Goal: Task Accomplishment & Management: Manage account settings

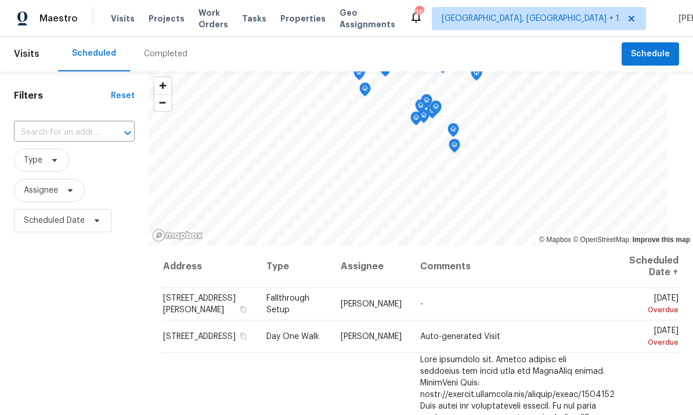
click at [164, 20] on span "Projects" at bounding box center [167, 19] width 36 height 12
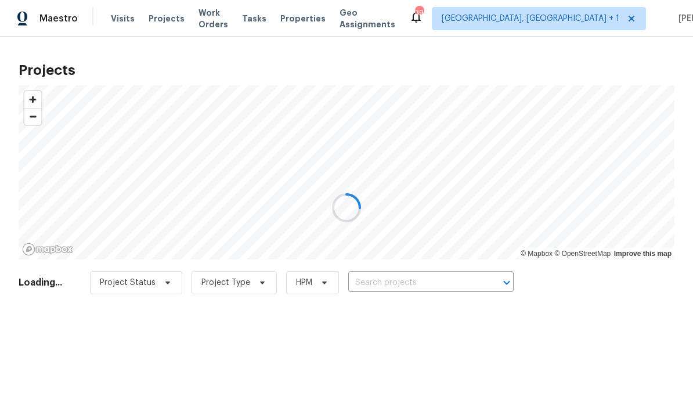
click at [405, 280] on div at bounding box center [346, 207] width 693 height 415
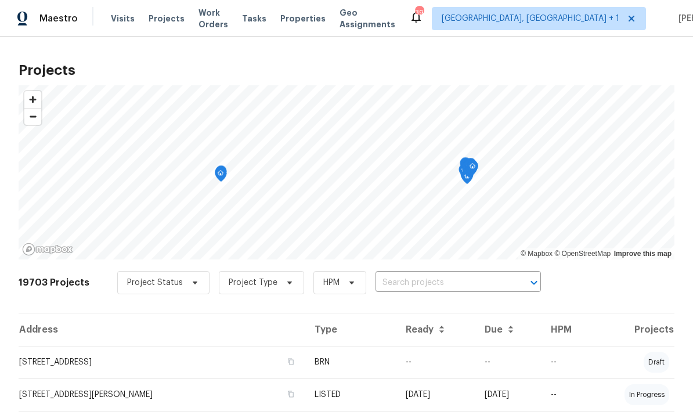
click at [428, 278] on input "text" at bounding box center [441, 283] width 133 height 18
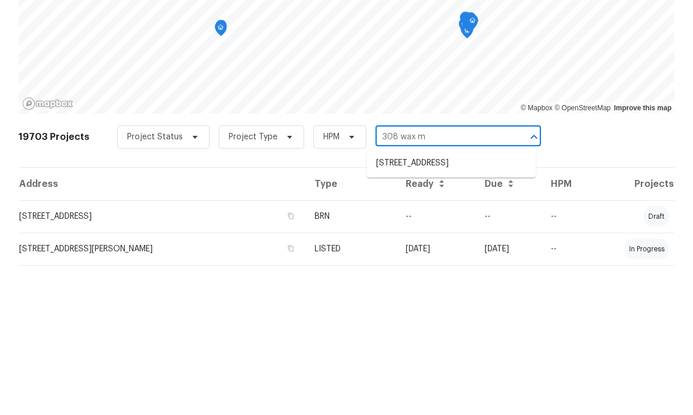
type input "308 wax my"
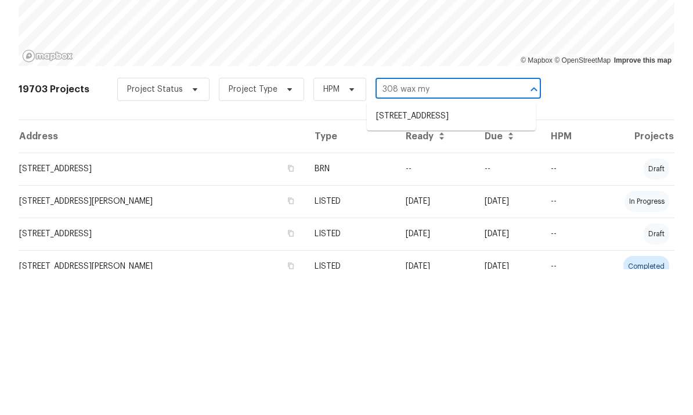
scroll to position [49, 0]
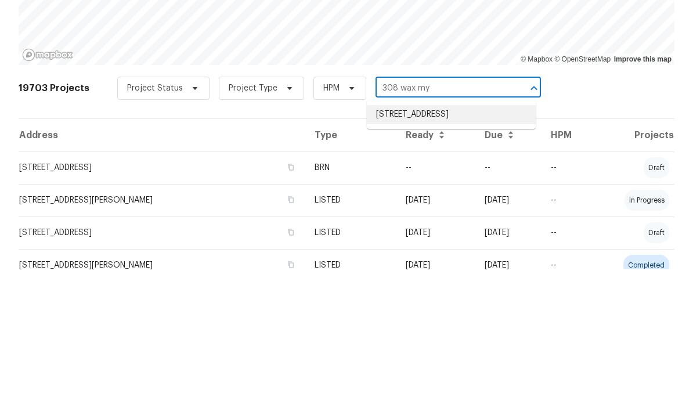
click at [457, 251] on li "308 Wax Myrtle Ct, Cary, NC 27513" at bounding box center [451, 260] width 169 height 19
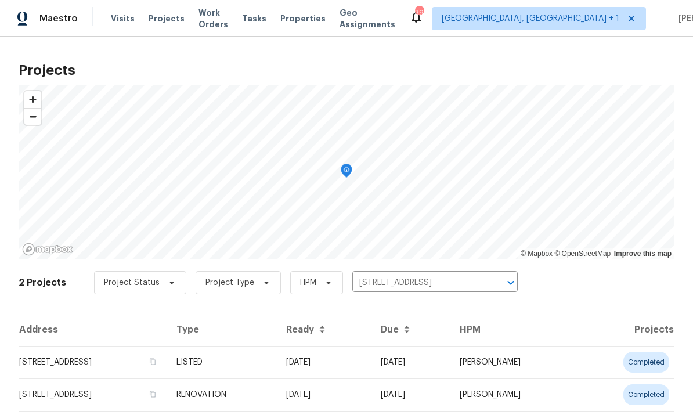
click at [117, 359] on td "308 Wax Myrtle Ct, Cary, NC 27513" at bounding box center [93, 362] width 149 height 32
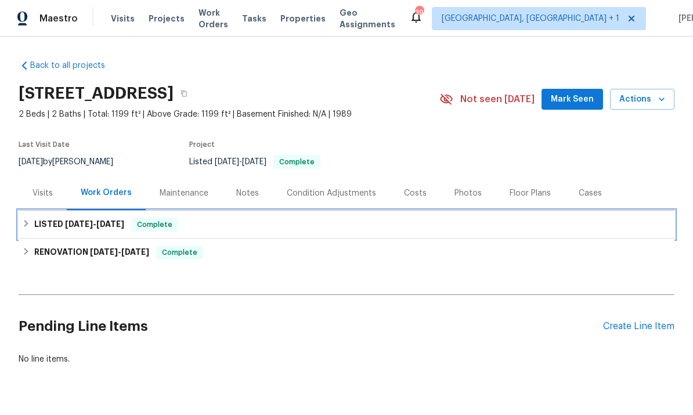
click at [113, 218] on h6 "LISTED 7/25/25 - 7/31/25" at bounding box center [79, 225] width 90 height 14
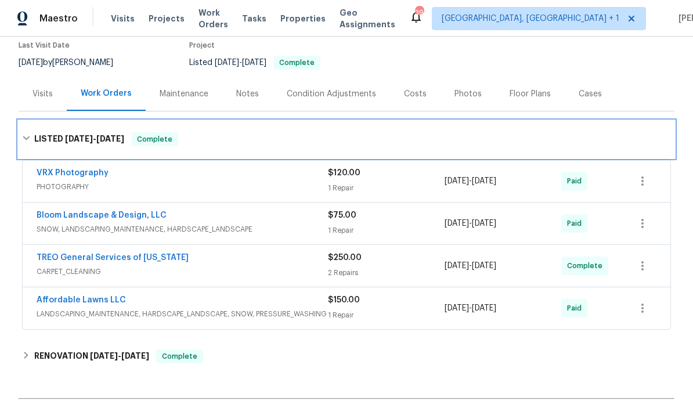
scroll to position [100, 0]
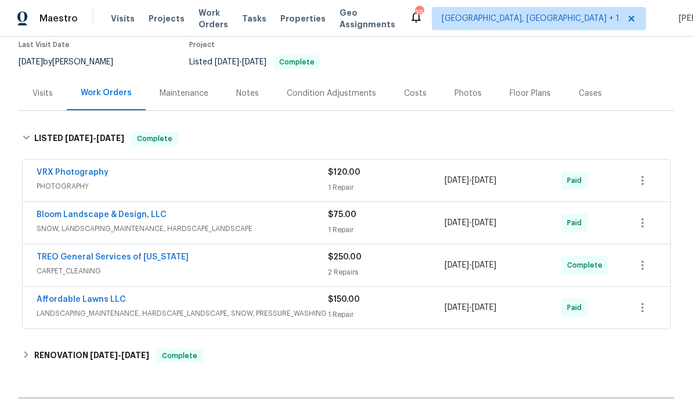
click at [163, 260] on link "TREO General Services of North Carolina" at bounding box center [113, 257] width 152 height 8
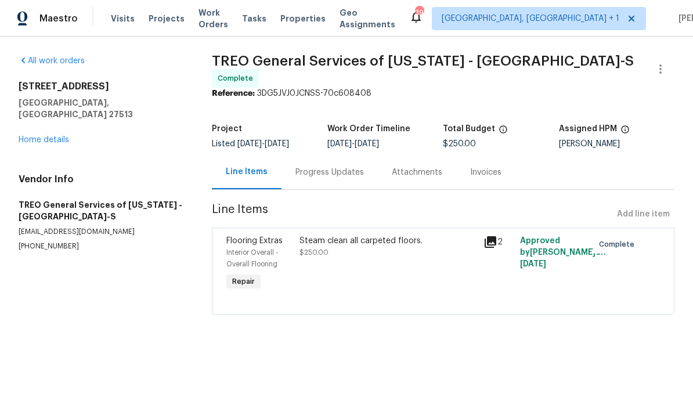
click at [491, 240] on icon at bounding box center [491, 242] width 12 height 12
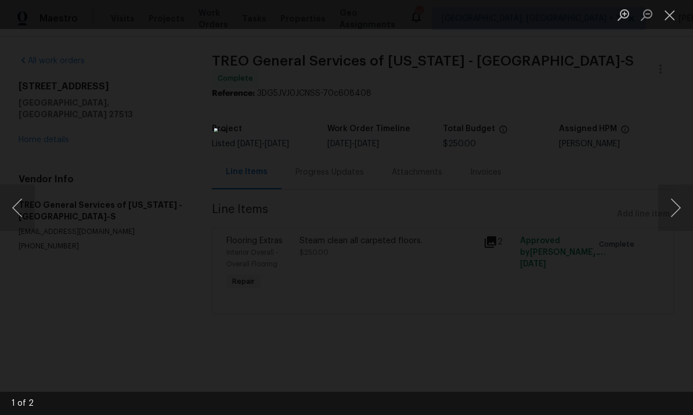
click at [673, 213] on button "Next image" at bounding box center [675, 208] width 35 height 46
click at [676, 268] on div "Lightbox" at bounding box center [346, 207] width 693 height 415
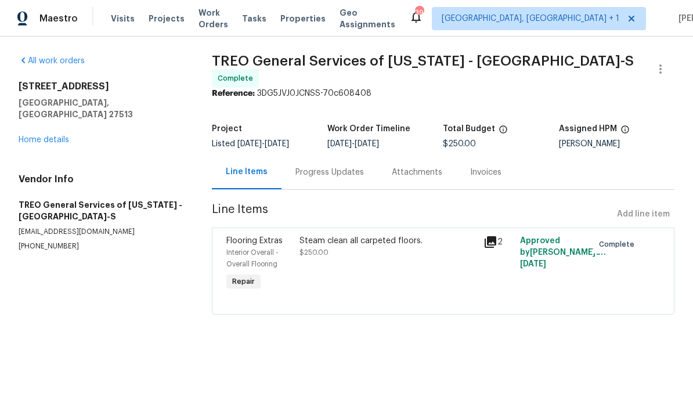
click at [60, 136] on link "Home details" at bounding box center [44, 140] width 50 height 8
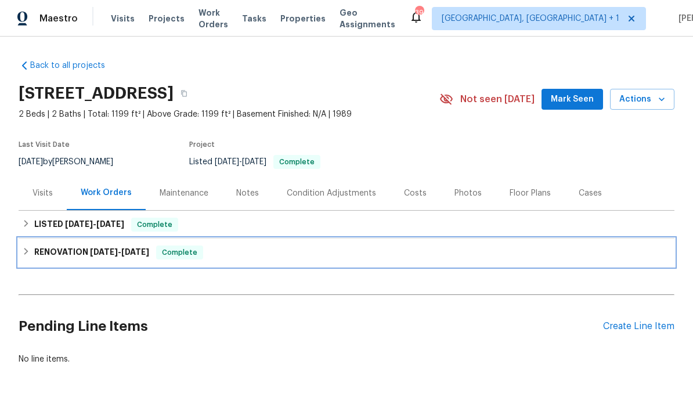
click at [75, 251] on h6 "RENOVATION 7/9/25 - 7/26/25" at bounding box center [91, 252] width 115 height 14
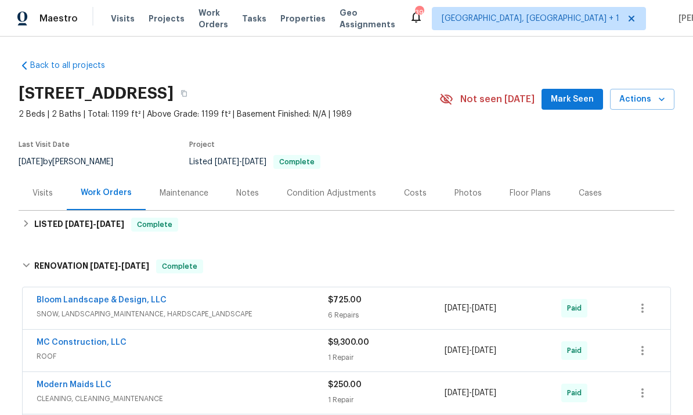
click at [253, 195] on div "Notes" at bounding box center [247, 193] width 23 height 12
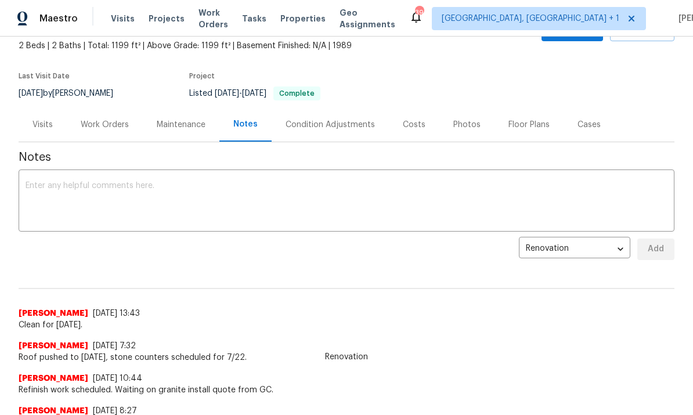
scroll to position [60, 0]
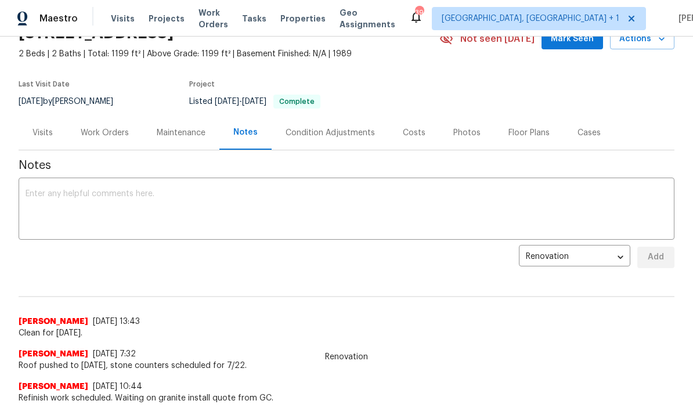
click at [113, 135] on div "Work Orders" at bounding box center [105, 133] width 48 height 12
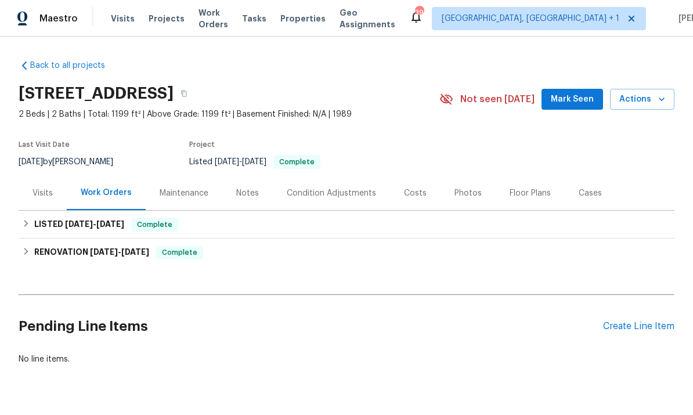
click at [637, 326] on div "Create Line Item" at bounding box center [638, 326] width 71 height 11
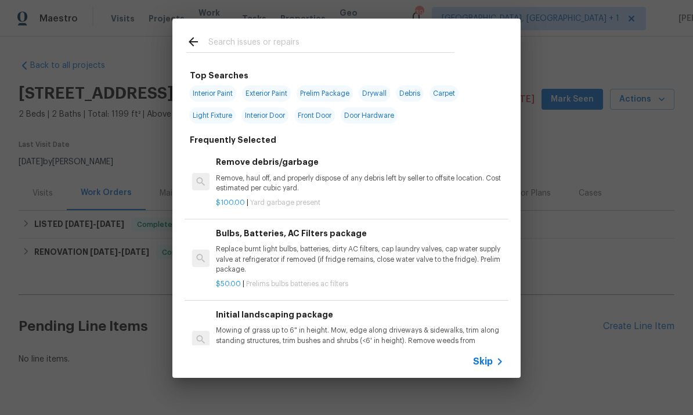
click at [254, 39] on input "text" at bounding box center [331, 43] width 246 height 17
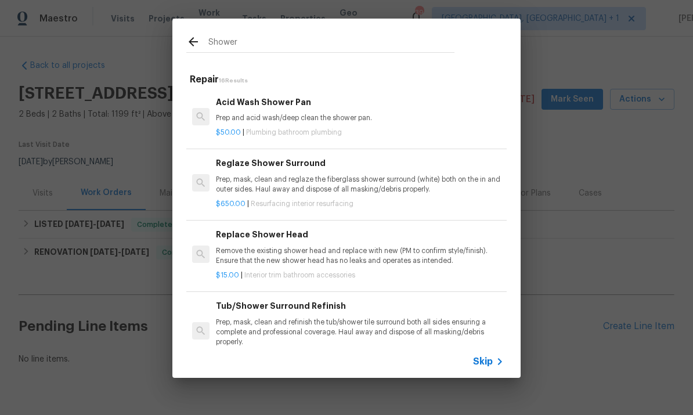
type input "Shower"
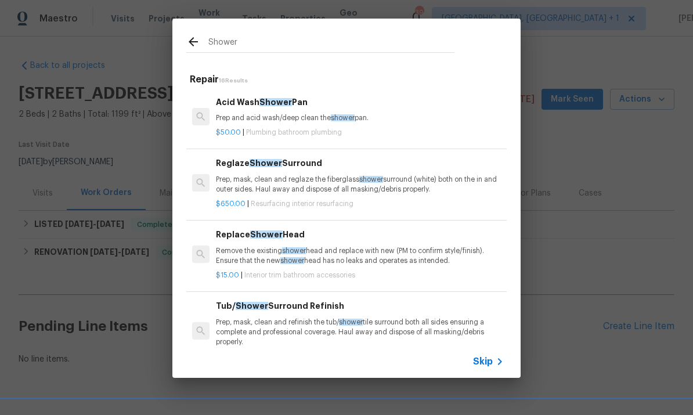
click at [280, 247] on p "Remove the existing shower head and replace with new (PM to confirm style/finis…" at bounding box center [360, 256] width 288 height 20
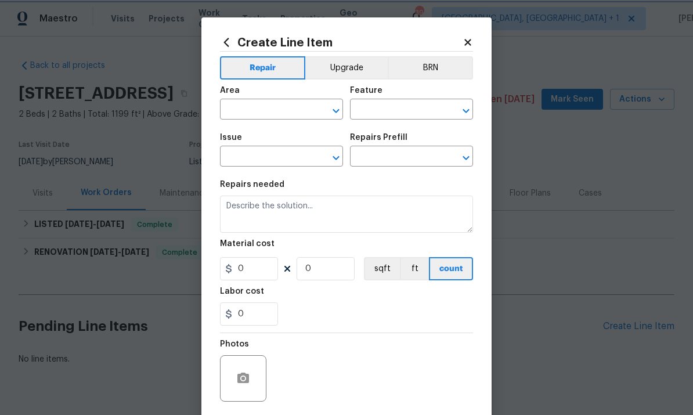
type input "Interior Trim"
type input "Bathroom Accesories"
type input "Replace Shower Head $15.00"
type textarea "Remove the existing shower head and replace with new (PM to confirm style/finis…"
type input "15"
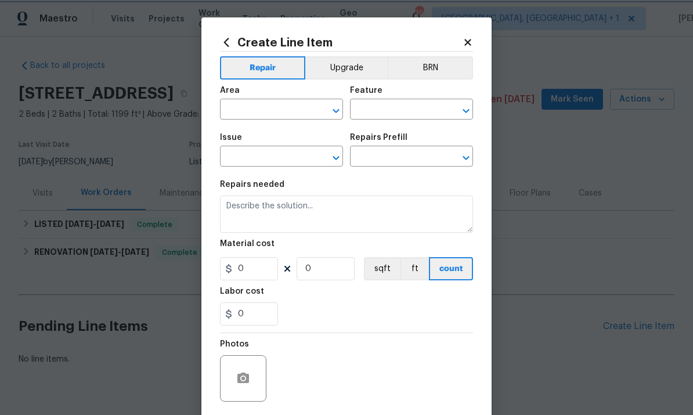
type input "1"
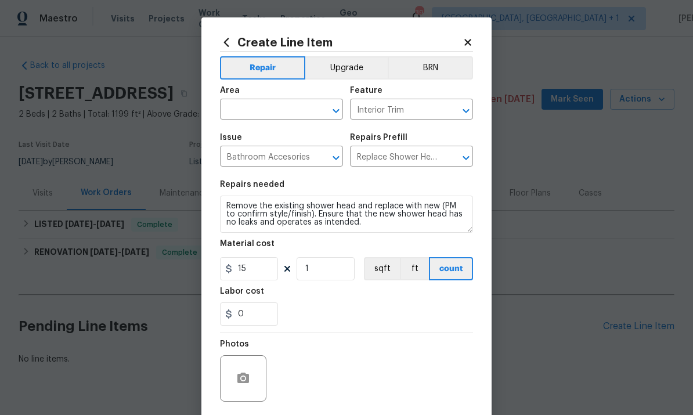
click at [266, 113] on input "text" at bounding box center [265, 111] width 91 height 18
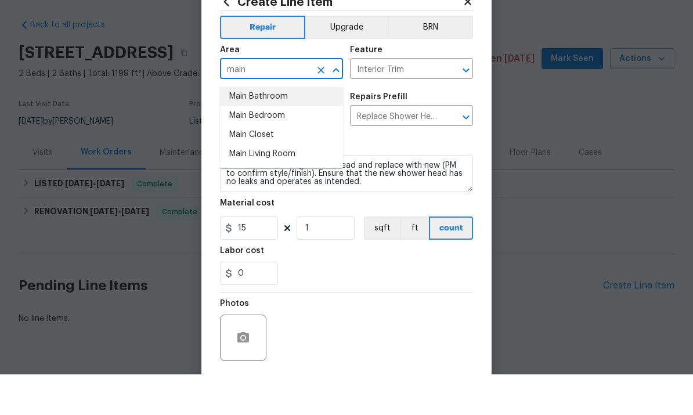
click at [271, 128] on li "Main Bathroom" at bounding box center [281, 137] width 123 height 19
type input "Main Bathroom"
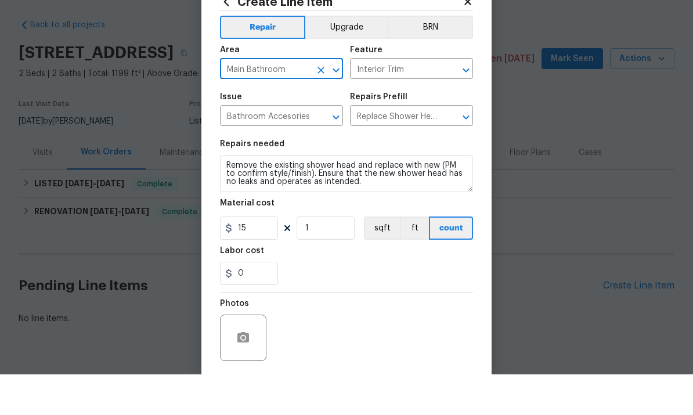
scroll to position [28, 0]
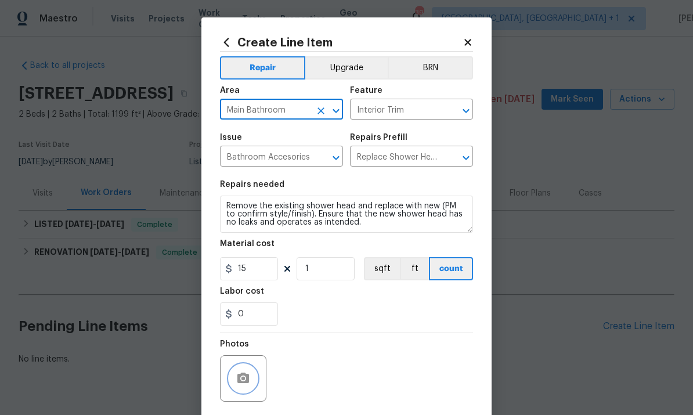
click at [250, 379] on button "button" at bounding box center [243, 378] width 28 height 28
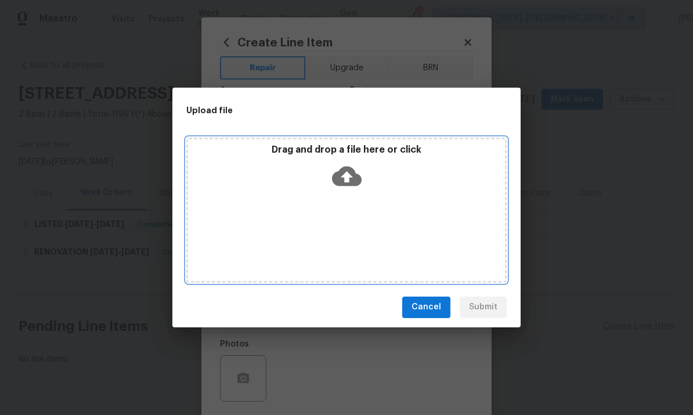
click at [342, 164] on icon at bounding box center [347, 176] width 30 height 30
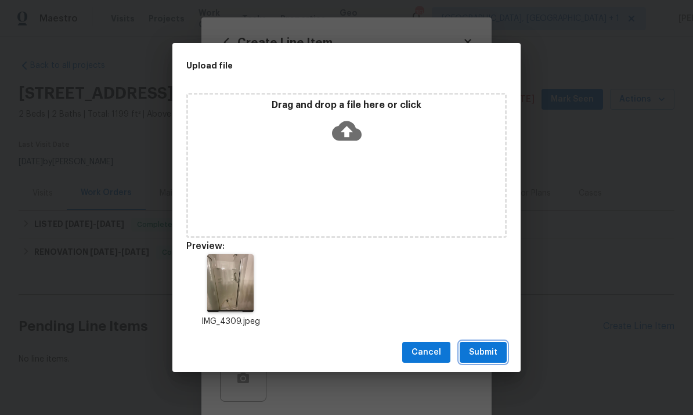
click at [485, 362] on button "Submit" at bounding box center [483, 352] width 47 height 21
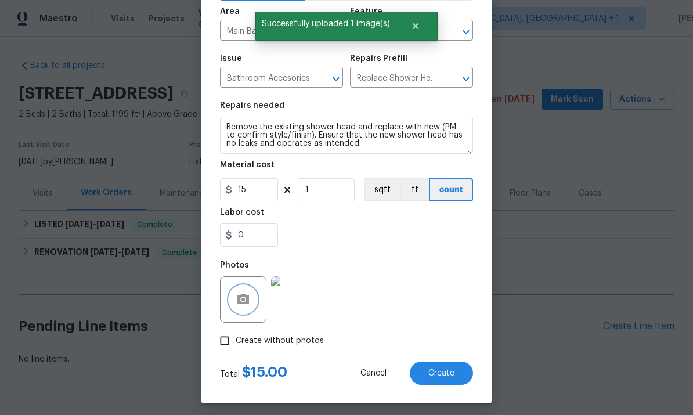
scroll to position [80, 0]
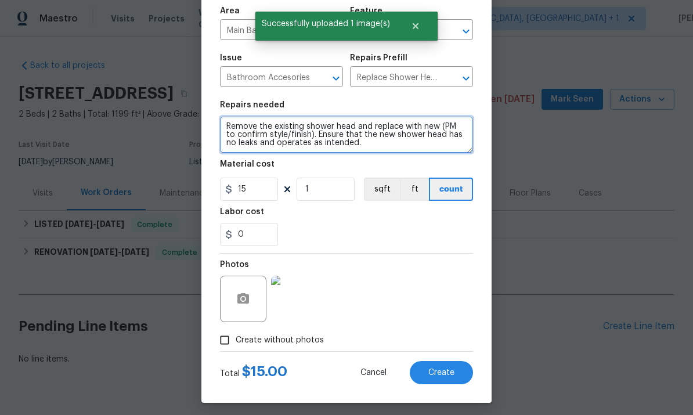
click at [226, 129] on textarea "Remove the existing shower head and replace with new (PM to confirm style/finis…" at bounding box center [346, 134] width 253 height 37
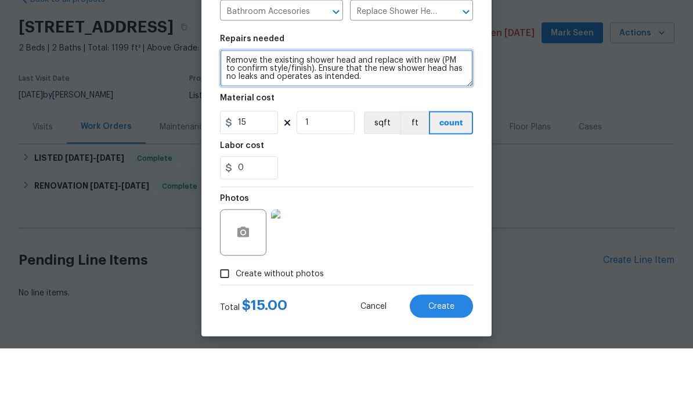
click at [366, 116] on textarea "Remove the existing shower head and replace with new (PM to confirm style/finis…" at bounding box center [346, 134] width 253 height 37
type textarea "Remove the existing shower head and replace with new (PM to confirm style/finis…"
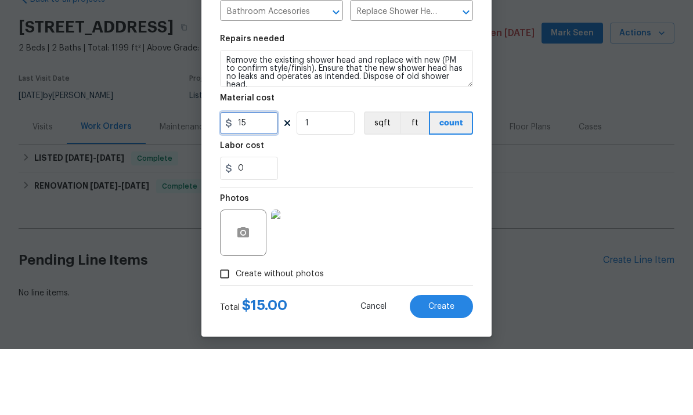
click at [261, 178] on input "15" at bounding box center [249, 189] width 58 height 23
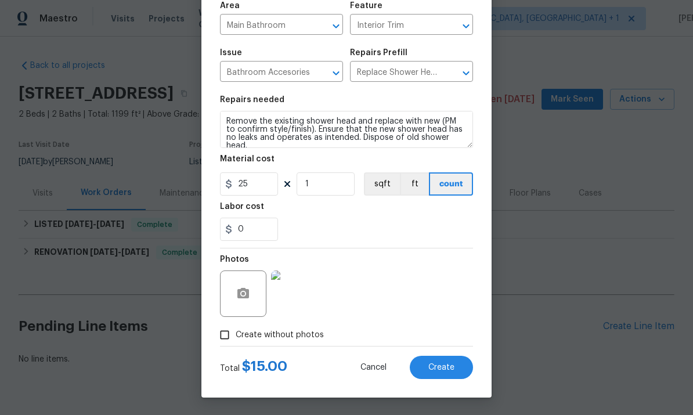
scroll to position [87, 0]
type input "25"
click at [406, 314] on div "Photos" at bounding box center [346, 285] width 253 height 75
click at [447, 371] on span "Create" at bounding box center [441, 367] width 26 height 9
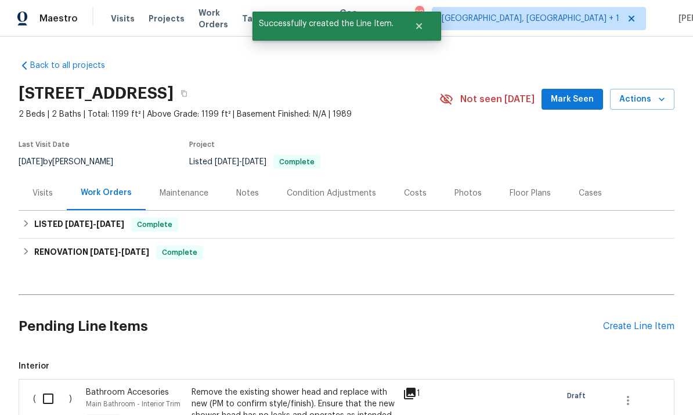
click at [617, 321] on div "Create Line Item" at bounding box center [638, 326] width 71 height 11
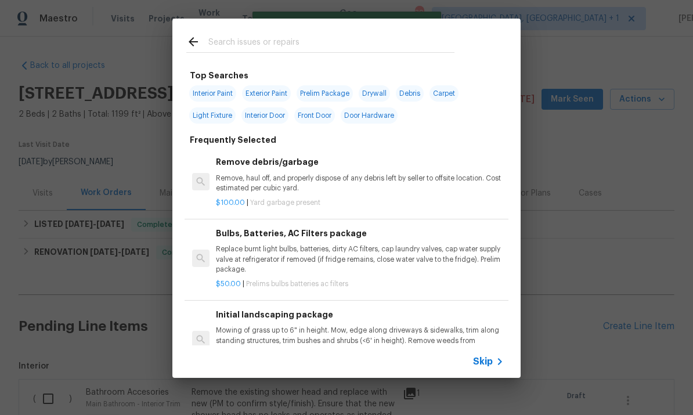
click at [230, 47] on input "text" at bounding box center [331, 43] width 246 height 17
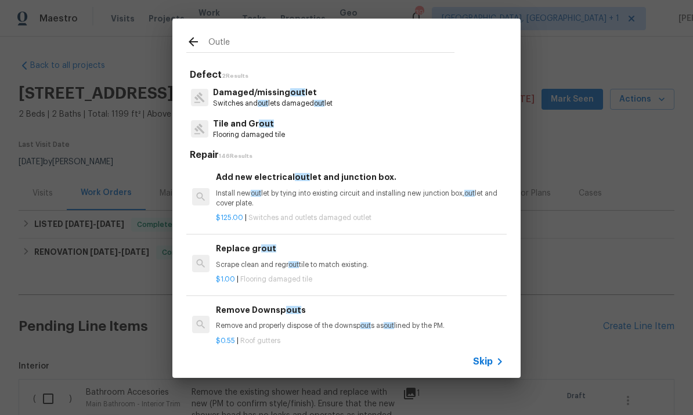
type input "Outlet"
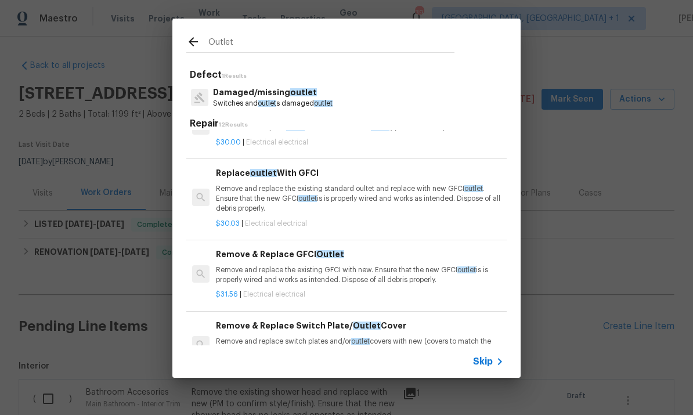
scroll to position [198, 0]
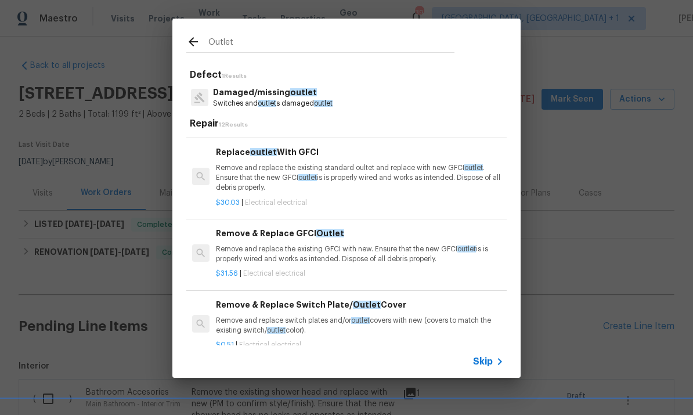
click at [362, 298] on h6 "Remove & Replace Switch Plate/ Outlet Cover" at bounding box center [360, 304] width 288 height 13
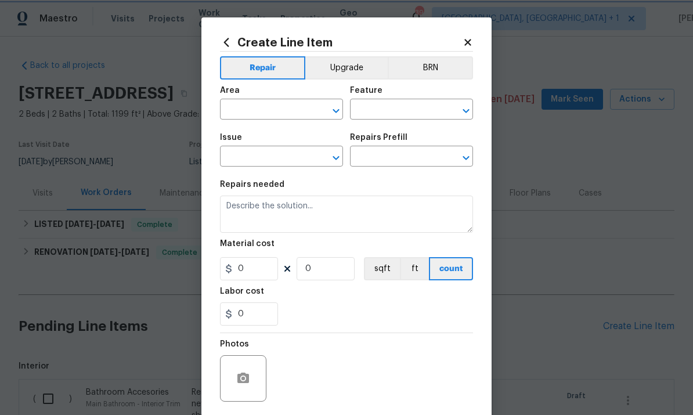
type input "Electrical"
type input "Remove & Replace Switch Plate/Outlet Cover $0.51"
type textarea "Remove and replace switch plates and/or outlet covers with new (covers to match…"
type input "0.51"
type input "1"
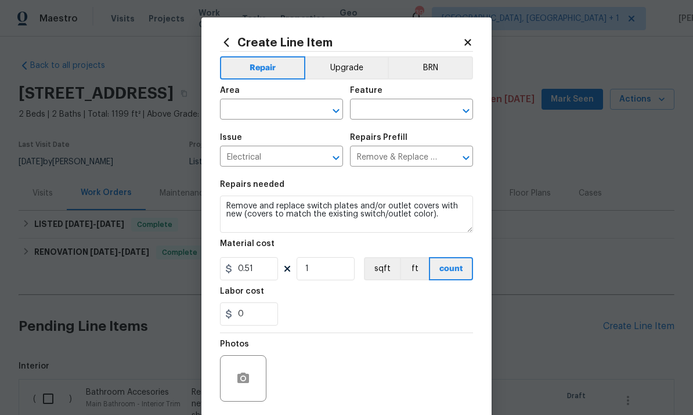
click at [247, 109] on input "text" at bounding box center [265, 111] width 91 height 18
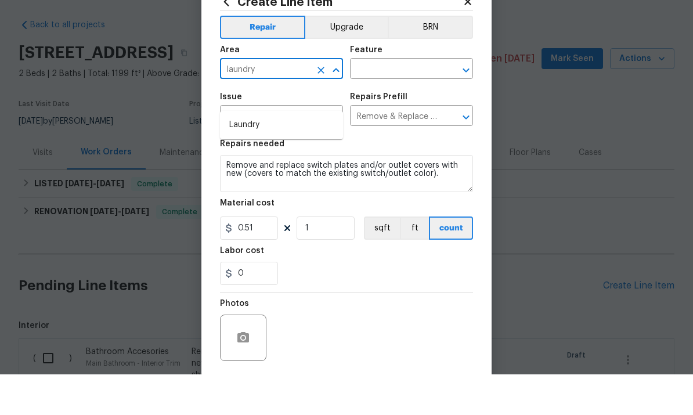
click at [252, 156] on li "Laundry" at bounding box center [281, 165] width 123 height 19
type input "Laundry"
click at [393, 102] on input "text" at bounding box center [395, 111] width 91 height 18
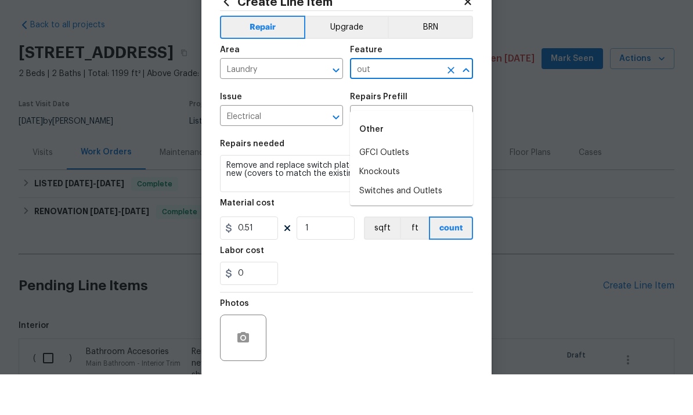
scroll to position [44, 0]
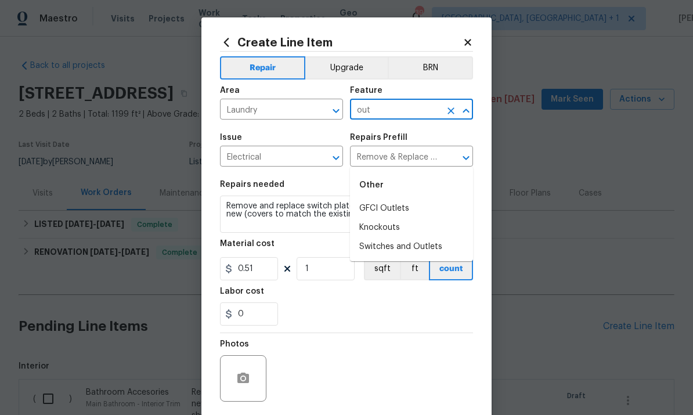
click at [426, 237] on li "Switches and Outlets" at bounding box center [411, 246] width 123 height 19
type input "Switches and Outlets"
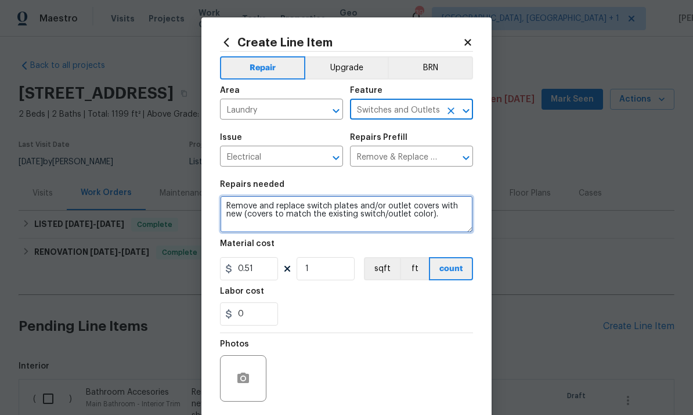
click at [443, 225] on textarea "Remove and replace switch plates and/or outlet covers with new (covers to match…" at bounding box center [346, 214] width 253 height 37
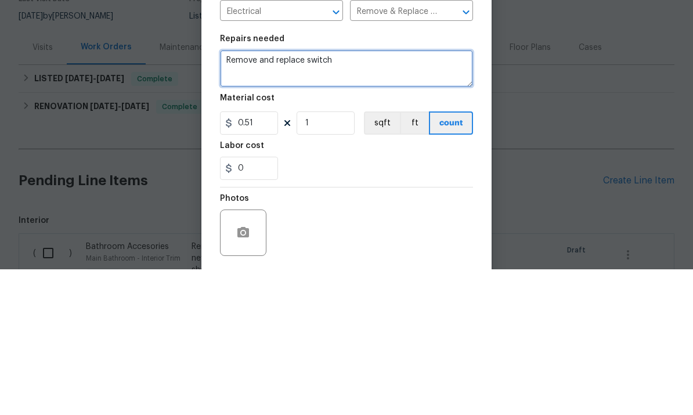
type textarea "Remove and"
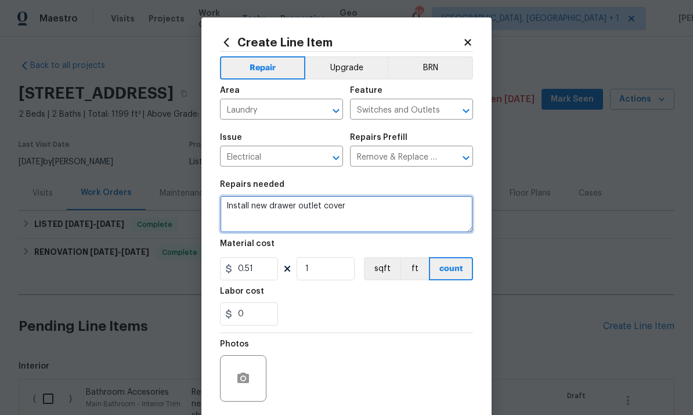
type textarea "Install new drawer outlet cover"
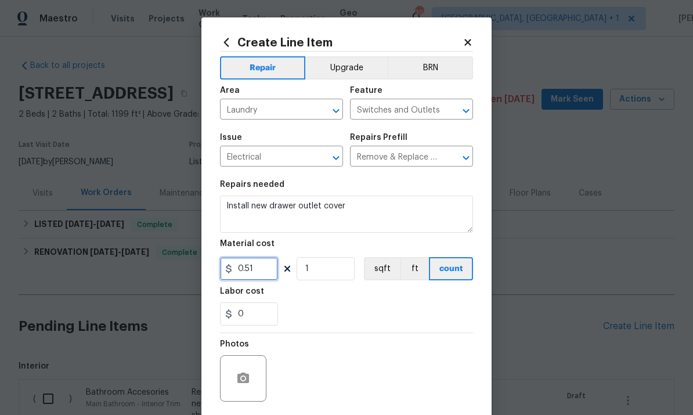
click at [267, 273] on input "0.51" at bounding box center [249, 268] width 58 height 23
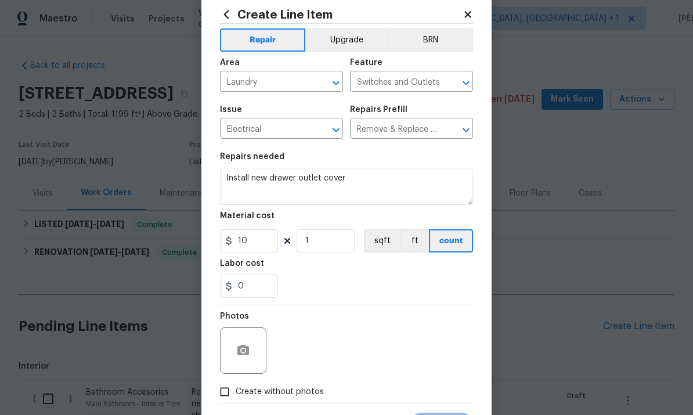
scroll to position [38, 0]
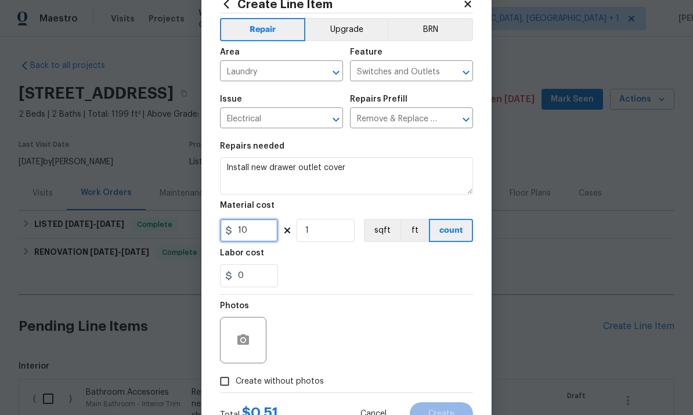
type input "10"
click at [245, 340] on icon "button" at bounding box center [243, 339] width 12 height 10
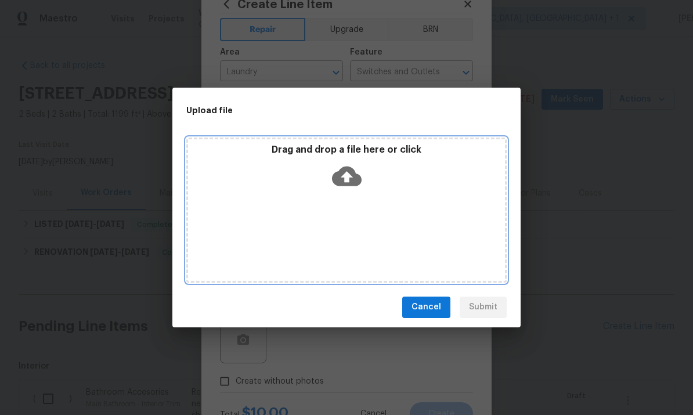
click at [345, 172] on icon at bounding box center [347, 176] width 30 height 20
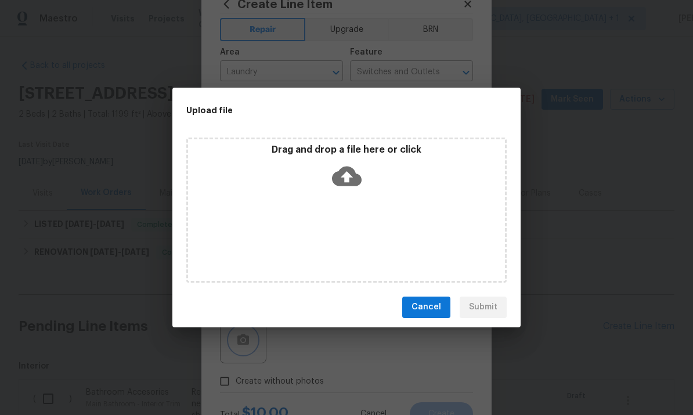
click at [631, 201] on div "Upload file Drag and drop a file here or click Cancel Submit" at bounding box center [346, 207] width 693 height 415
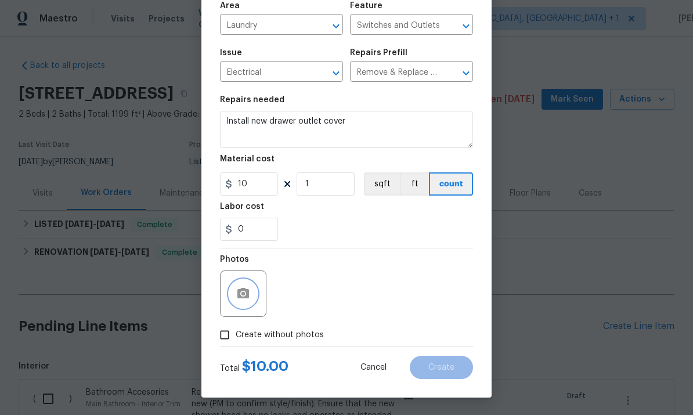
scroll to position [87, 0]
click at [224, 344] on input "Create without photos" at bounding box center [225, 335] width 22 height 22
checkbox input "true"
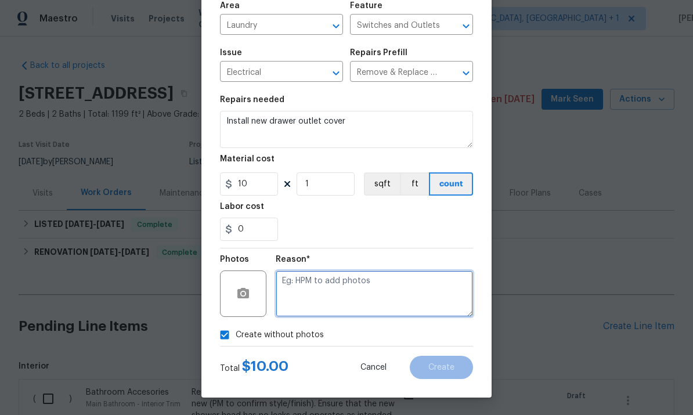
click at [324, 279] on textarea at bounding box center [374, 293] width 197 height 46
type textarea "To come"
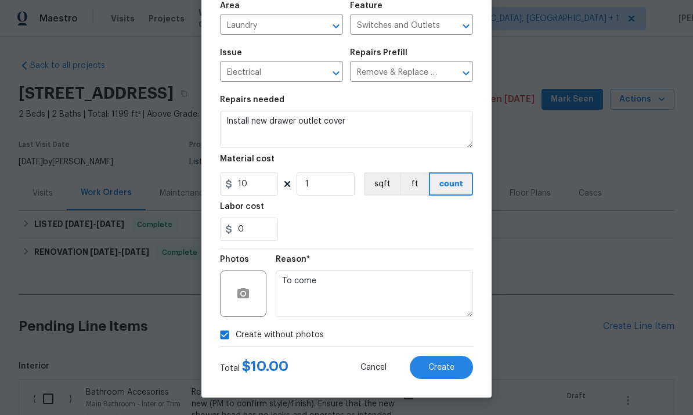
click at [435, 370] on span "Create" at bounding box center [441, 367] width 26 height 9
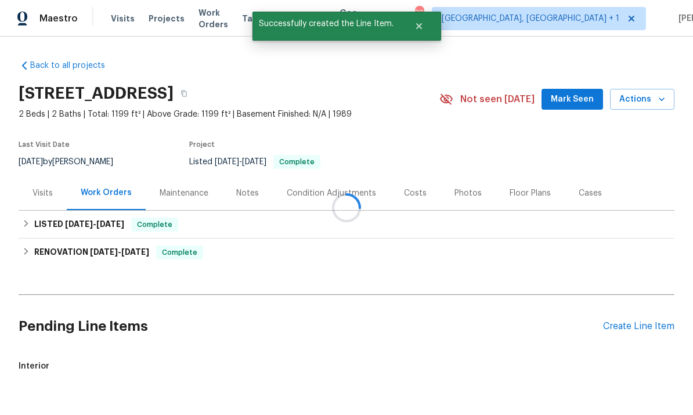
scroll to position [35, 0]
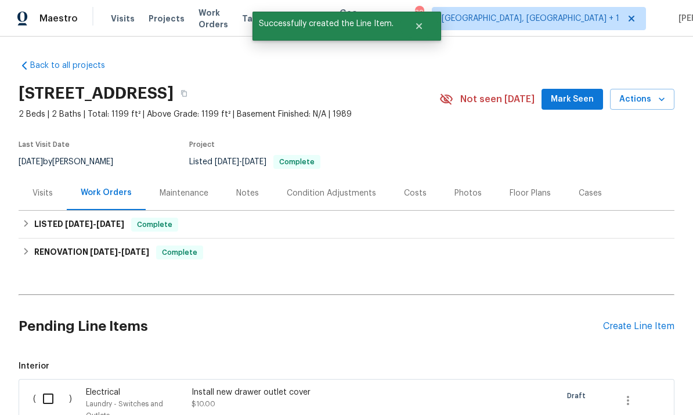
click at [648, 321] on div "Create Line Item" at bounding box center [638, 326] width 71 height 11
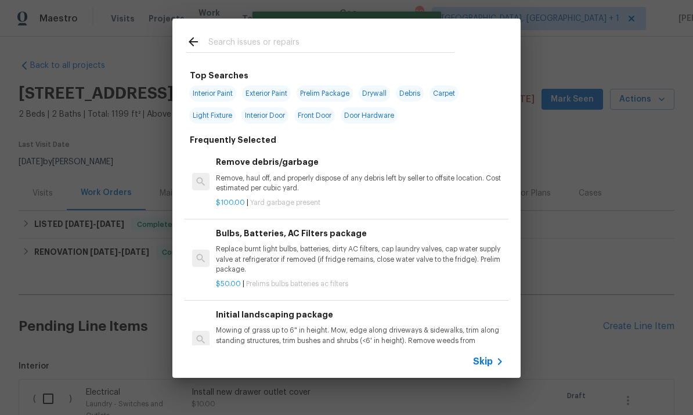
click at [240, 46] on input "text" at bounding box center [331, 43] width 246 height 17
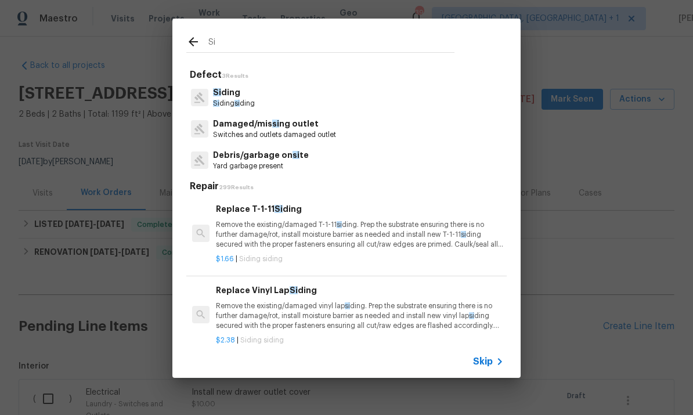
type input "Sid"
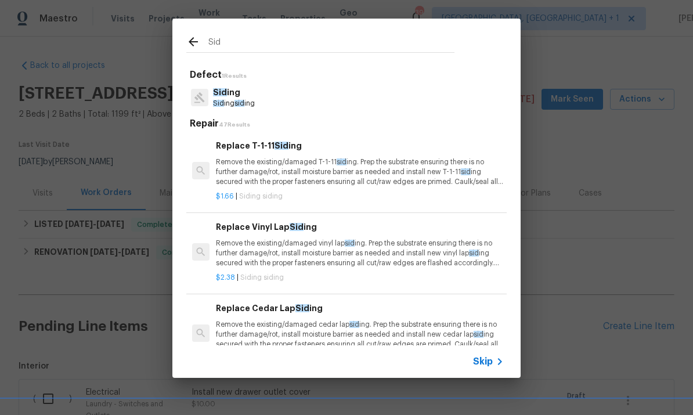
click at [236, 99] on p "Sid ing sid ing" at bounding box center [234, 104] width 42 height 10
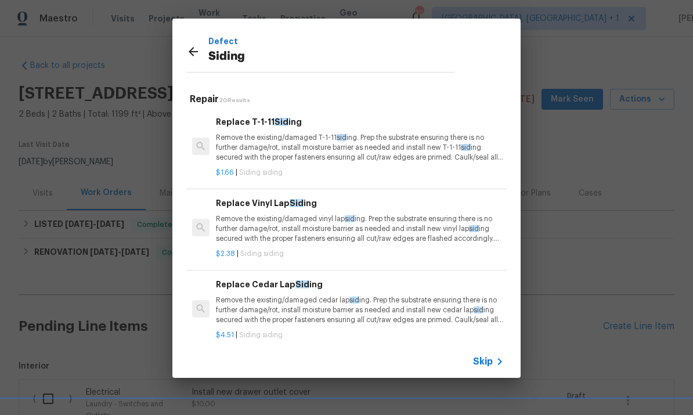
click at [236, 99] on span "20 Results" at bounding box center [234, 100] width 31 height 6
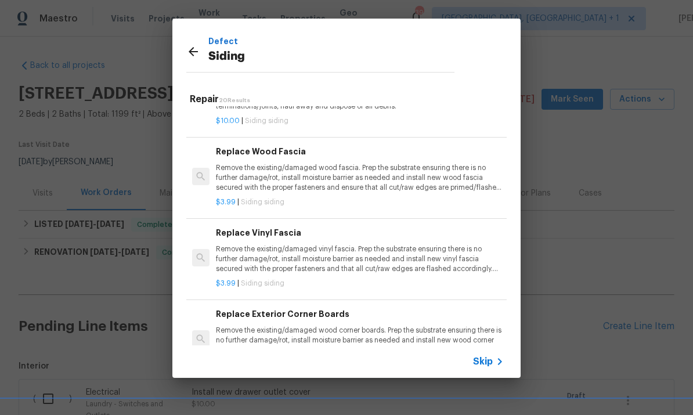
scroll to position [905, 0]
click at [418, 163] on p "Remove the existing/damaged wood fascia. Prep the substrate ensuring there is n…" at bounding box center [360, 178] width 288 height 30
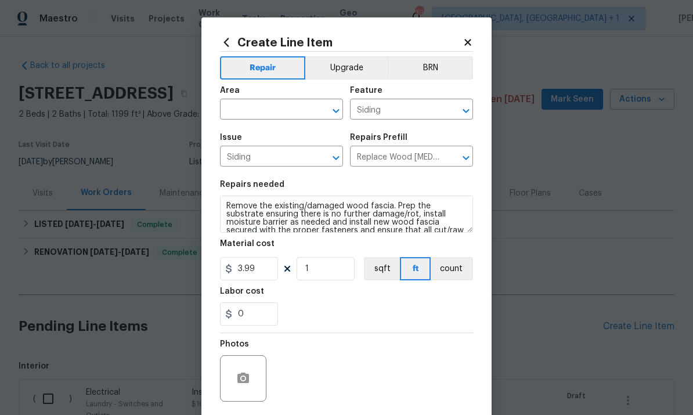
click at [257, 111] on input "text" at bounding box center [265, 111] width 91 height 18
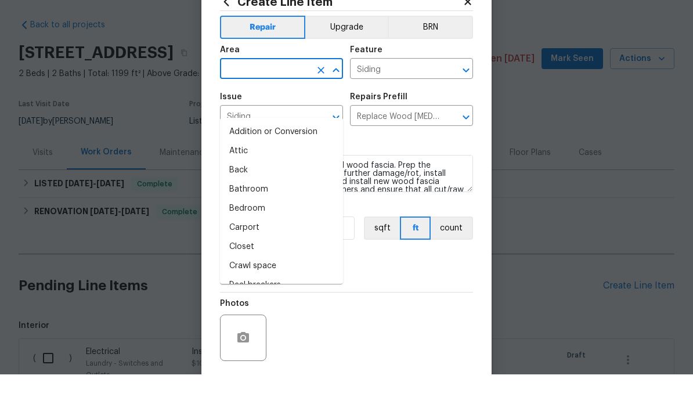
type input "e"
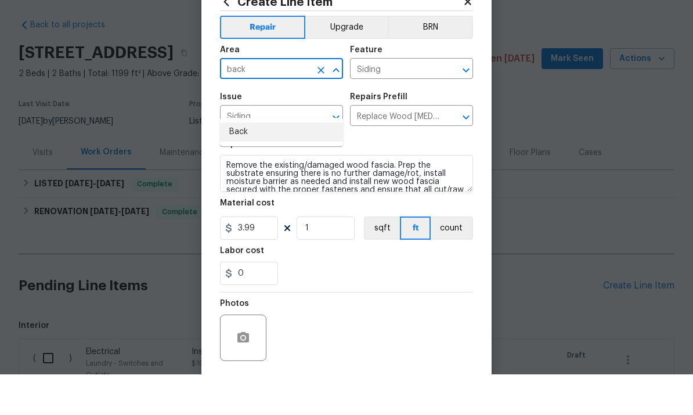
click at [241, 163] on li "Back" at bounding box center [281, 172] width 123 height 19
type input "Back"
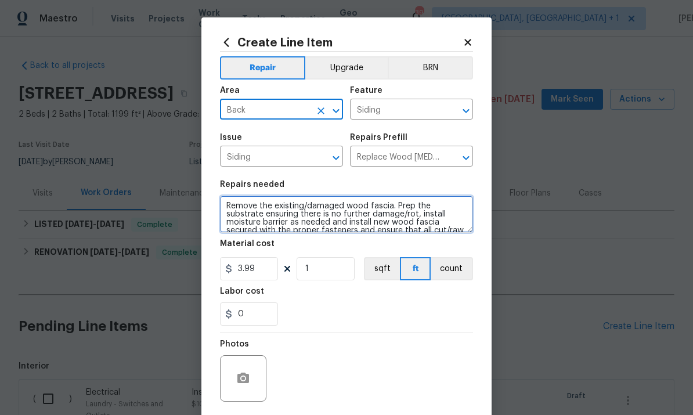
click at [233, 205] on textarea "Remove the existing/damaged wood fascia. Prep the substrate ensuring there is n…" at bounding box center [346, 214] width 253 height 37
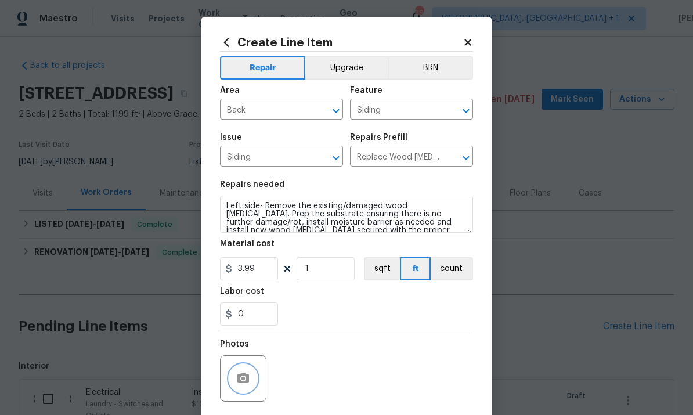
click at [250, 378] on button "button" at bounding box center [243, 378] width 28 height 28
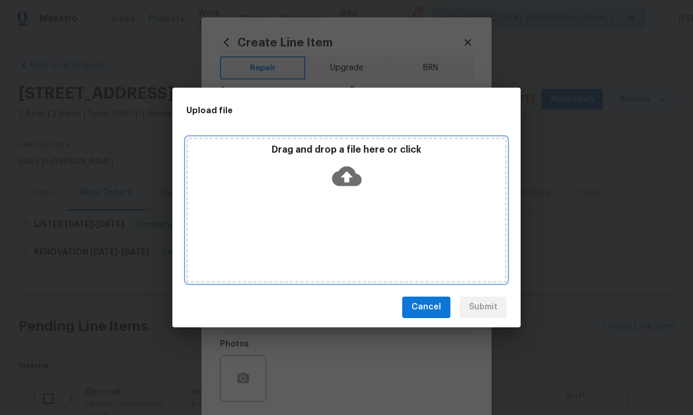
click at [345, 178] on icon at bounding box center [347, 176] width 30 height 30
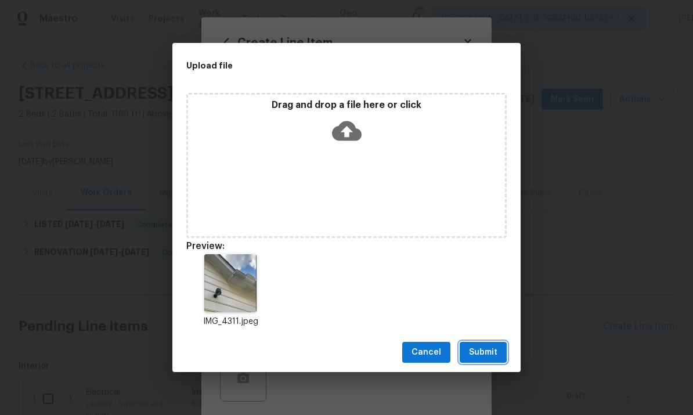
click at [484, 358] on span "Submit" at bounding box center [483, 352] width 28 height 15
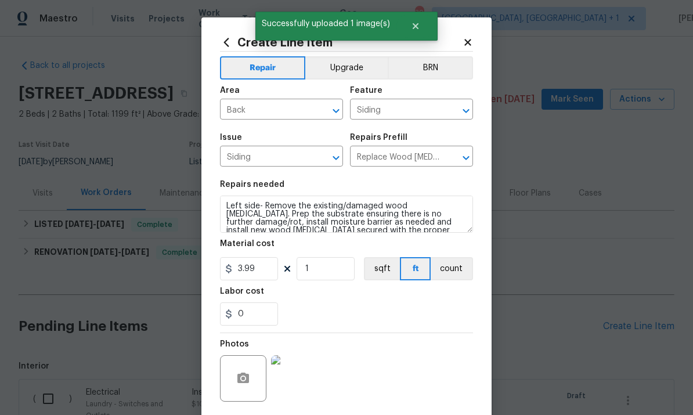
click at [301, 382] on img at bounding box center [294, 378] width 46 height 46
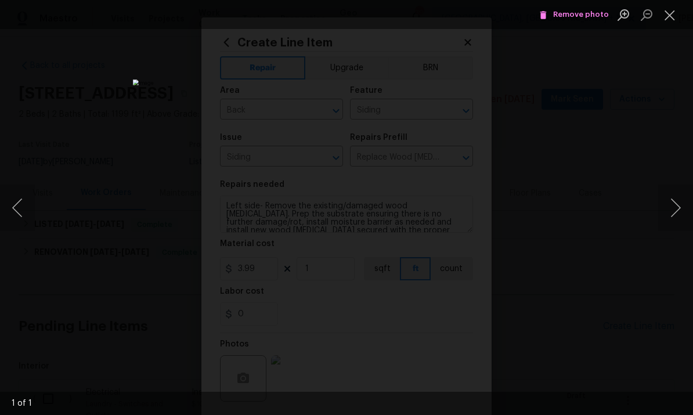
click at [679, 200] on button "Next image" at bounding box center [675, 208] width 35 height 46
click at [678, 204] on button "Next image" at bounding box center [675, 208] width 35 height 46
click at [685, 271] on div "Lightbox" at bounding box center [346, 207] width 693 height 415
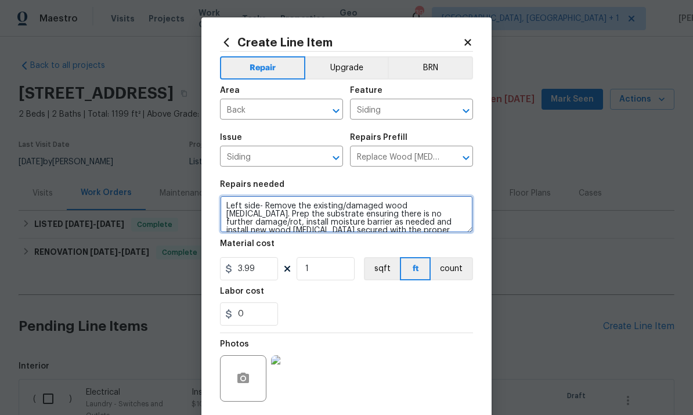
click at [401, 209] on textarea "Left side- Remove the existing/damaged wood fascia. Prep the substrate ensuring…" at bounding box center [346, 214] width 253 height 37
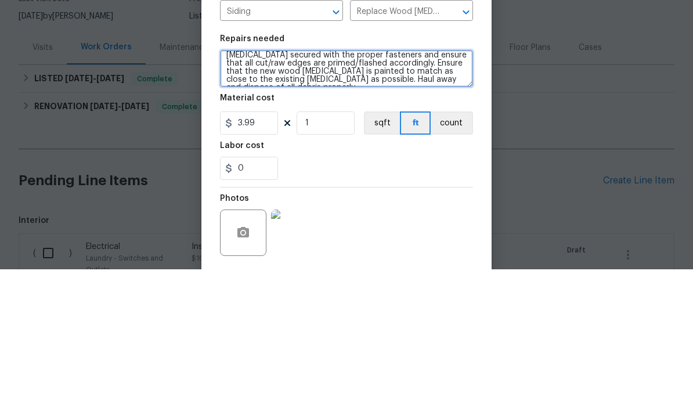
scroll to position [32, 0]
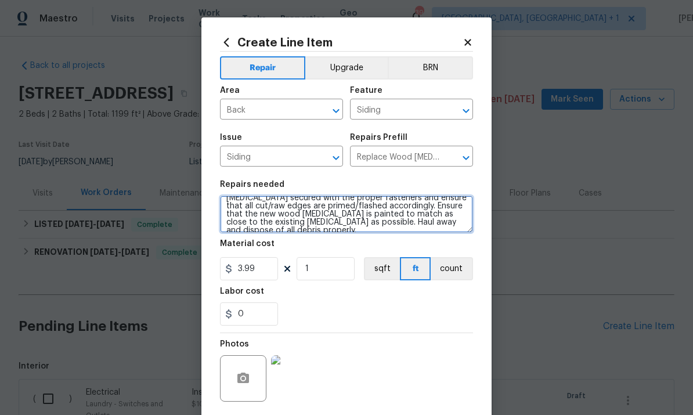
type textarea "Left side- Remove the existing/damaged wood soffit/fascia. Prep the substrate e…"
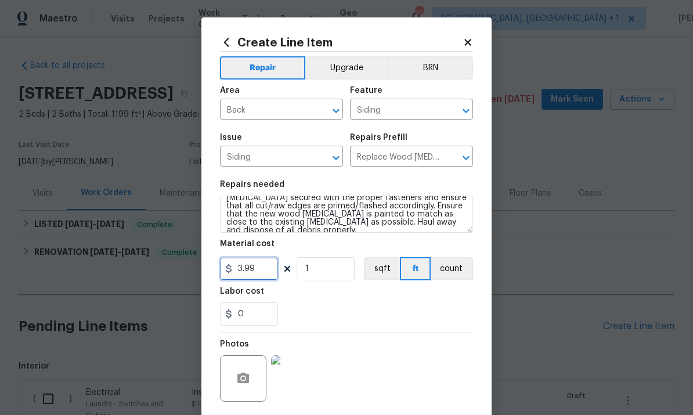
click at [260, 270] on input "3.99" at bounding box center [249, 268] width 58 height 23
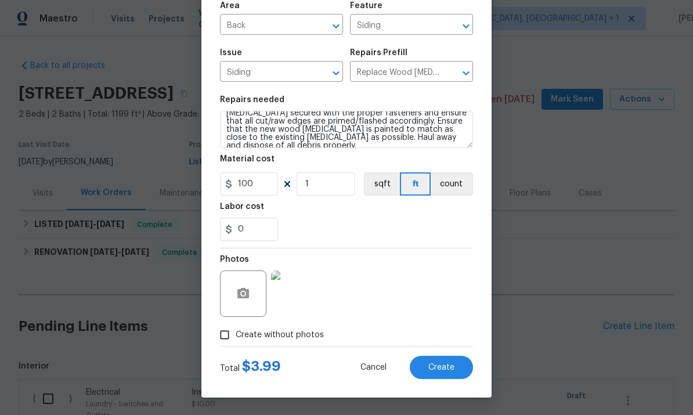
scroll to position [87, 0]
type input "100"
click at [447, 372] on button "Create" at bounding box center [441, 367] width 63 height 23
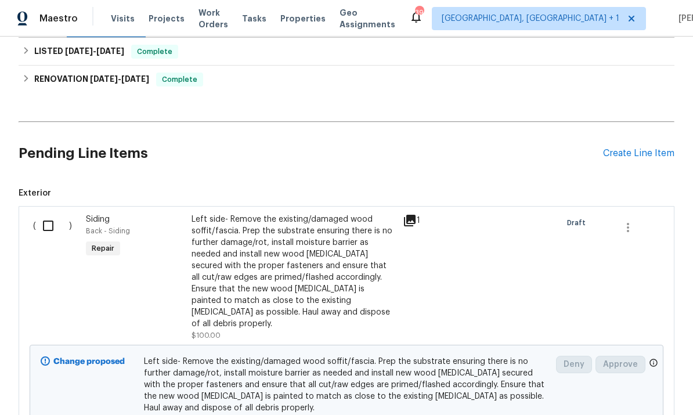
scroll to position [172, 0]
click at [619, 149] on div "Create Line Item" at bounding box center [638, 154] width 71 height 11
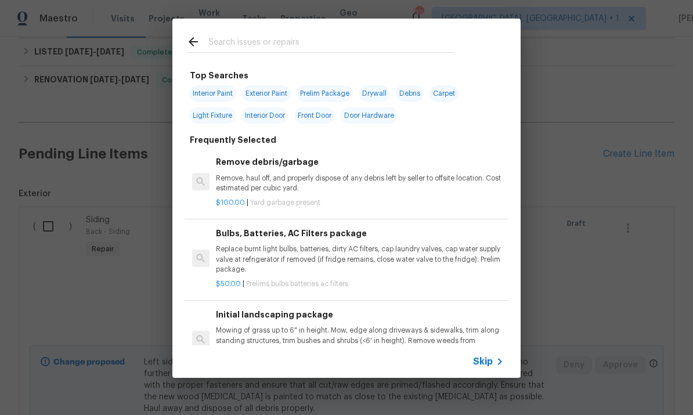
click at [230, 46] on input "text" at bounding box center [331, 43] width 246 height 17
type input "Exter"
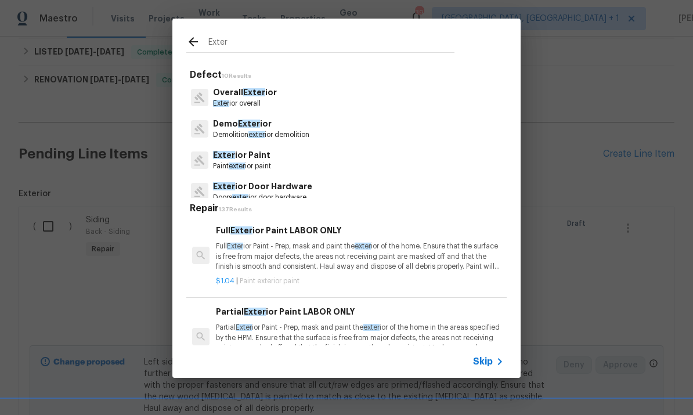
click at [254, 160] on p "Exter ior Paint" at bounding box center [242, 155] width 58 height 12
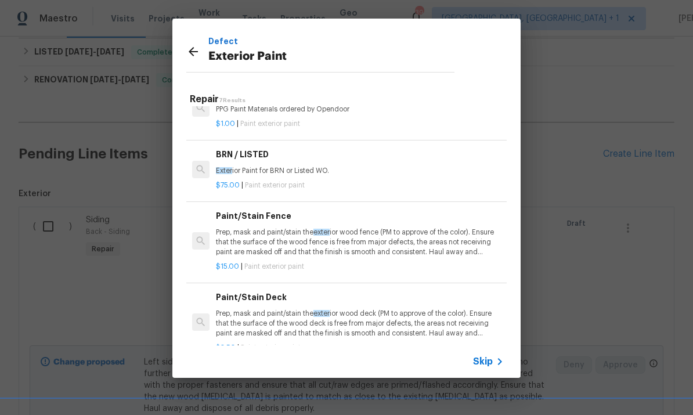
scroll to position [191, 0]
click at [316, 317] on p "Prep, mask and paint/stain the exter ior wood deck (PM to approve of the color)…" at bounding box center [360, 324] width 288 height 30
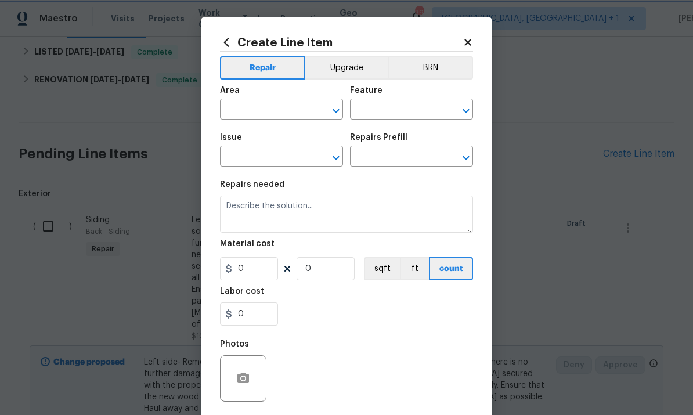
type input "Overall Paint"
type input "Exterior Paint"
type input "Paint/Stain Deck $3.50"
type textarea "Prep, mask and paint/stain the exterior wood deck (PM to approve of the color).…"
type input "3.5"
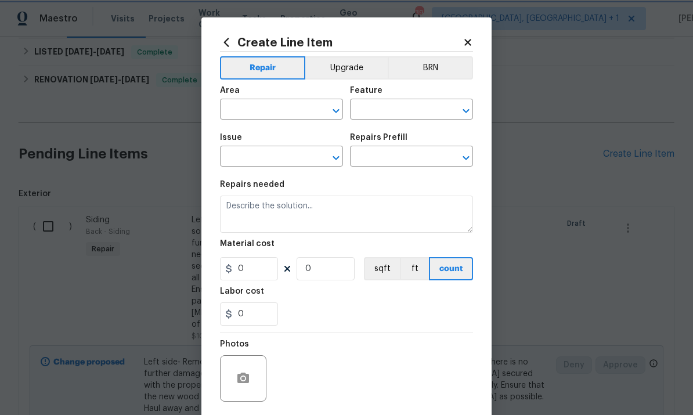
type input "1"
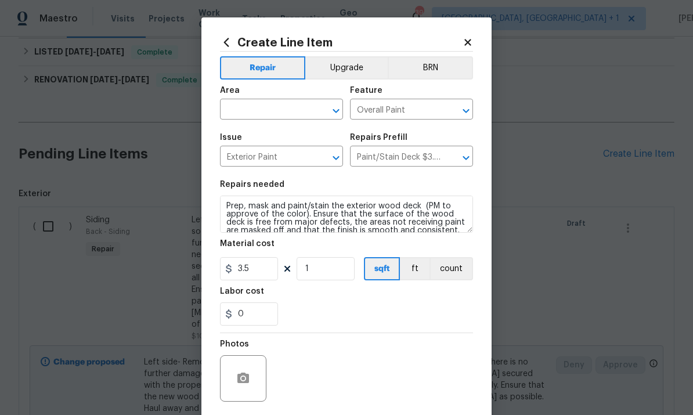
click at [248, 110] on input "text" at bounding box center [265, 111] width 91 height 18
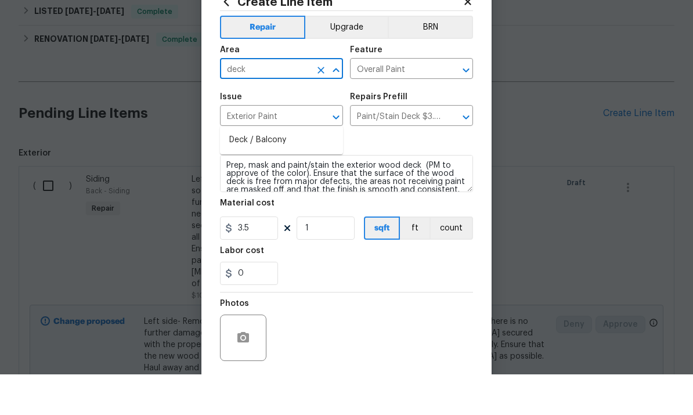
click at [276, 171] on li "Deck / Balcony" at bounding box center [281, 180] width 123 height 19
type input "Deck / Balcony"
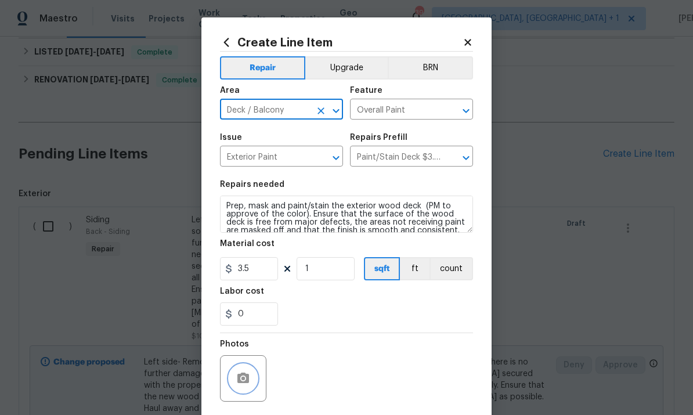
click at [240, 375] on icon "button" at bounding box center [243, 378] width 14 height 14
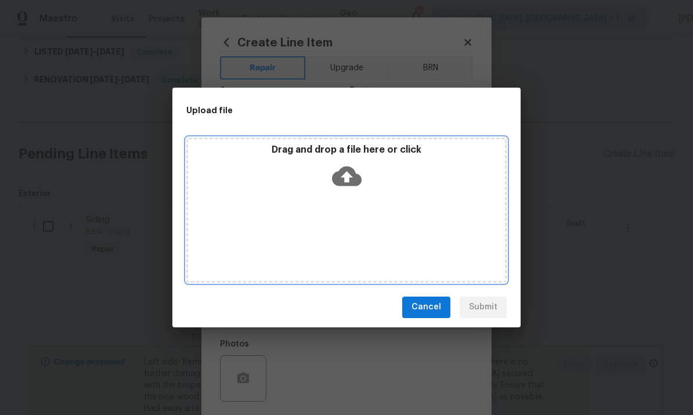
click at [342, 174] on icon at bounding box center [347, 176] width 30 height 20
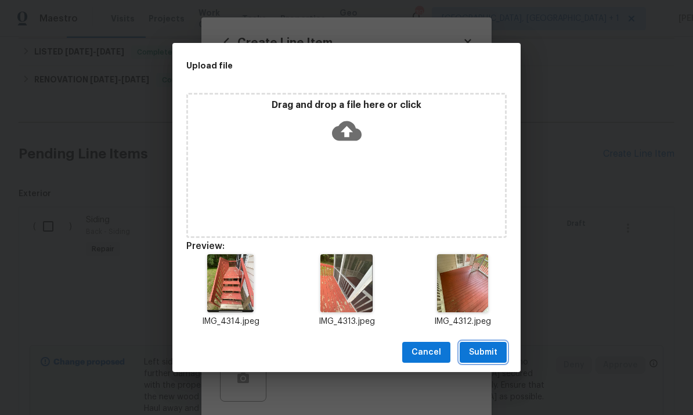
click at [487, 360] on button "Submit" at bounding box center [483, 352] width 47 height 21
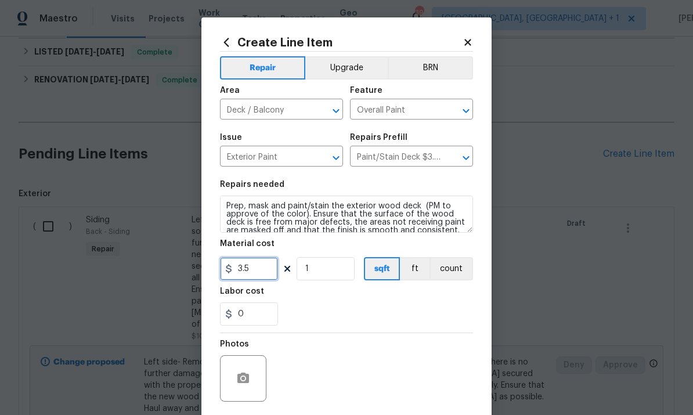
click at [258, 275] on input "3.5" at bounding box center [249, 268] width 58 height 23
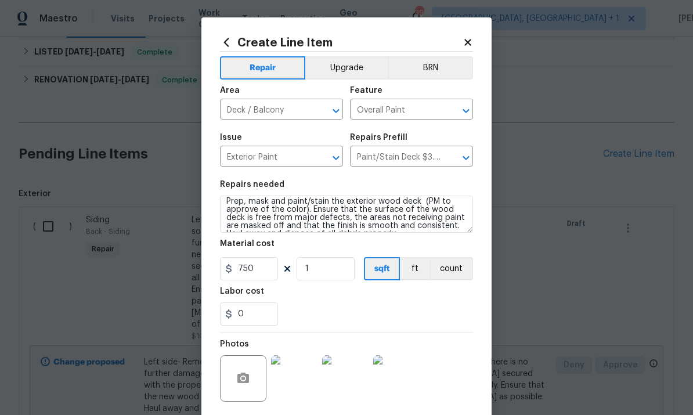
scroll to position [6, 0]
type input "750"
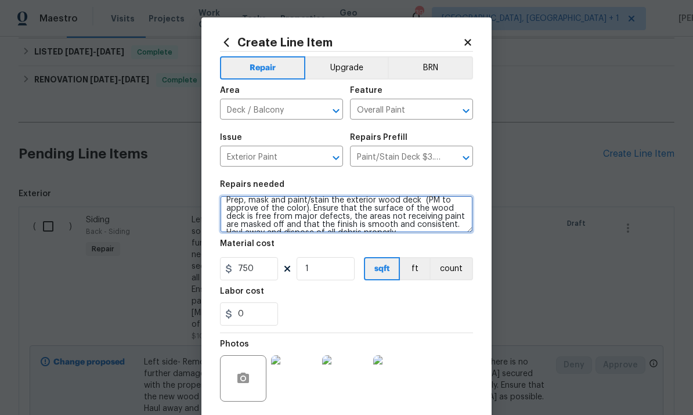
click at [223, 200] on textarea "Prep, mask and paint/stain the exterior wood deck (PM to approve of the color).…" at bounding box center [346, 214] width 253 height 37
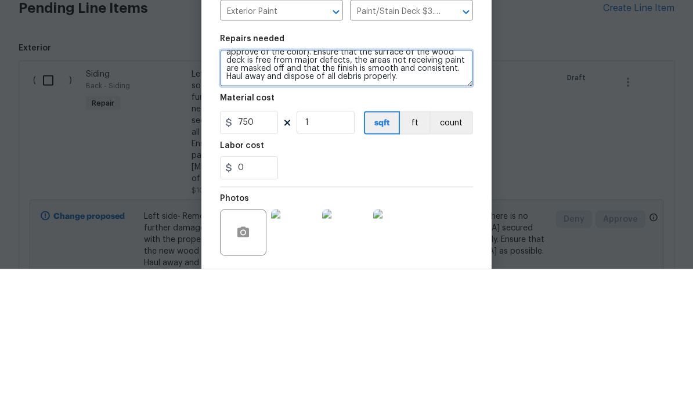
click at [418, 196] on textarea "Prep, mask and paint/stain the exterior wood deck (PM to approve of the color).…" at bounding box center [346, 214] width 253 height 37
click at [415, 196] on textarea "Prep, mask and paint/stain the exterior wood deck (PM to approve of the color).…" at bounding box center [346, 214] width 253 height 37
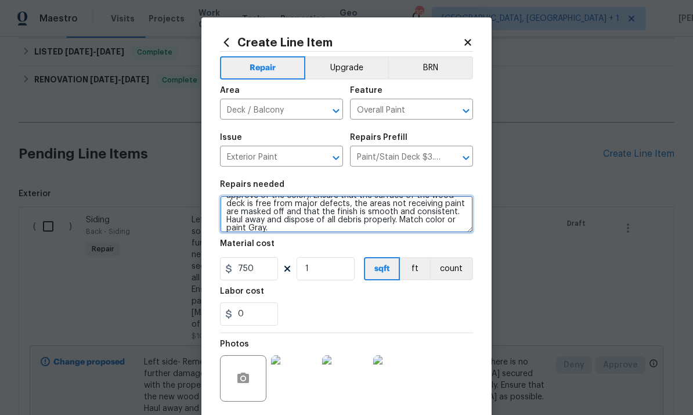
click at [276, 226] on textarea "Prep, mask and paint/stain the exterior wood deck (PM to approve of the color).…" at bounding box center [346, 214] width 253 height 37
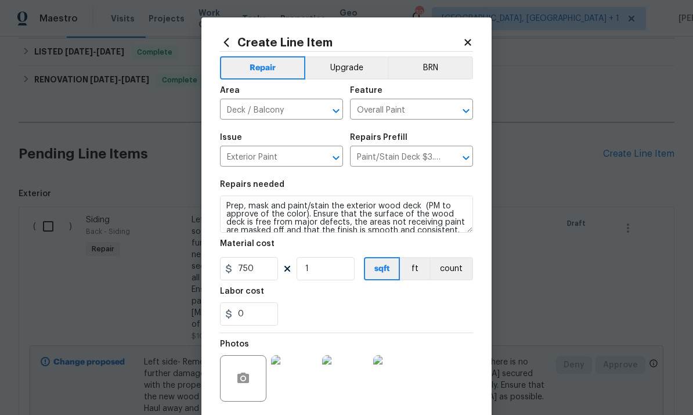
scroll to position [0, 0]
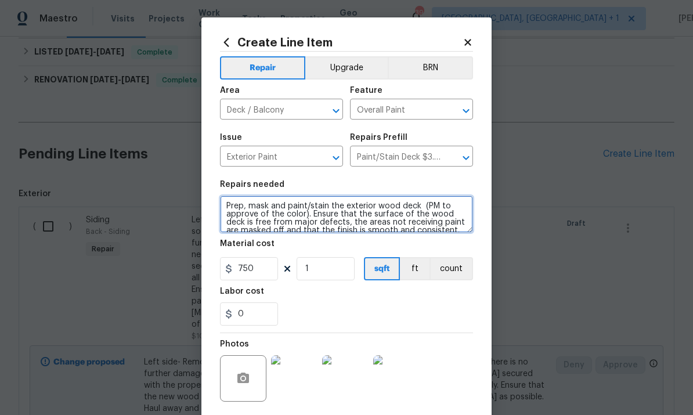
click at [417, 209] on textarea "Prep, mask and paint/stain the exterior wood deck (PM to approve of the color).…" at bounding box center [346, 214] width 253 height 37
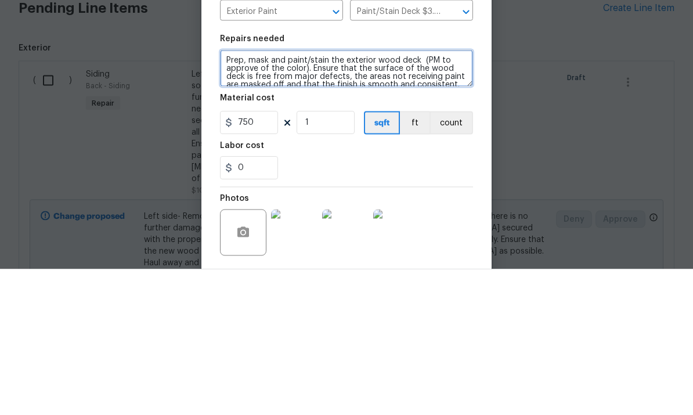
click at [303, 196] on textarea "Prep, mask and paint/stain the exterior wood deck (PM to approve of the color).…" at bounding box center [346, 214] width 253 height 37
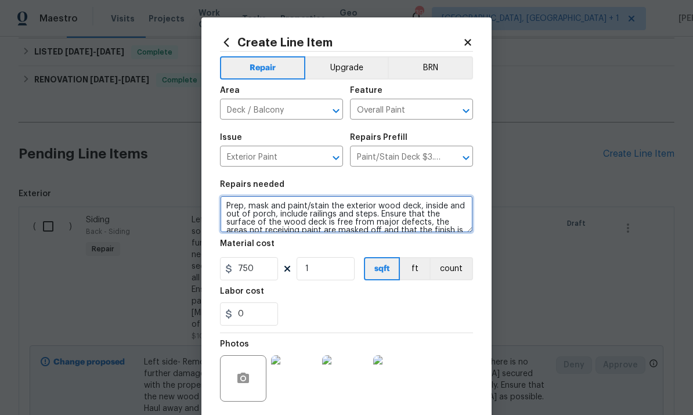
click at [243, 210] on textarea "Prep, mask and paint/stain the exterior wood deck, inside and out of porch, inc…" at bounding box center [346, 214] width 253 height 37
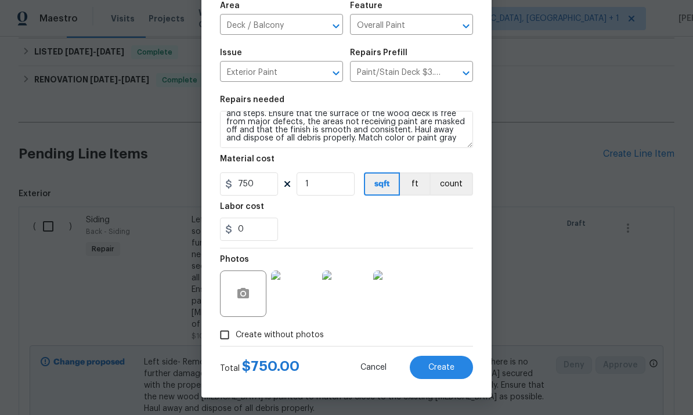
scroll to position [87, 0]
type textarea "Prep ( remove all loose paint) mask and paint/stain the exterior wood deck, ins…"
click at [450, 370] on span "Create" at bounding box center [441, 367] width 26 height 9
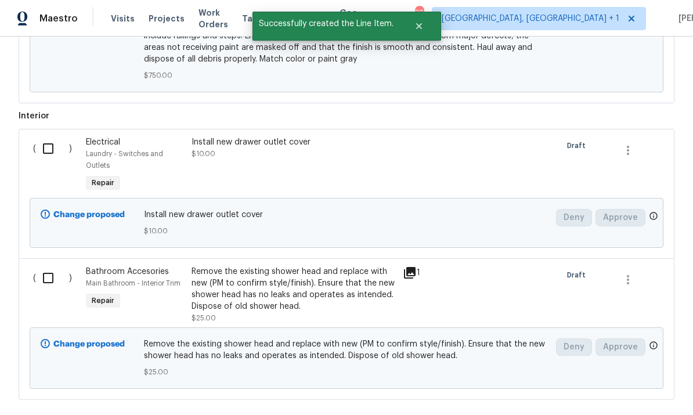
scroll to position [732, 0]
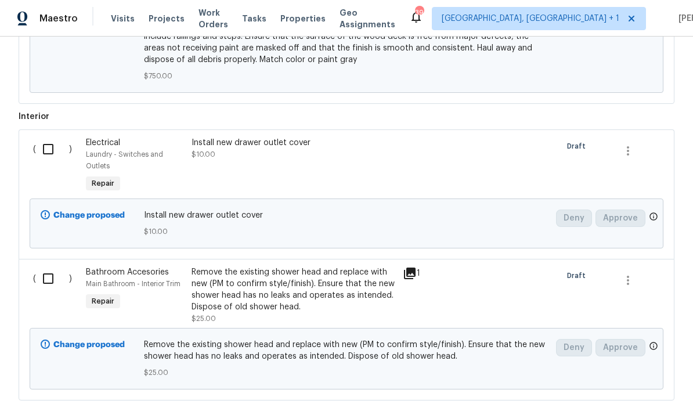
click at [274, 133] on div "Install new drawer outlet cover $10.00" at bounding box center [293, 165] width 211 height 65
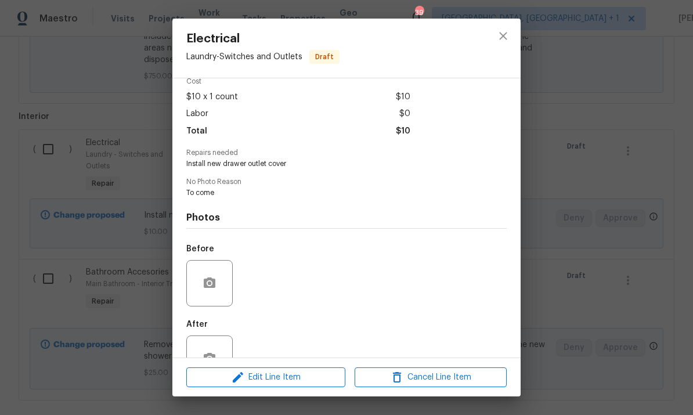
scroll to position [70, 0]
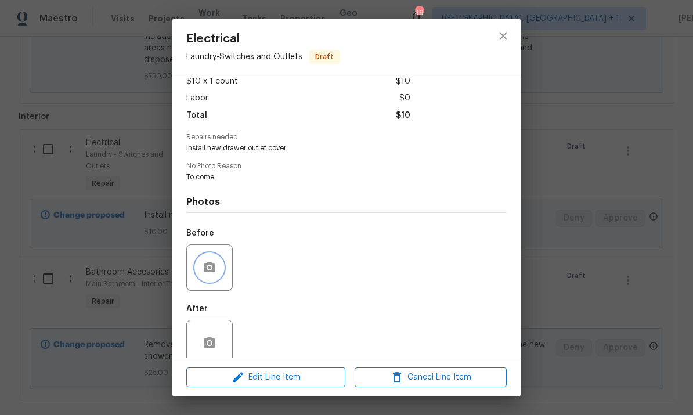
click at [217, 263] on button "button" at bounding box center [210, 268] width 28 height 28
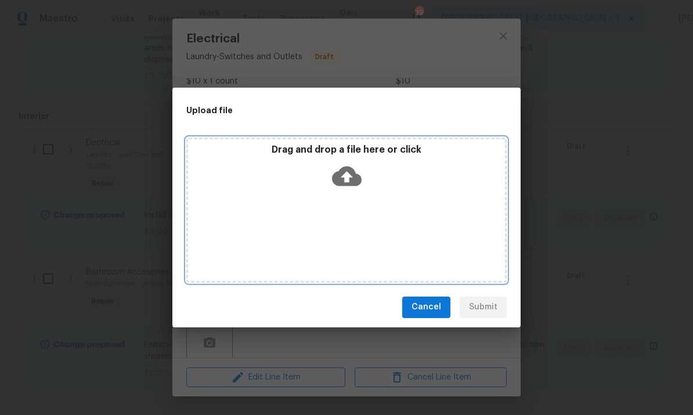
click at [351, 177] on icon at bounding box center [347, 176] width 30 height 30
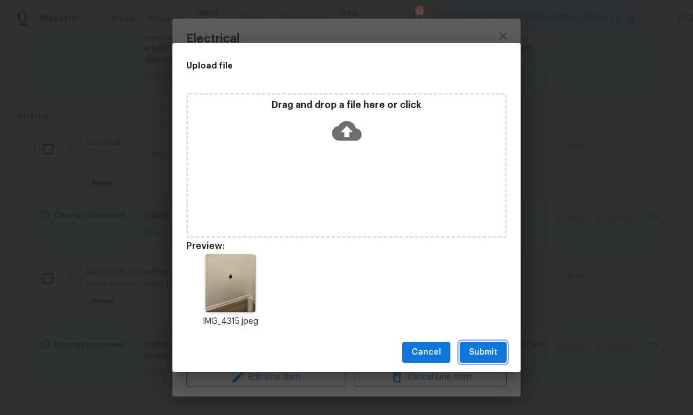
click at [486, 346] on span "Submit" at bounding box center [483, 352] width 28 height 15
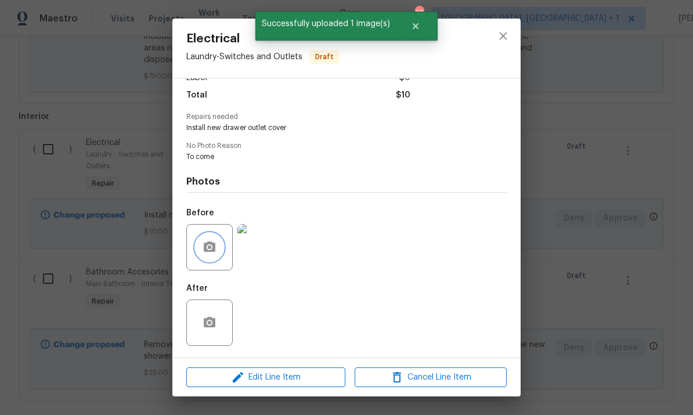
scroll to position [93, 0]
click at [504, 35] on icon "close" at bounding box center [503, 36] width 8 height 8
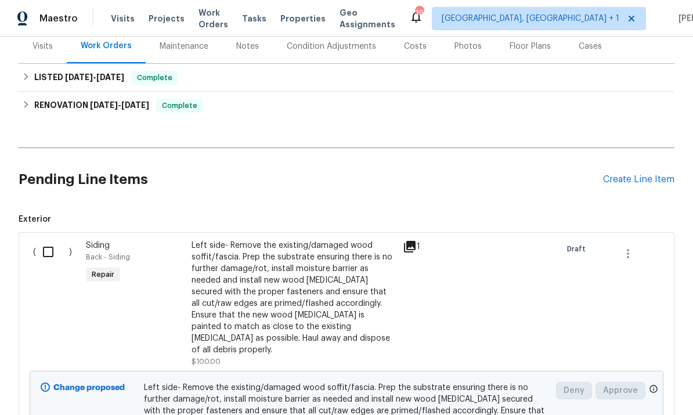
scroll to position [147, 0]
click at [408, 244] on icon at bounding box center [410, 246] width 12 height 12
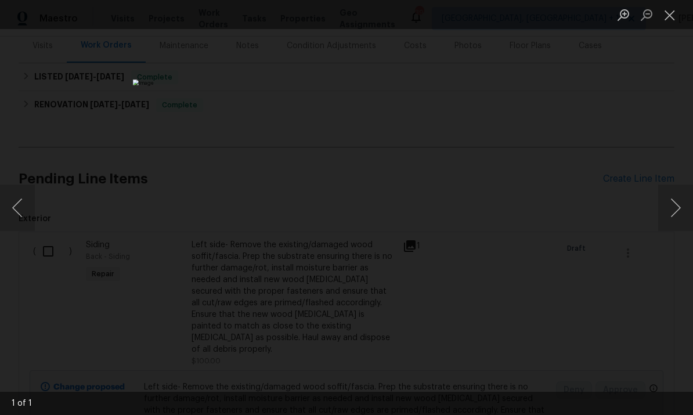
click at [641, 118] on div "Lightbox" at bounding box center [346, 207] width 693 height 415
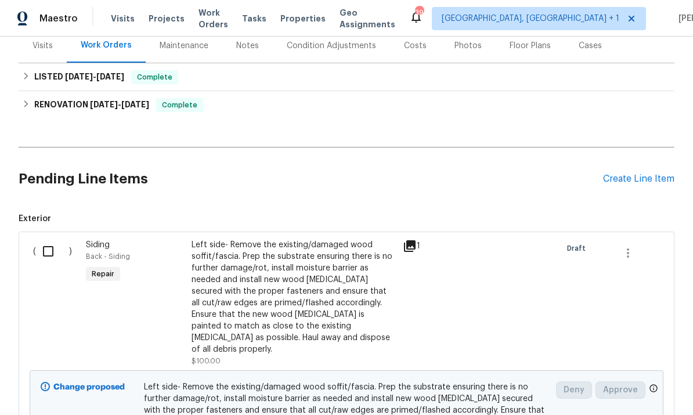
click at [50, 254] on input "checkbox" at bounding box center [52, 251] width 33 height 24
checkbox input "true"
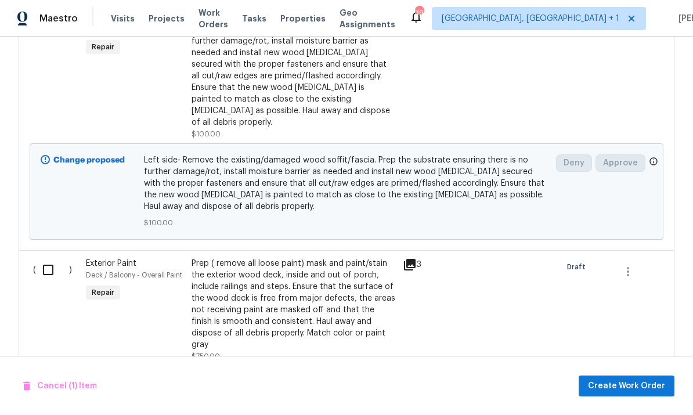
scroll to position [403, 0]
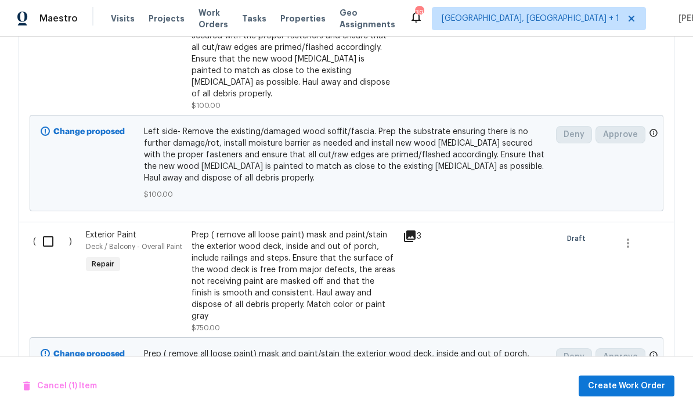
click at [49, 238] on input "checkbox" at bounding box center [52, 241] width 33 height 24
checkbox input "true"
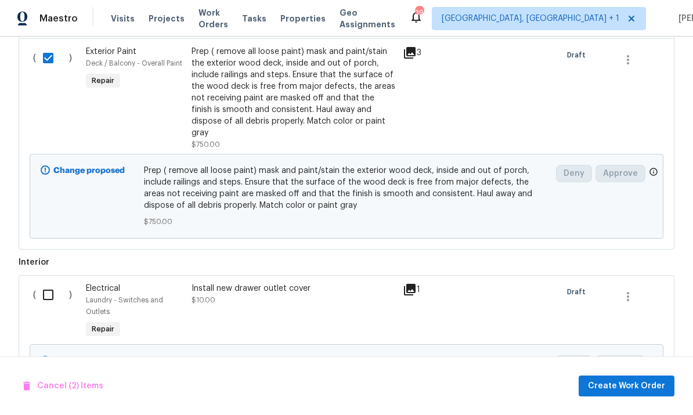
scroll to position [591, 0]
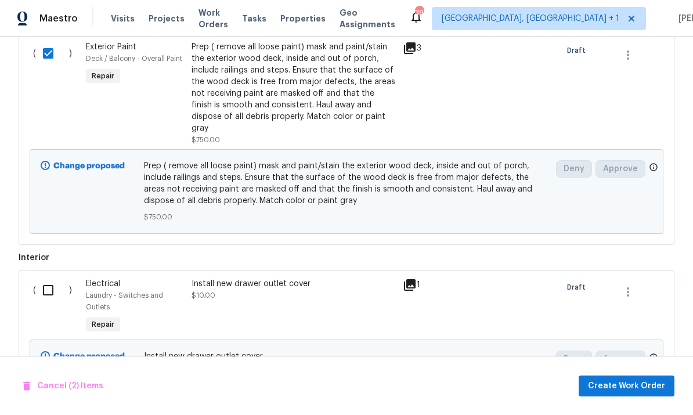
click at [47, 278] on input "checkbox" at bounding box center [52, 290] width 33 height 24
checkbox input "true"
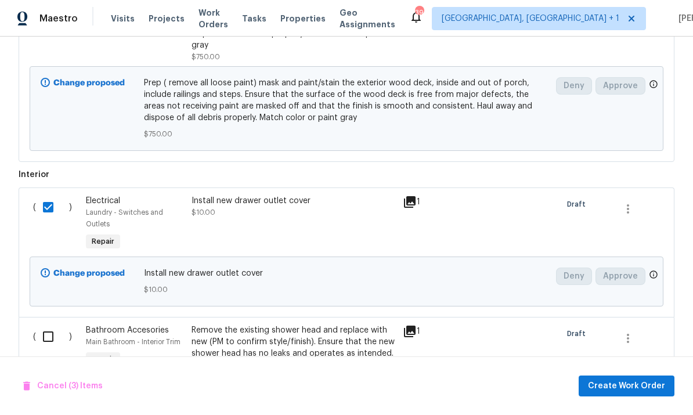
scroll to position [692, 0]
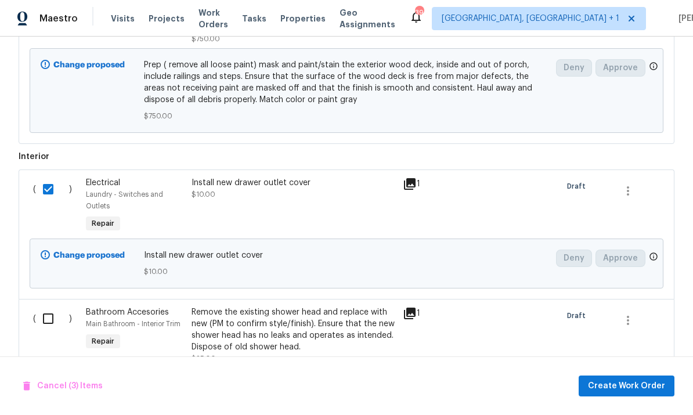
click at [48, 306] on input "checkbox" at bounding box center [52, 318] width 33 height 24
checkbox input "true"
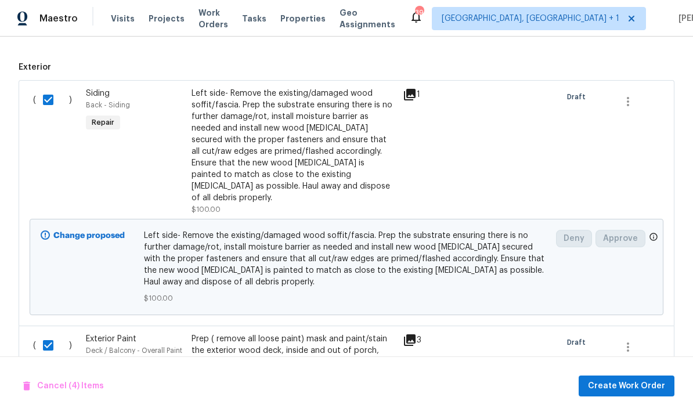
scroll to position [298, 0]
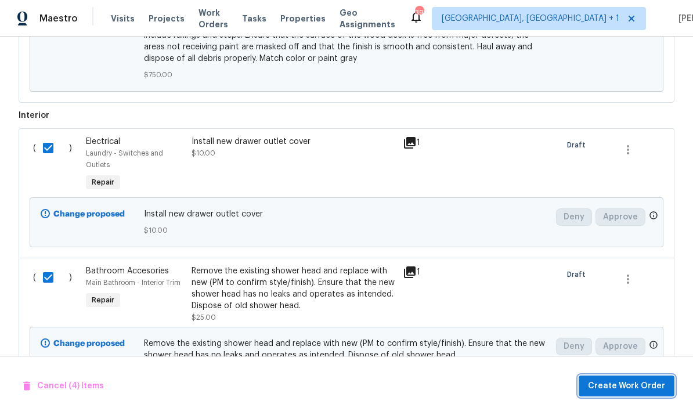
click at [644, 382] on span "Create Work Order" at bounding box center [626, 386] width 77 height 15
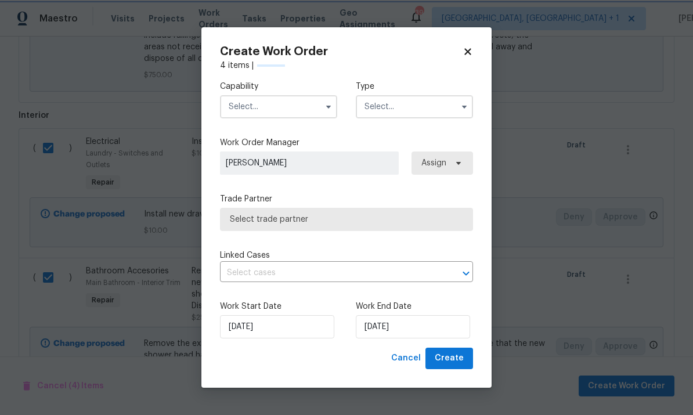
scroll to position [732, 0]
checkbox input "false"
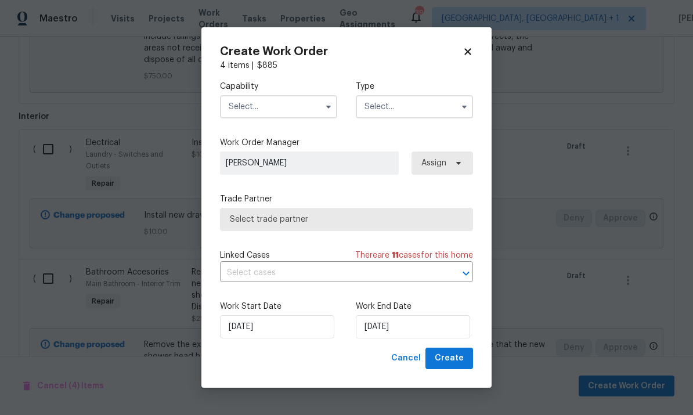
click at [309, 109] on input "text" at bounding box center [278, 106] width 117 height 23
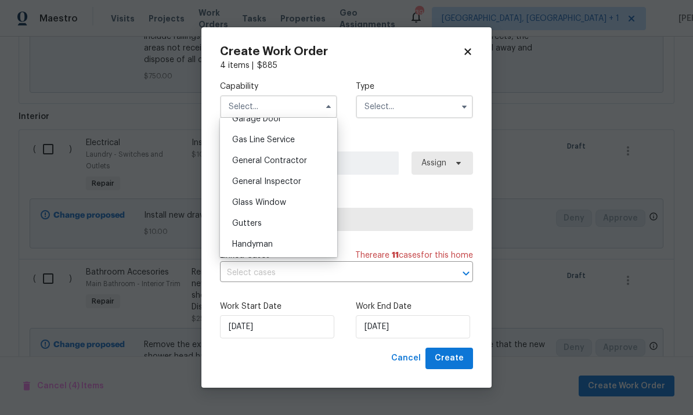
scroll to position [527, 0]
click at [292, 157] on span "General Contractor" at bounding box center [269, 159] width 75 height 8
type input "General Contractor"
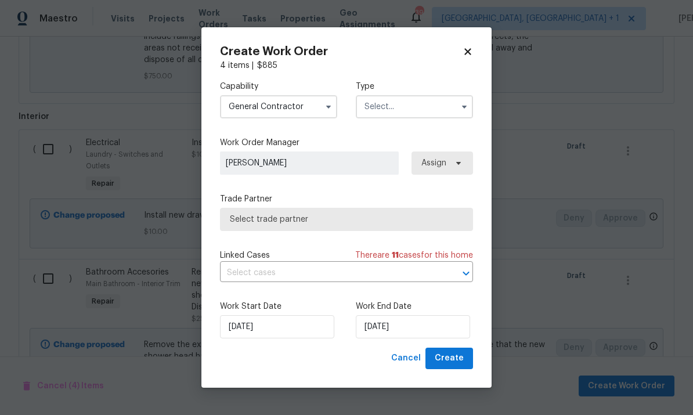
click at [454, 110] on input "text" at bounding box center [414, 106] width 117 height 23
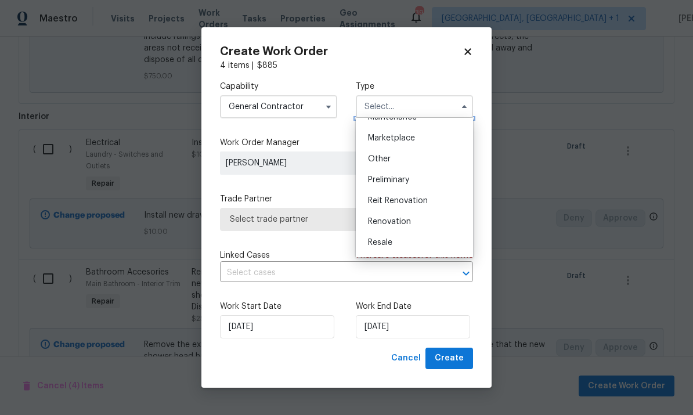
scroll to position [203, 0]
click at [411, 223] on div "Renovation" at bounding box center [414, 221] width 111 height 21
type input "Renovation"
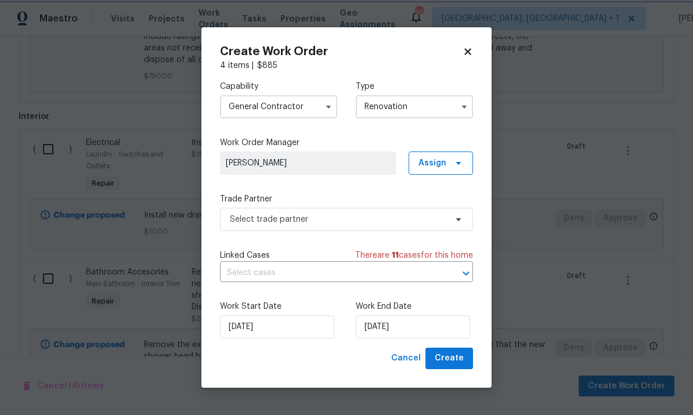
scroll to position [0, 0]
click at [427, 326] on input "9/4/2025" at bounding box center [413, 326] width 114 height 23
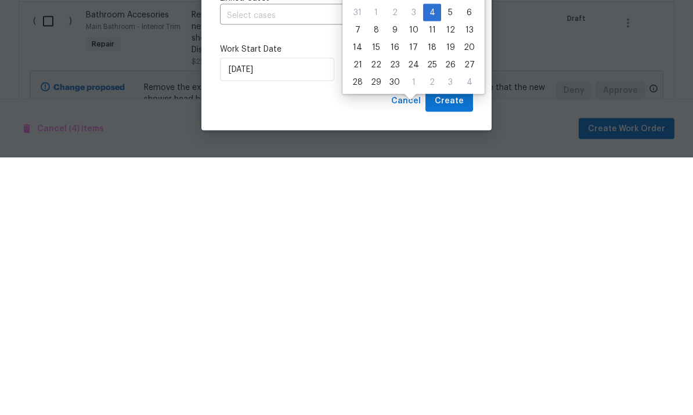
scroll to position [44, 0]
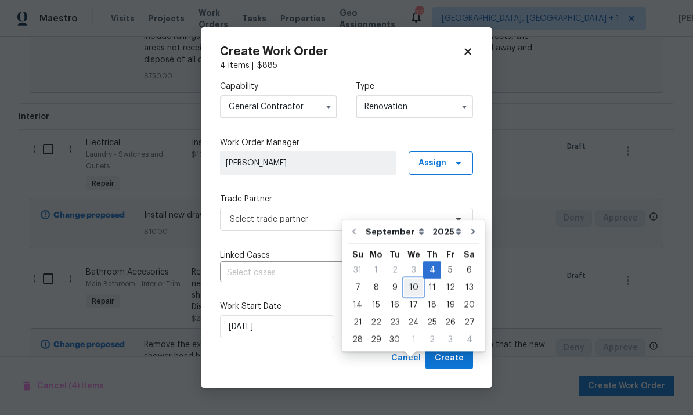
click at [411, 279] on div "10" at bounding box center [413, 287] width 19 height 16
type input "9/10/2025"
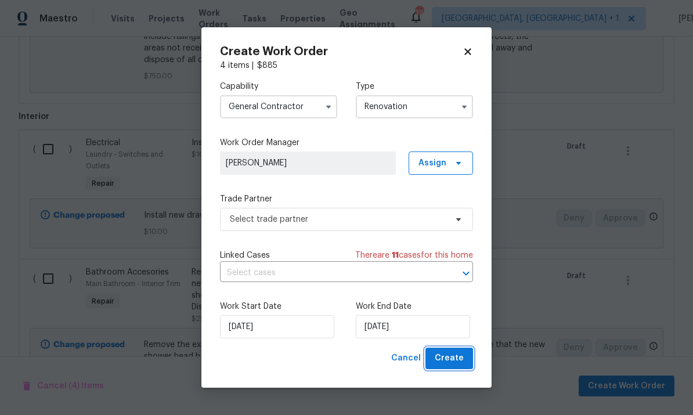
click at [453, 363] on span "Create" at bounding box center [449, 358] width 29 height 15
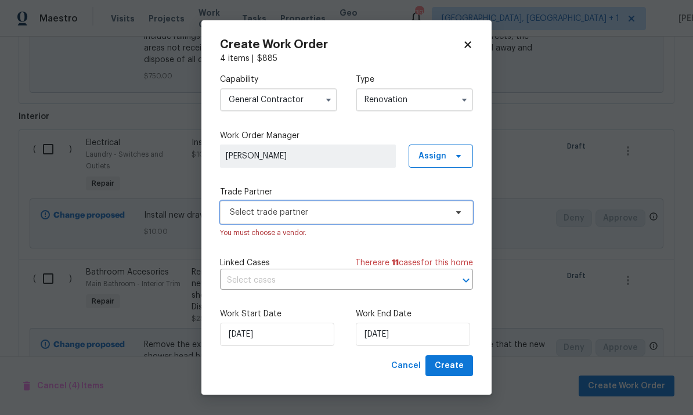
click at [458, 219] on span "Select trade partner" at bounding box center [346, 212] width 253 height 23
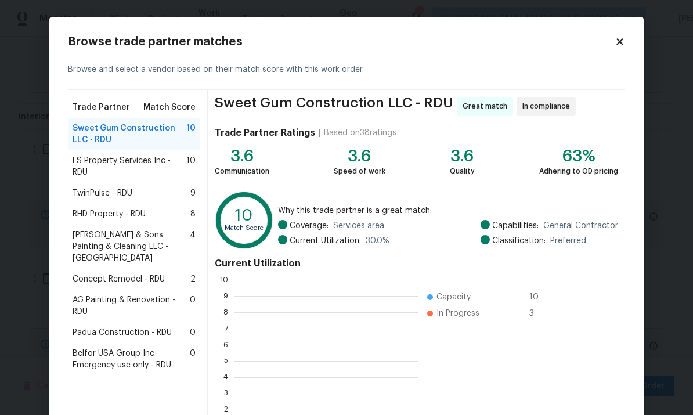
scroll to position [162, 184]
click at [108, 197] on span "TwinPulse - RDU" at bounding box center [103, 193] width 60 height 12
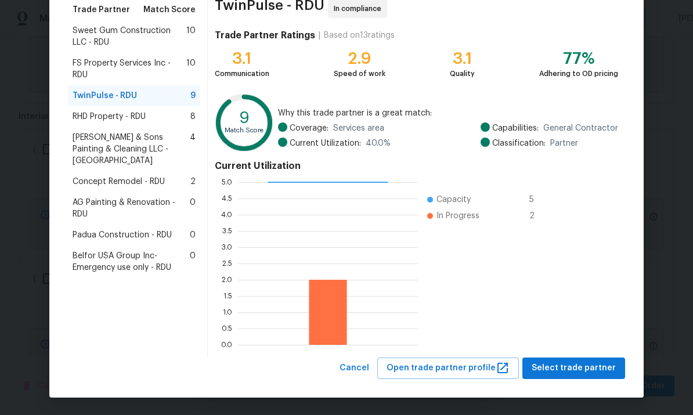
scroll to position [97, 0]
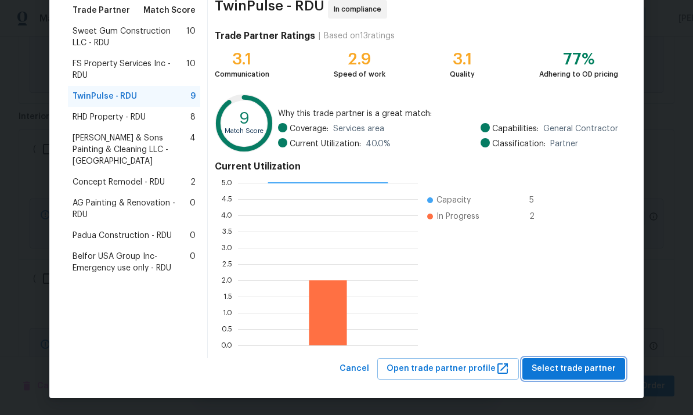
click at [583, 375] on span "Select trade partner" at bounding box center [574, 369] width 84 height 15
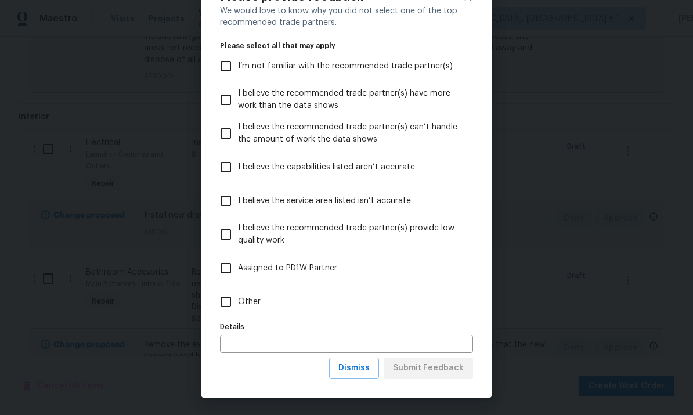
scroll to position [45, 0]
click at [370, 409] on body "Maestro Visits Projects Work Orders Tasks Properties Geo Assignments 39 Albuque…" at bounding box center [346, 207] width 693 height 415
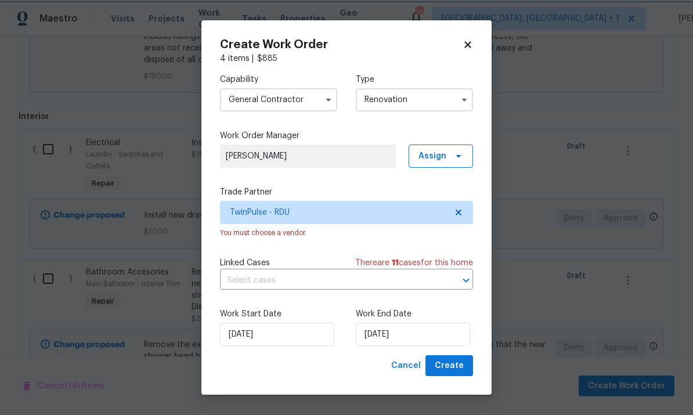
scroll to position [0, 0]
click at [449, 368] on span "Create" at bounding box center [449, 366] width 29 height 15
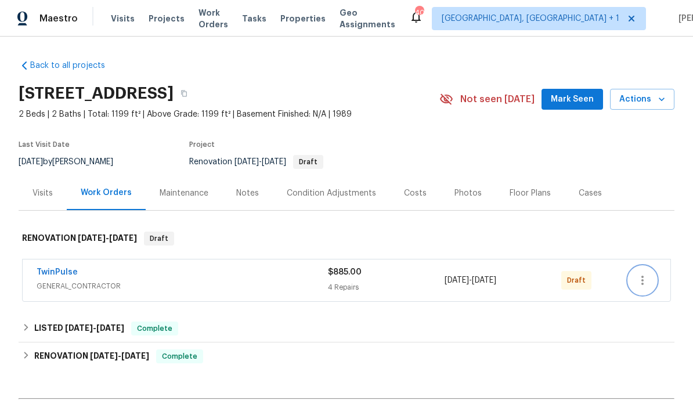
click at [643, 279] on icon "button" at bounding box center [642, 280] width 14 height 14
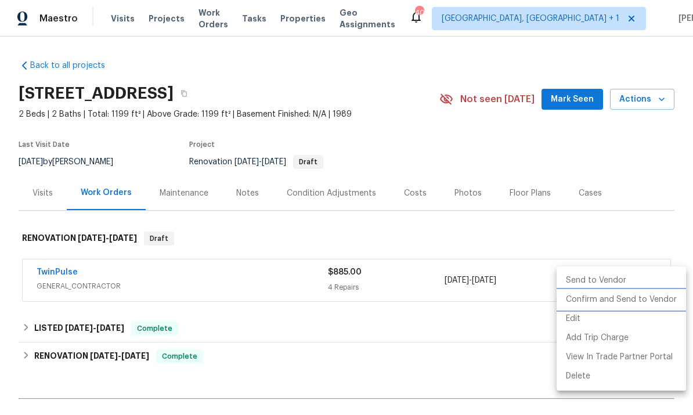
click at [637, 301] on li "Confirm and Send to Vendor" at bounding box center [621, 299] width 129 height 19
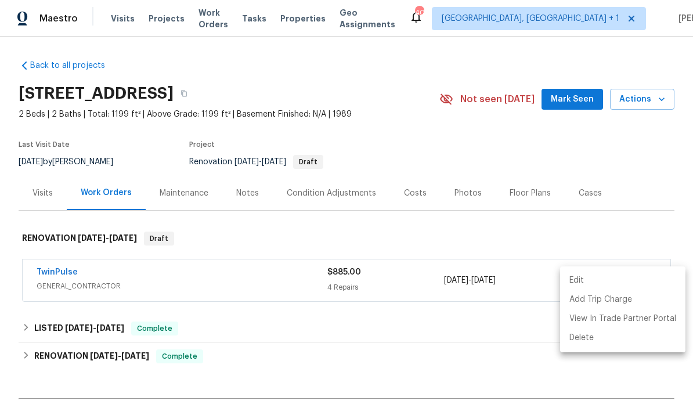
click at [476, 374] on div at bounding box center [346, 207] width 693 height 415
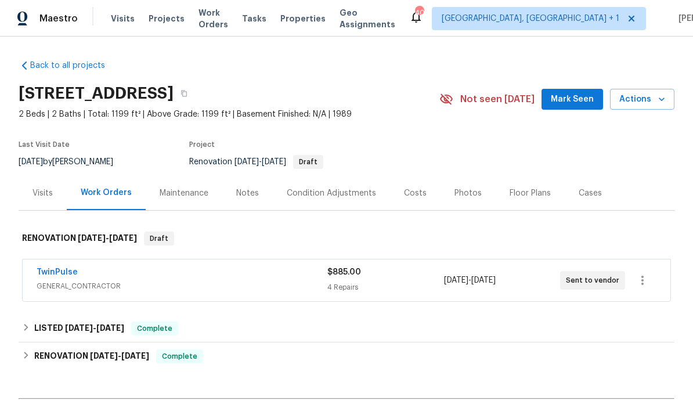
click at [62, 270] on link "TwinPulse" at bounding box center [57, 272] width 41 height 8
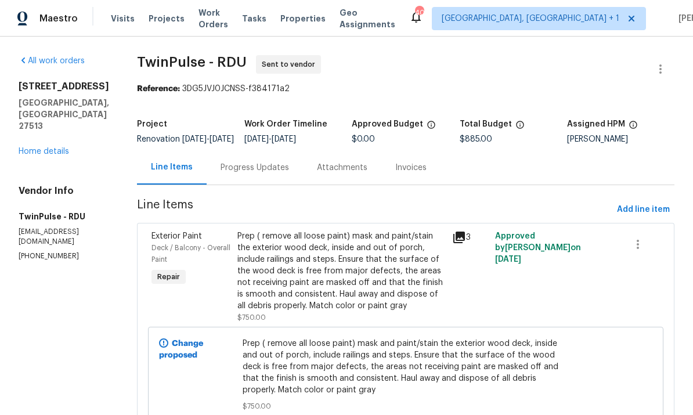
click at [247, 182] on div "Progress Updates" at bounding box center [255, 167] width 96 height 34
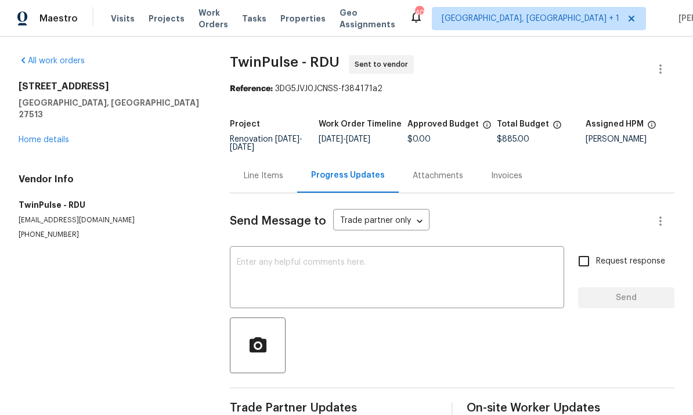
click at [288, 259] on textarea at bounding box center [397, 278] width 320 height 41
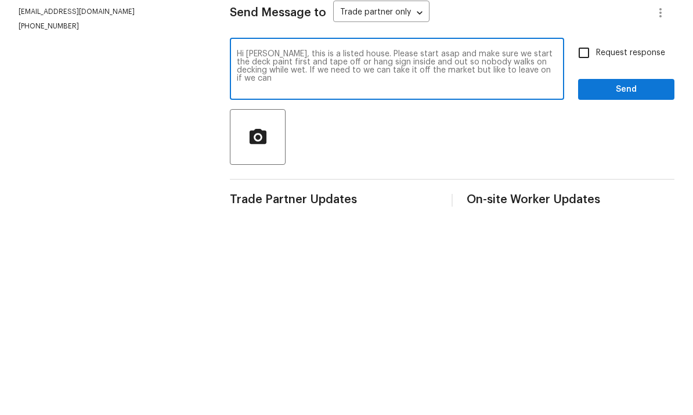
click at [307, 258] on textarea "Hi Gwen, this is a listed house. Please start asap and make sure we start the d…" at bounding box center [397, 278] width 320 height 41
click at [543, 258] on textarea "Hi Gwen, this is a listed house. Please start asap and make sure we start the d…" at bounding box center [397, 278] width 320 height 41
click at [546, 258] on textarea "Hi Gwen, this is a listed house. Please start asap and make sure we start the d…" at bounding box center [397, 278] width 320 height 41
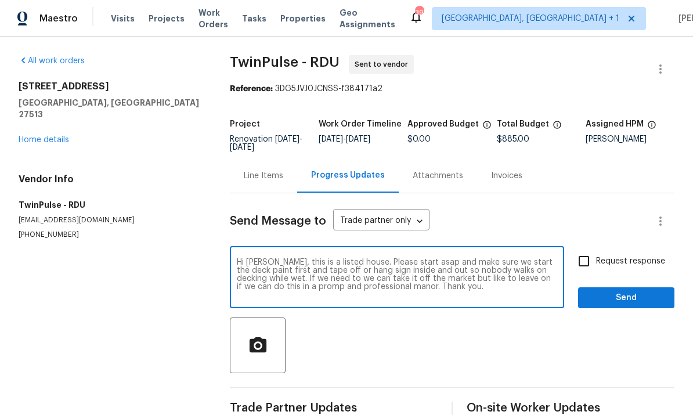
click at [294, 258] on textarea "Hi Gwen, this is a listed house. Please start asap and make sure we start the d…" at bounding box center [397, 278] width 320 height 41
type textarea "Hi Gwen, this is a listed house. Please start asap and make sure we start the d…"
click at [593, 249] on input "Request response" at bounding box center [584, 261] width 24 height 24
checkbox input "true"
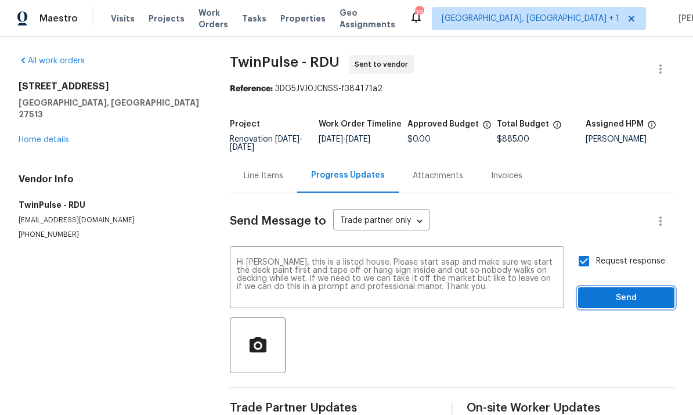
click at [634, 291] on span "Send" at bounding box center [626, 298] width 78 height 15
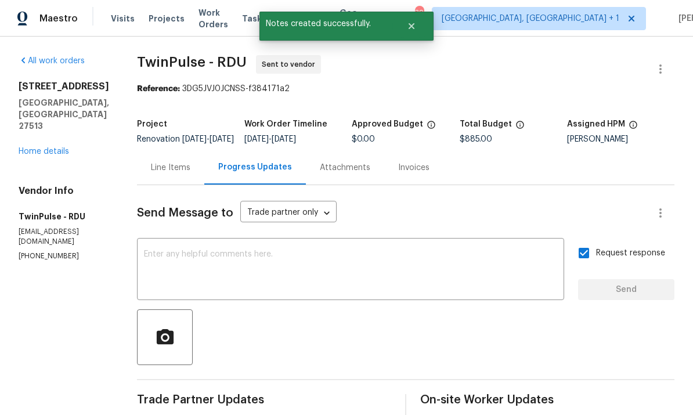
click at [57, 147] on link "Home details" at bounding box center [44, 151] width 50 height 8
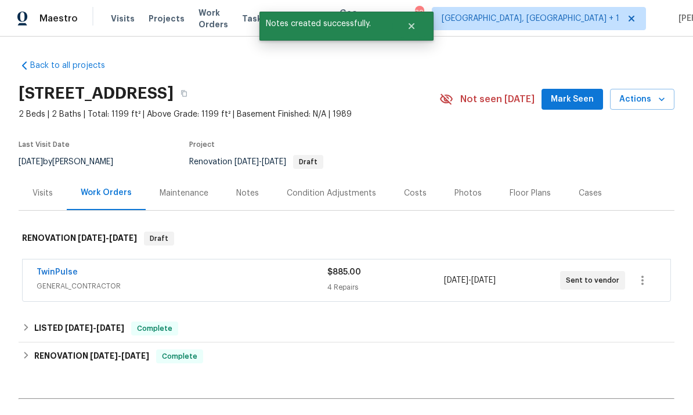
click at [241, 197] on div "Notes" at bounding box center [247, 193] width 23 height 12
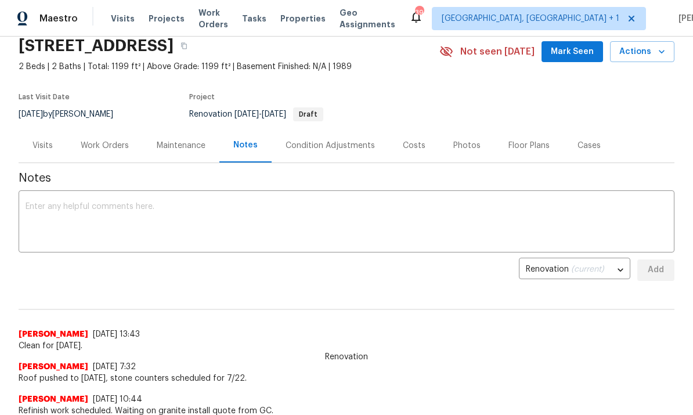
scroll to position [46, 0]
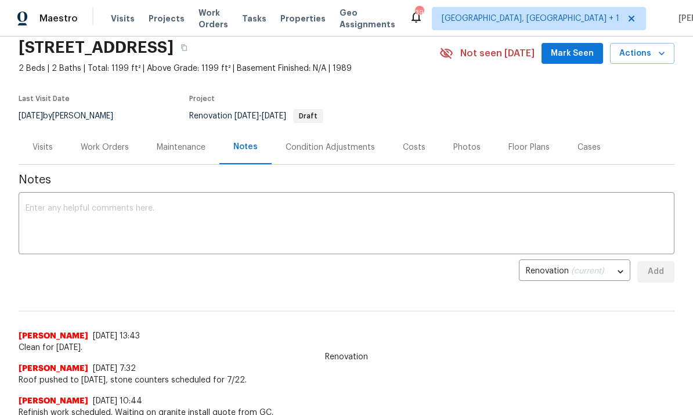
click at [85, 210] on textarea at bounding box center [347, 224] width 642 height 41
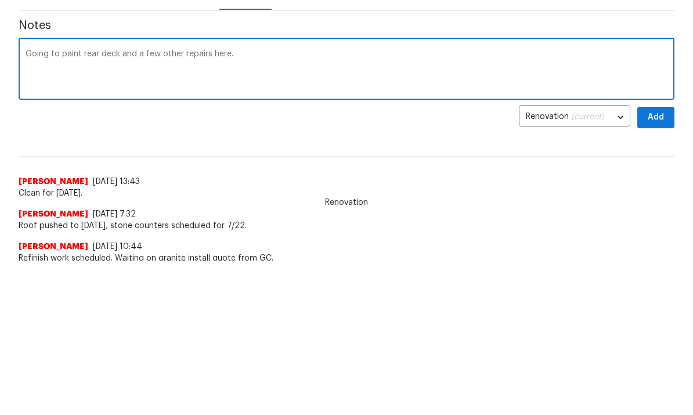
scroll to position [154, 0]
click at [238, 53] on textarea "Going to paint rear deck and a few other repairs here." at bounding box center [347, 70] width 642 height 41
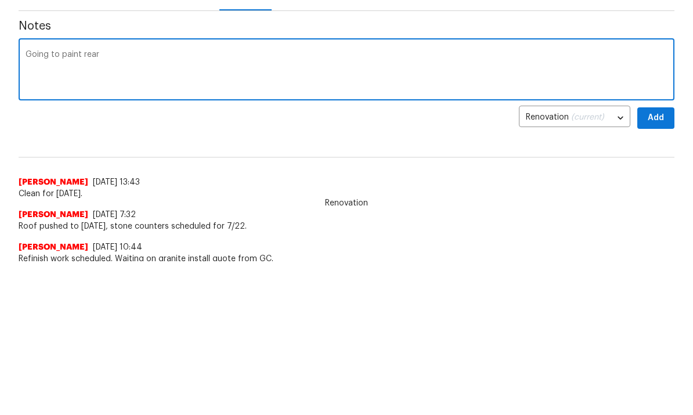
type textarea "Going to"
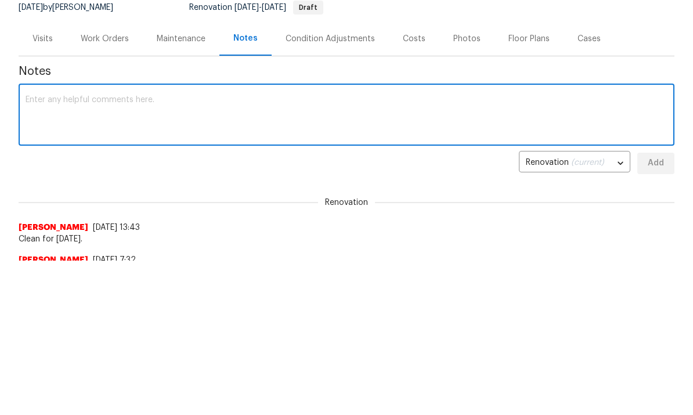
scroll to position [0, 0]
click at [91, 106] on textarea at bounding box center [347, 116] width 642 height 41
type textarea "Going to paint rear deck and a few other repairs here."
click at [663, 156] on button "Add" at bounding box center [655, 163] width 37 height 21
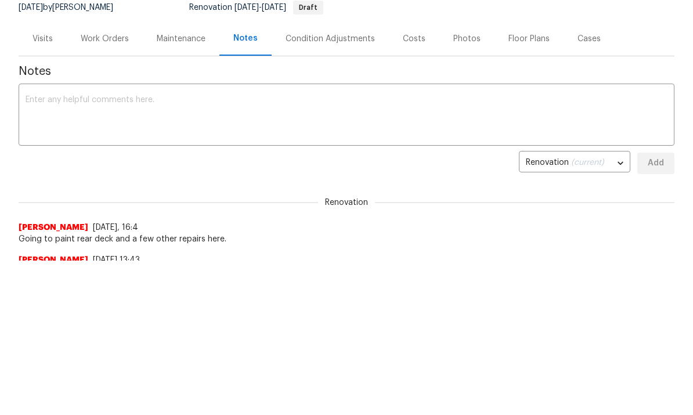
scroll to position [0, 0]
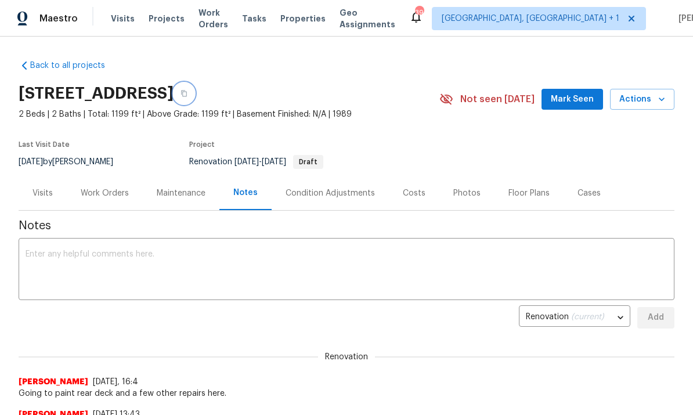
click at [194, 89] on button "button" at bounding box center [184, 93] width 21 height 21
click at [106, 190] on div "Work Orders" at bounding box center [105, 193] width 48 height 12
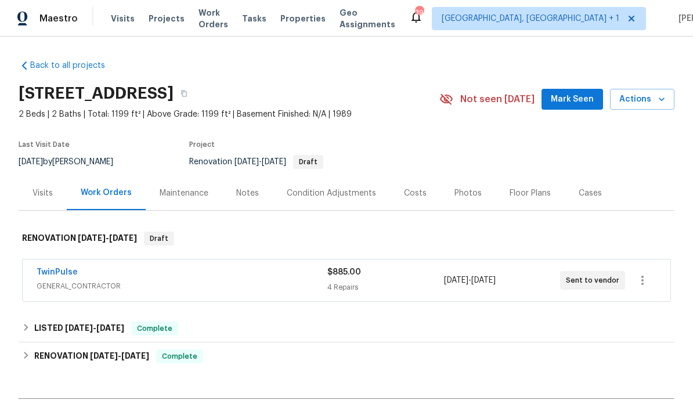
click at [52, 268] on link "TwinPulse" at bounding box center [57, 272] width 41 height 8
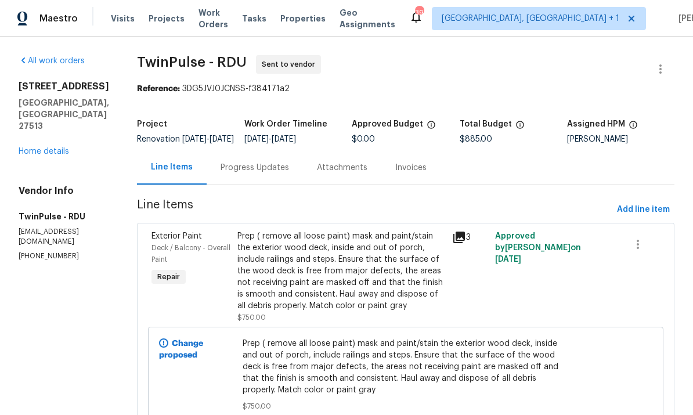
click at [254, 174] on div "Progress Updates" at bounding box center [255, 168] width 68 height 12
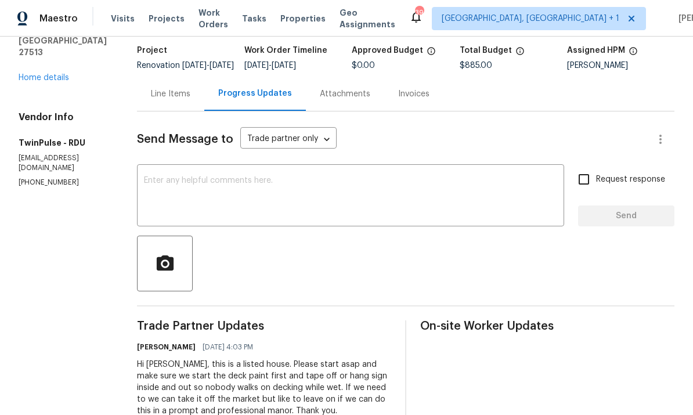
scroll to position [73, 0]
click at [206, 191] on textarea at bounding box center [350, 197] width 413 height 41
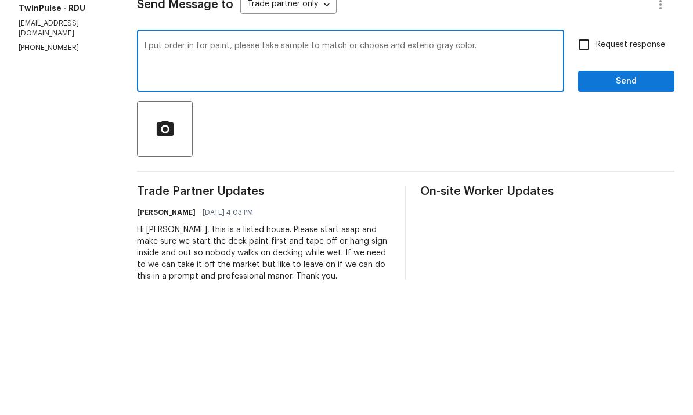
click at [419, 177] on textarea "I put order in for paint, please take sample to match or choose and exterio gra…" at bounding box center [350, 197] width 413 height 41
click at [521, 177] on textarea "I put order in for paint, please take sample to match or choose and exterio gra…" at bounding box center [350, 197] width 413 height 41
click at [489, 177] on textarea "I put order in for paint, please take sample to match or choose and exterior gr…" at bounding box center [350, 197] width 413 height 41
click at [223, 177] on textarea "I put order in for paint, please take sample to match or choose and exterior gr…" at bounding box center [350, 197] width 413 height 41
click at [227, 177] on textarea "I put order in for paint, please take sample to match or choose and exterior gr…" at bounding box center [350, 197] width 413 height 41
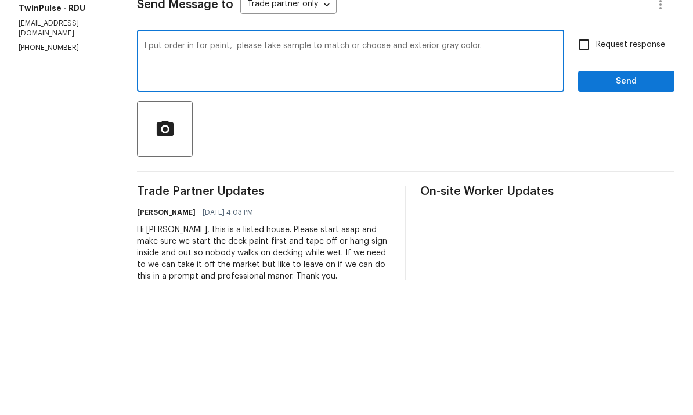
click at [486, 177] on textarea "I put order in for paint, please take sample to match or choose and exterior gr…" at bounding box center [350, 197] width 413 height 41
type textarea "I put order in for paint, please take sample to match or choose and exterior gr…"
click at [586, 168] on input "Request response" at bounding box center [584, 180] width 24 height 24
checkbox input "true"
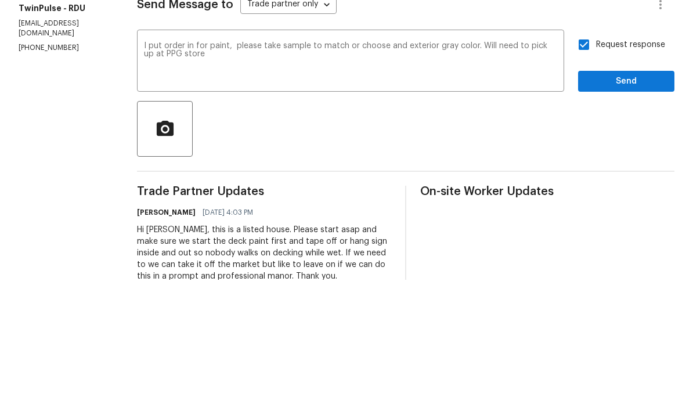
scroll to position [44, 0]
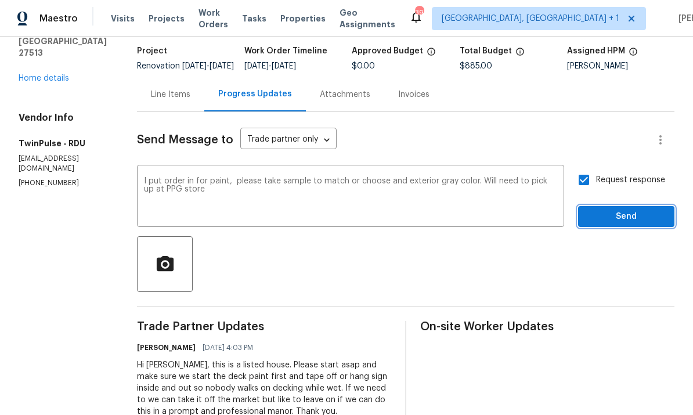
click at [633, 206] on button "Send" at bounding box center [626, 216] width 96 height 21
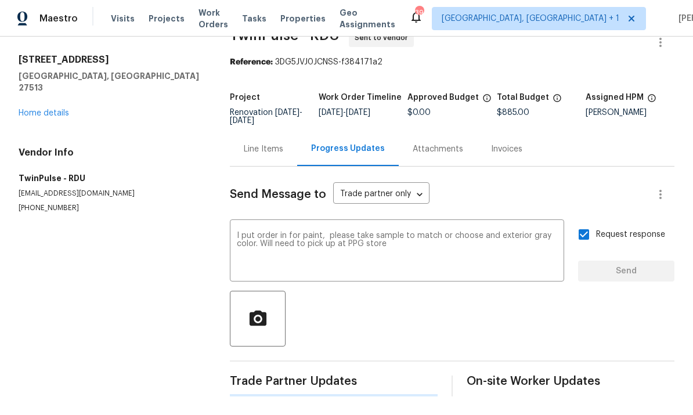
scroll to position [0, 0]
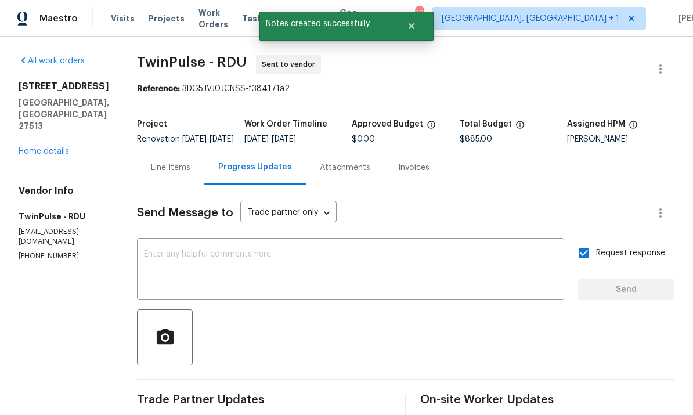
click at [61, 147] on link "Home details" at bounding box center [44, 151] width 50 height 8
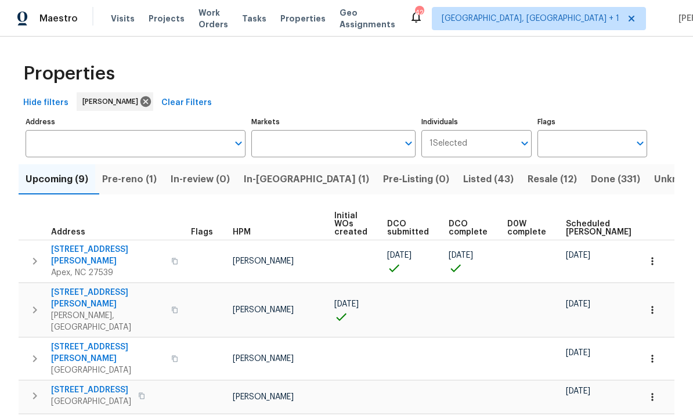
click at [136, 184] on span "Pre-reno (1)" at bounding box center [129, 179] width 55 height 16
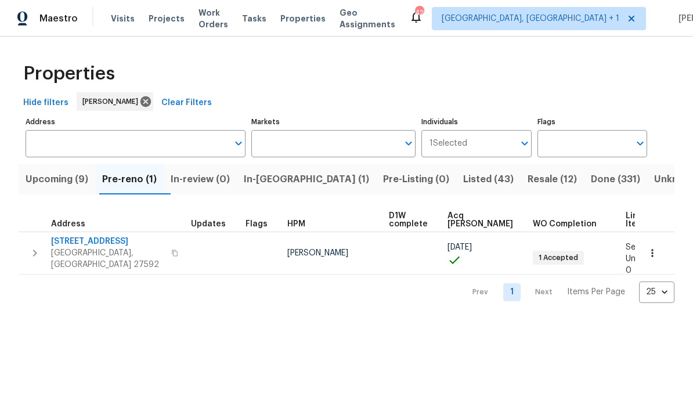
click at [58, 183] on span "Upcoming (9)" at bounding box center [57, 179] width 63 height 16
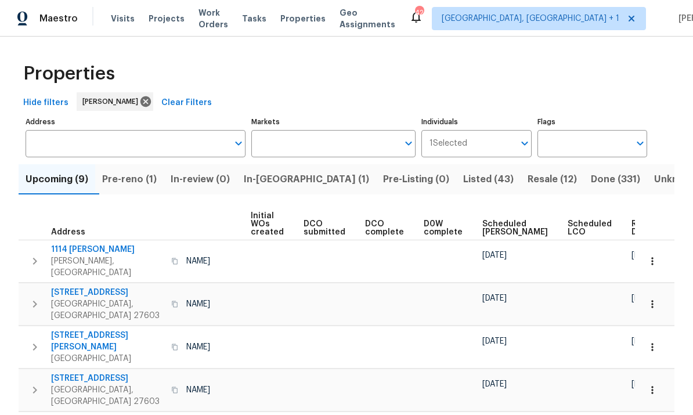
scroll to position [0, 83]
click at [632, 234] on span "Ready Date" at bounding box center [645, 228] width 26 height 16
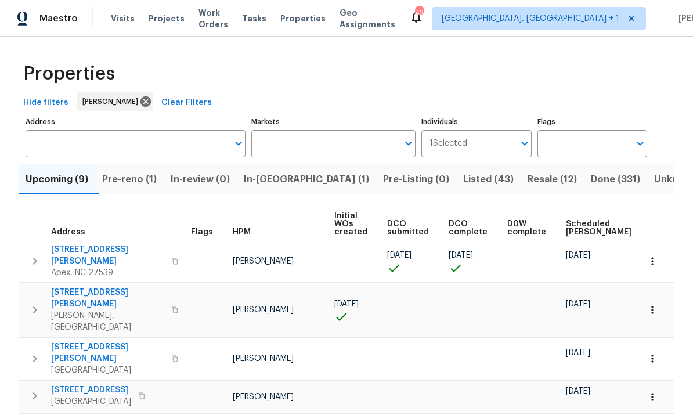
click at [117, 250] on span "[STREET_ADDRESS][PERSON_NAME]" at bounding box center [107, 255] width 113 height 23
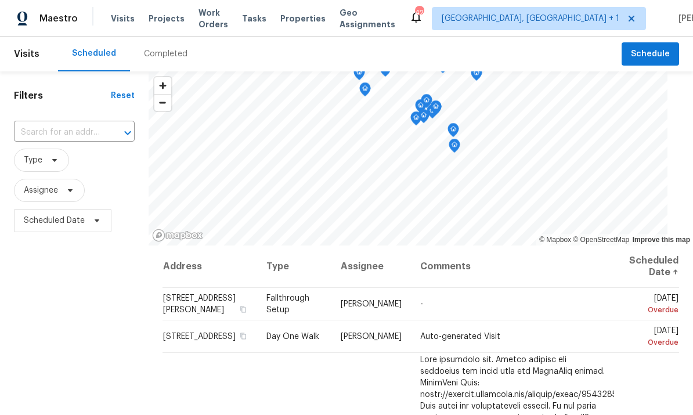
click at [157, 24] on span "Projects" at bounding box center [167, 19] width 36 height 12
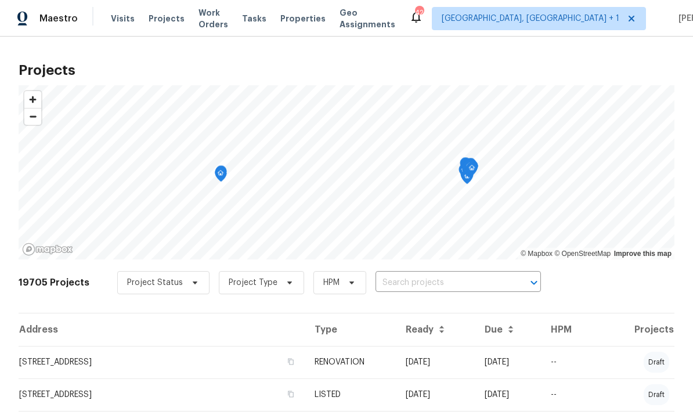
click at [426, 277] on input "text" at bounding box center [441, 283] width 133 height 18
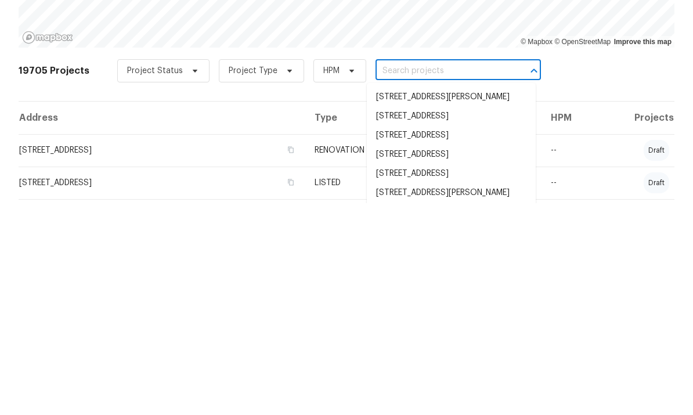
scroll to position [44, 0]
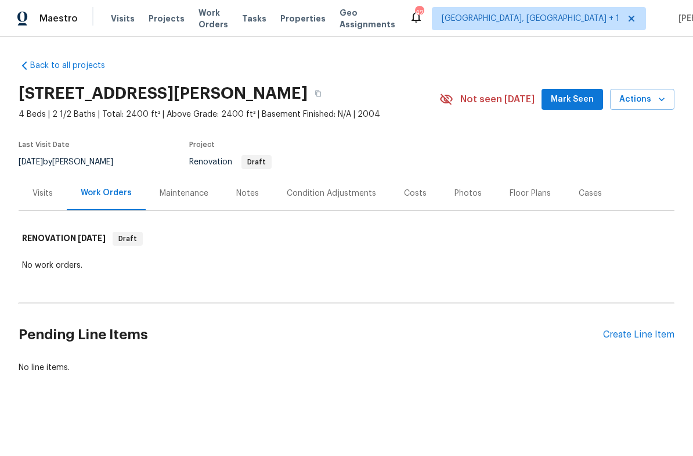
click at [246, 197] on div "Notes" at bounding box center [247, 193] width 23 height 12
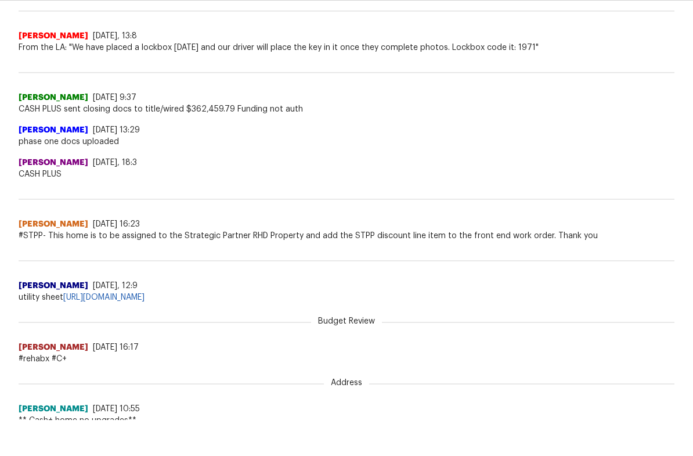
scroll to position [308, 0]
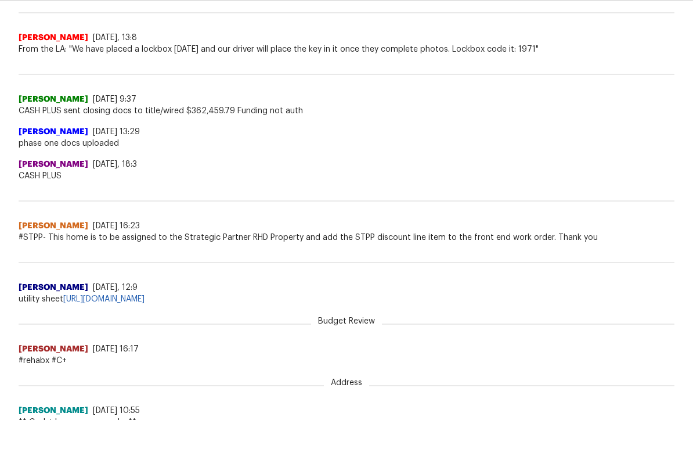
click at [145, 297] on link "[URL][DOMAIN_NAME]" at bounding box center [103, 299] width 81 height 8
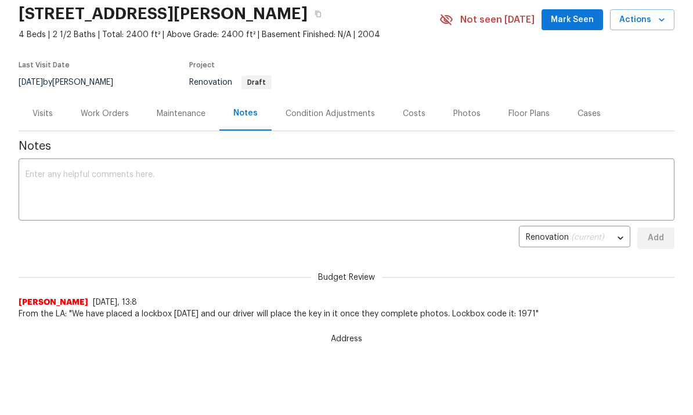
scroll to position [0, 0]
click at [103, 120] on div "Work Orders" at bounding box center [105, 113] width 76 height 34
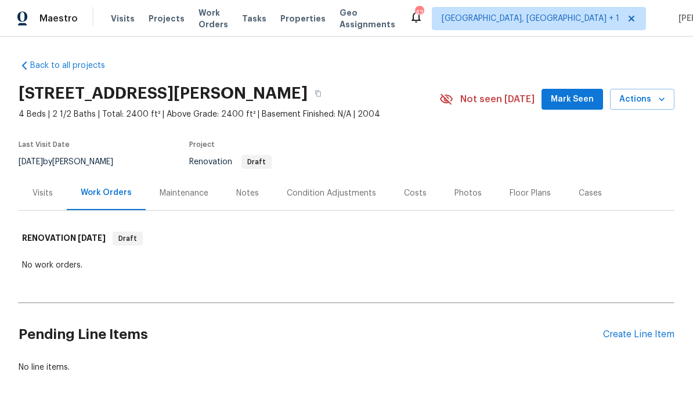
scroll to position [37, 0]
click at [336, 187] on div "Condition Adjustments" at bounding box center [331, 193] width 89 height 12
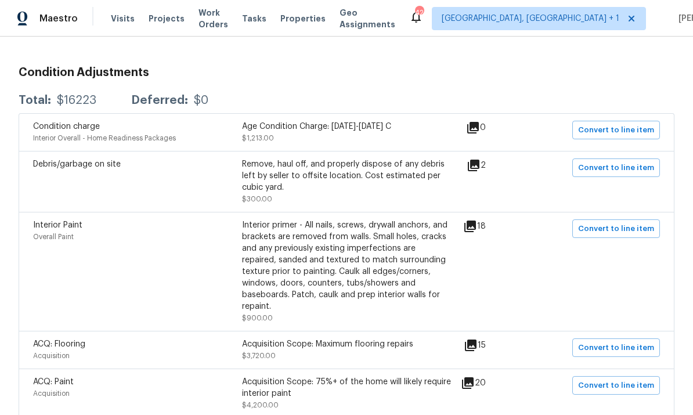
scroll to position [190, 0]
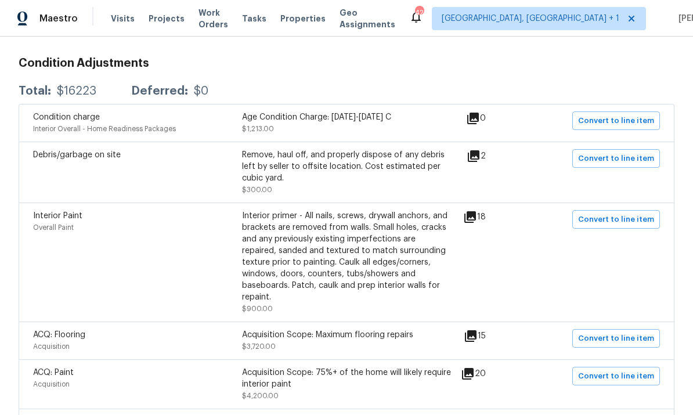
click at [478, 163] on icon at bounding box center [474, 156] width 14 height 14
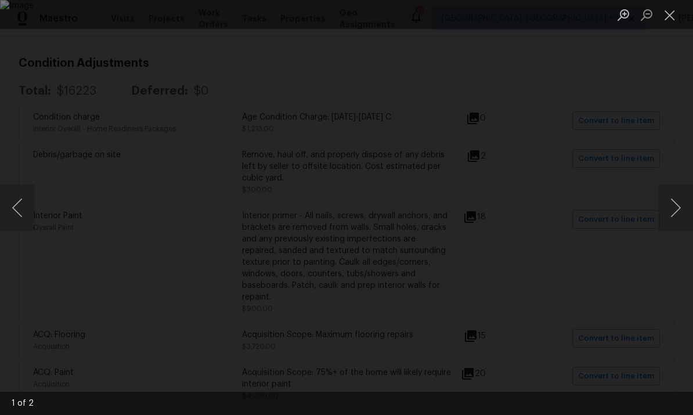
click at [684, 204] on button "Next image" at bounding box center [675, 208] width 35 height 46
click at [681, 204] on button "Next image" at bounding box center [675, 208] width 35 height 46
click at [671, 212] on button "Next image" at bounding box center [675, 208] width 35 height 46
click at [674, 145] on div "Lightbox" at bounding box center [346, 207] width 693 height 415
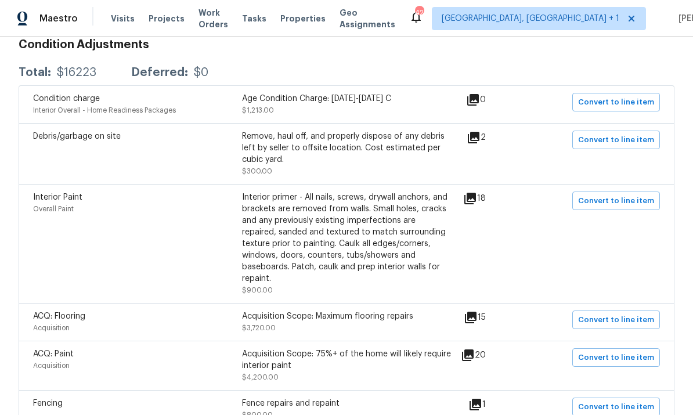
scroll to position [212, 0]
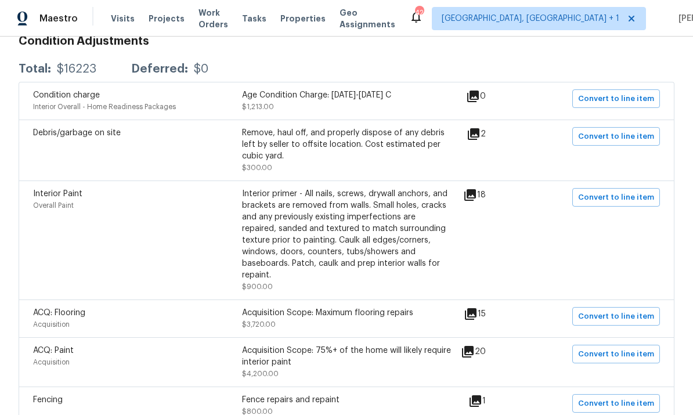
click at [476, 198] on icon at bounding box center [470, 195] width 14 height 14
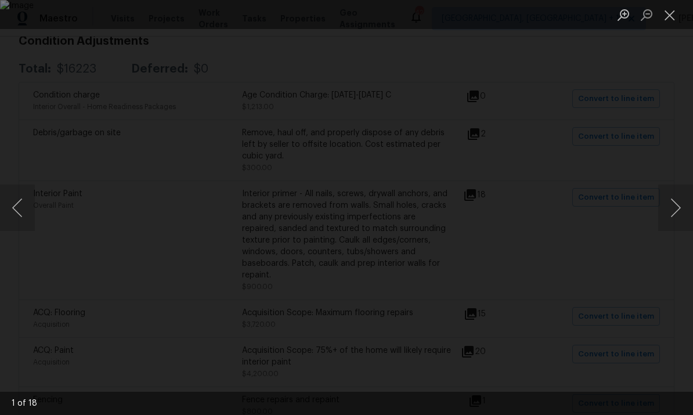
click at [678, 212] on button "Next image" at bounding box center [675, 208] width 35 height 46
click at [671, 211] on button "Next image" at bounding box center [675, 208] width 35 height 46
click at [666, 208] on button "Next image" at bounding box center [675, 208] width 35 height 46
click at [666, 211] on button "Next image" at bounding box center [675, 208] width 35 height 46
click at [667, 215] on button "Next image" at bounding box center [675, 208] width 35 height 46
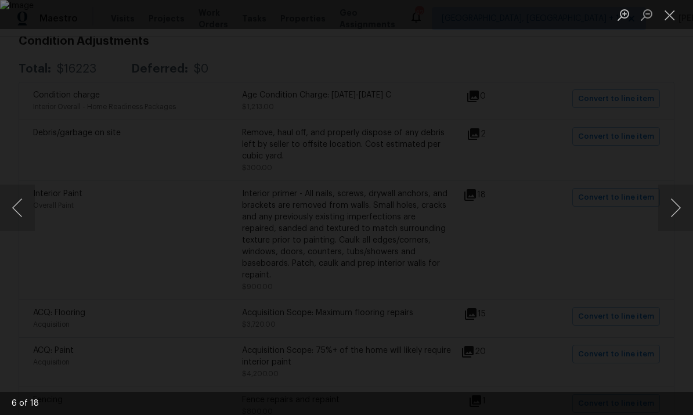
click at [673, 216] on button "Next image" at bounding box center [675, 208] width 35 height 46
click at [686, 176] on div "Lightbox" at bounding box center [346, 207] width 693 height 415
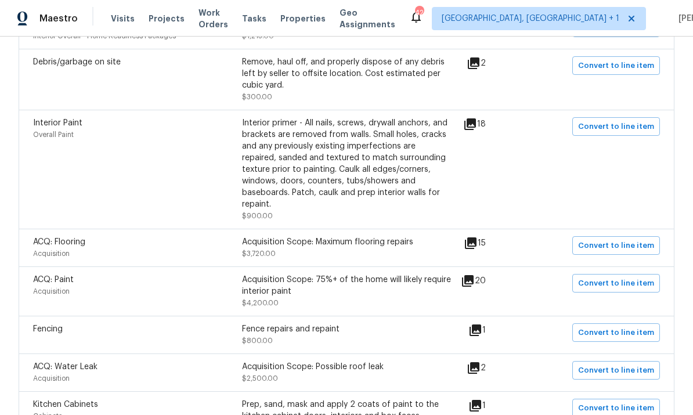
scroll to position [284, 0]
click at [476, 236] on icon at bounding box center [471, 242] width 12 height 12
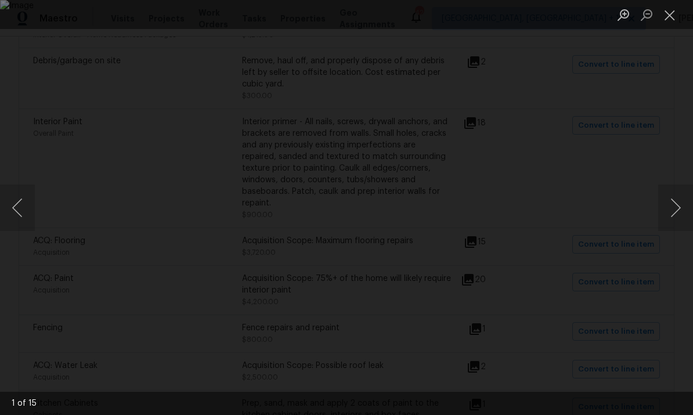
click at [671, 208] on button "Next image" at bounding box center [675, 208] width 35 height 46
click at [674, 209] on button "Next image" at bounding box center [675, 208] width 35 height 46
click at [676, 215] on button "Next image" at bounding box center [675, 208] width 35 height 46
click at [678, 219] on button "Next image" at bounding box center [675, 208] width 35 height 46
click at [680, 218] on button "Next image" at bounding box center [675, 208] width 35 height 46
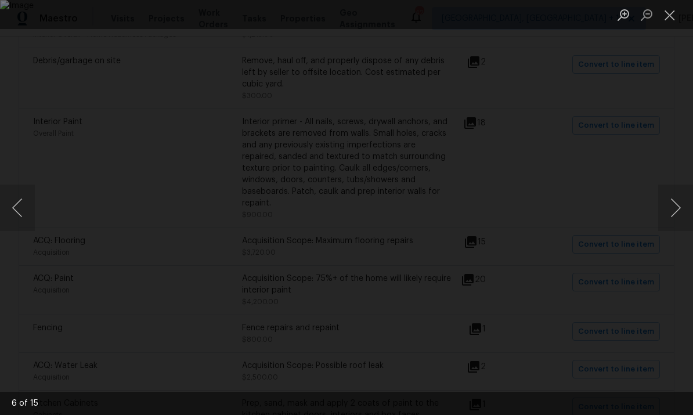
click at [670, 111] on div "Lightbox" at bounding box center [346, 207] width 693 height 415
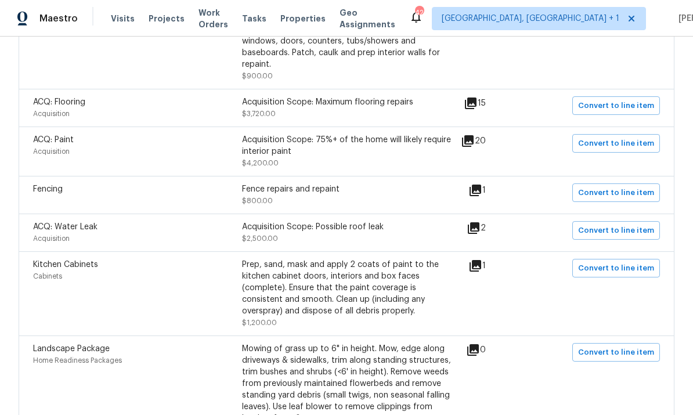
scroll to position [423, 0]
click at [474, 135] on icon at bounding box center [468, 141] width 12 height 12
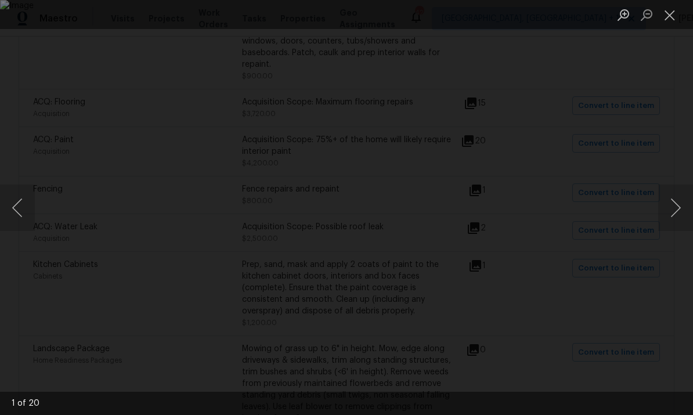
click at [687, 209] on button "Next image" at bounding box center [675, 208] width 35 height 46
click at [677, 215] on button "Next image" at bounding box center [675, 208] width 35 height 46
click at [677, 219] on button "Next image" at bounding box center [675, 208] width 35 height 46
click at [676, 218] on button "Next image" at bounding box center [675, 208] width 35 height 46
click at [678, 219] on button "Next image" at bounding box center [675, 208] width 35 height 46
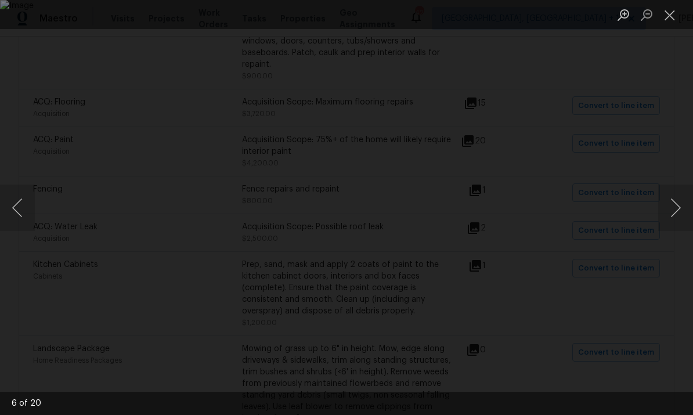
click at [676, 219] on button "Next image" at bounding box center [675, 208] width 35 height 46
click at [681, 218] on button "Next image" at bounding box center [675, 208] width 35 height 46
click at [677, 224] on button "Next image" at bounding box center [675, 208] width 35 height 46
click at [676, 219] on button "Next image" at bounding box center [675, 208] width 35 height 46
click at [676, 222] on button "Next image" at bounding box center [675, 208] width 35 height 46
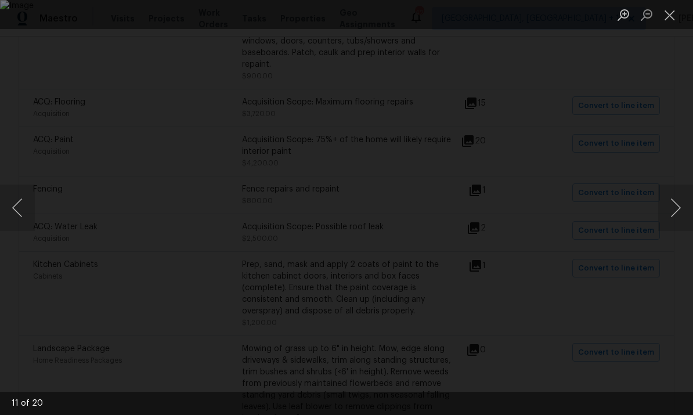
click at [676, 225] on button "Next image" at bounding box center [675, 208] width 35 height 46
click at [687, 173] on div "Lightbox" at bounding box center [346, 207] width 693 height 415
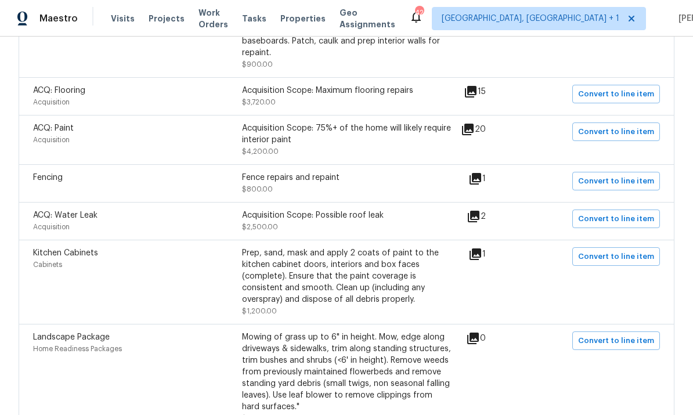
scroll to position [439, 0]
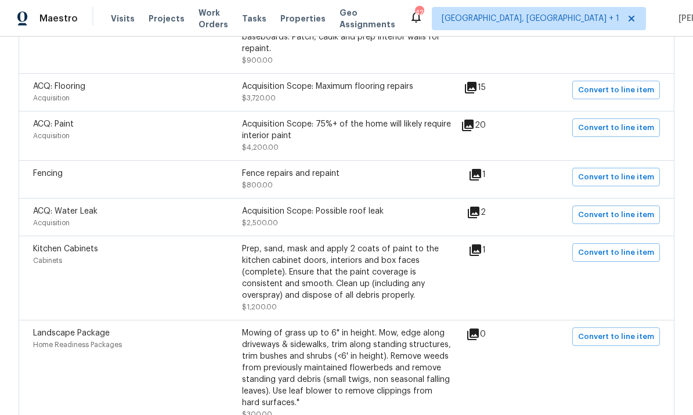
click at [481, 211] on icon at bounding box center [474, 212] width 14 height 14
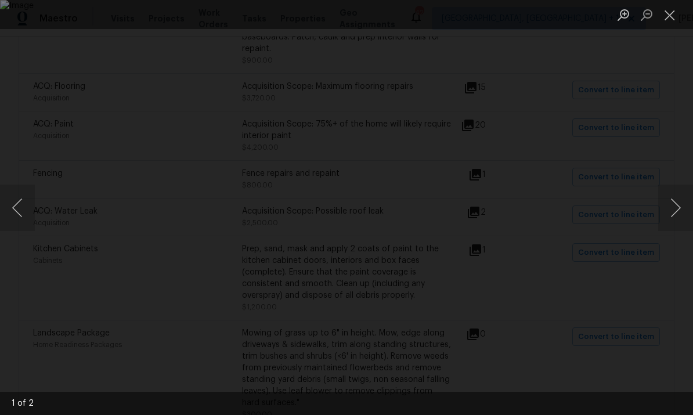
click at [687, 207] on button "Next image" at bounding box center [675, 208] width 35 height 46
click at [677, 210] on button "Next image" at bounding box center [675, 208] width 35 height 46
click at [677, 216] on button "Next image" at bounding box center [675, 208] width 35 height 46
click at [680, 266] on div "Lightbox" at bounding box center [346, 207] width 693 height 415
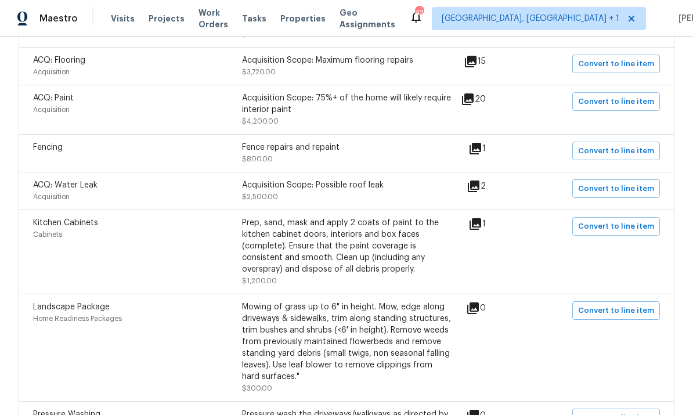
scroll to position [472, 0]
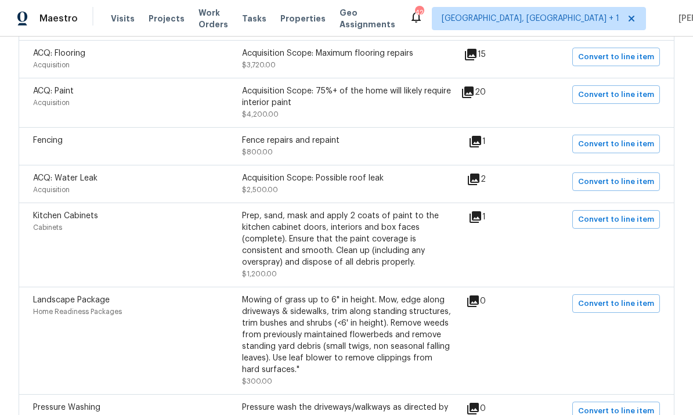
click at [482, 214] on icon at bounding box center [475, 217] width 14 height 14
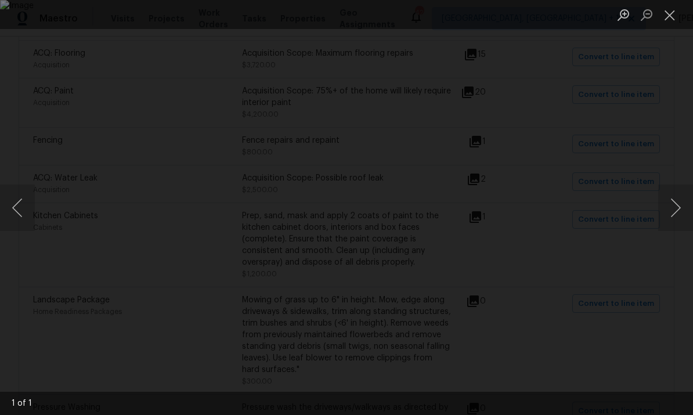
click at [680, 200] on button "Next image" at bounding box center [675, 208] width 35 height 46
click at [671, 207] on button "Next image" at bounding box center [675, 208] width 35 height 46
click at [670, 247] on div "Lightbox" at bounding box center [346, 207] width 693 height 415
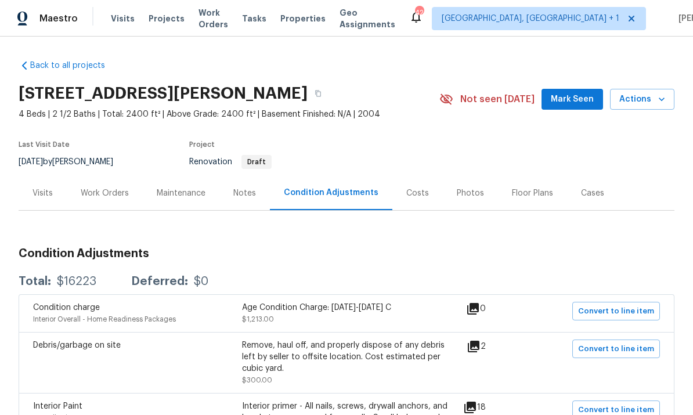
scroll to position [0, 0]
click at [570, 104] on span "Mark Seen" at bounding box center [572, 99] width 43 height 15
click at [104, 197] on div "Work Orders" at bounding box center [105, 193] width 48 height 12
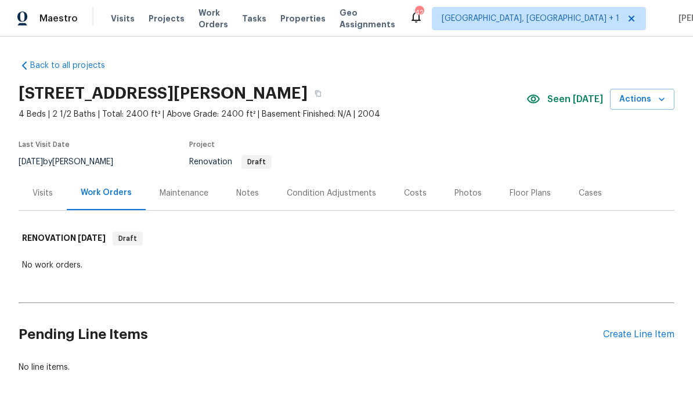
click at [46, 191] on div "Visits" at bounding box center [42, 193] width 20 height 12
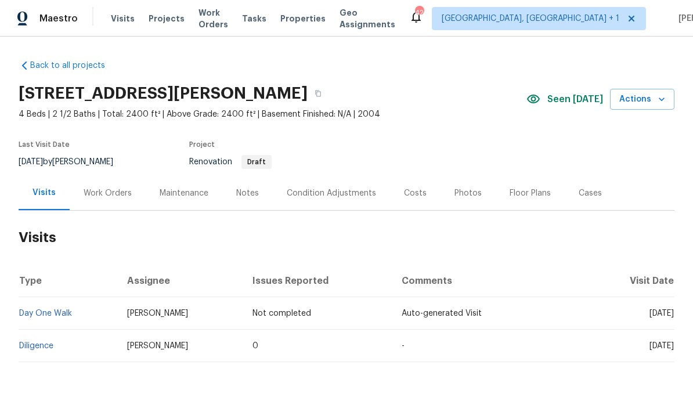
click at [103, 195] on div "Work Orders" at bounding box center [108, 193] width 48 height 12
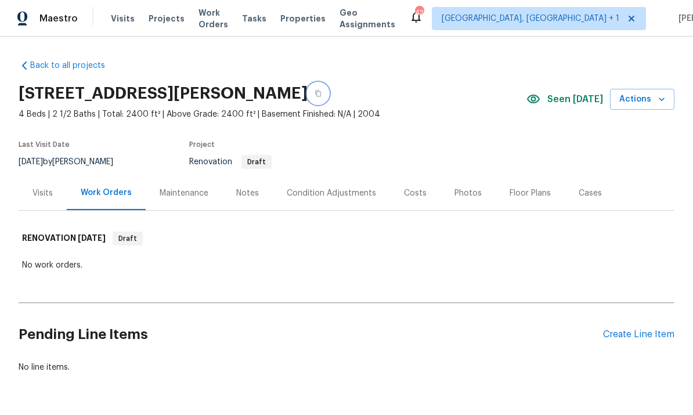
click at [322, 96] on icon "button" at bounding box center [318, 93] width 7 height 7
click at [638, 333] on div "Create Line Item" at bounding box center [638, 334] width 71 height 11
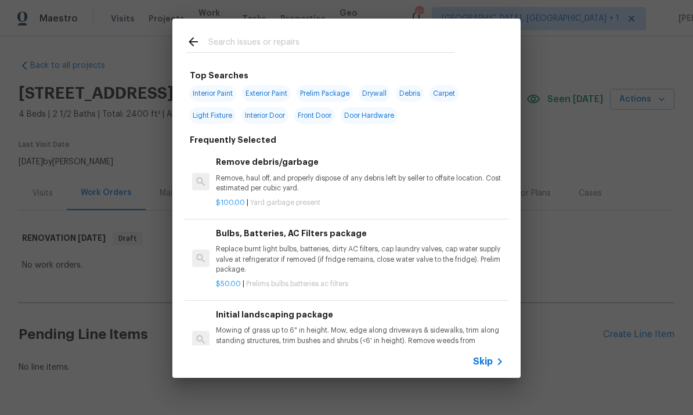
click at [240, 37] on input "text" at bounding box center [331, 43] width 246 height 17
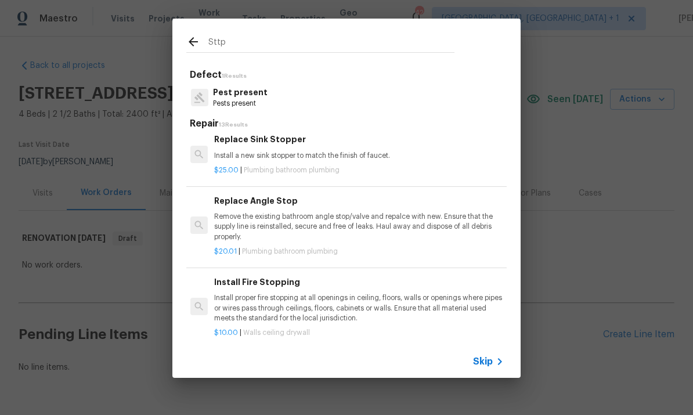
click at [239, 44] on input "Sttp" at bounding box center [331, 43] width 246 height 17
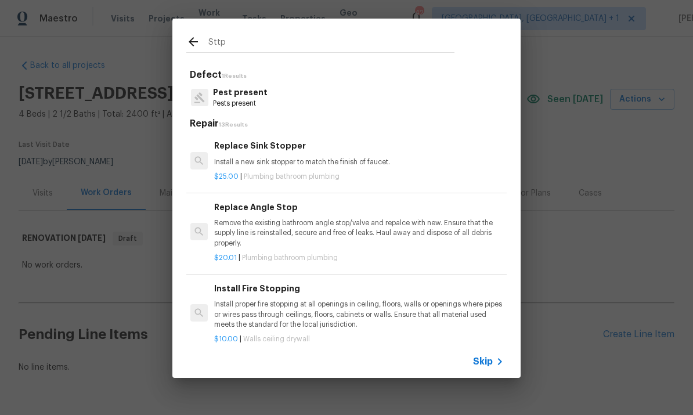
scroll to position [0, 2]
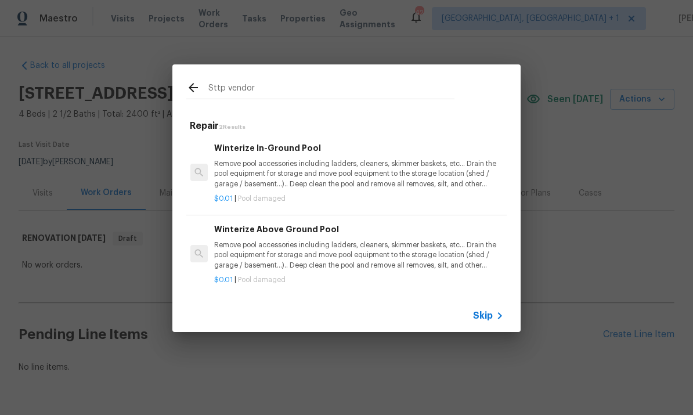
click at [268, 96] on input "Sttp vendor" at bounding box center [331, 89] width 246 height 17
type input "Sttp"
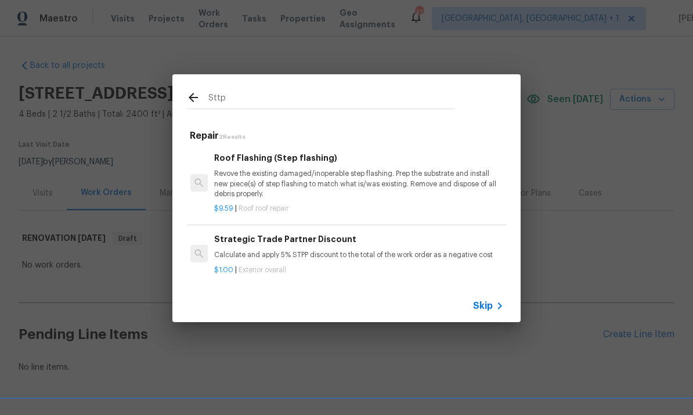
click at [316, 252] on p "Calculate and apply 5% STPP discount to the total of the work order as a negati…" at bounding box center [358, 255] width 288 height 10
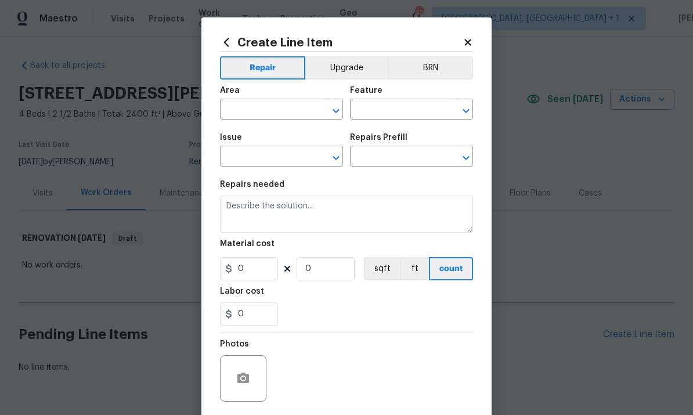
type input "Overall Exterior"
type input "Strategic Trade Partner Discount $1.00"
type textarea "Calculate and apply 5% STPP discount to the total of the work order as a negati…"
type input "1"
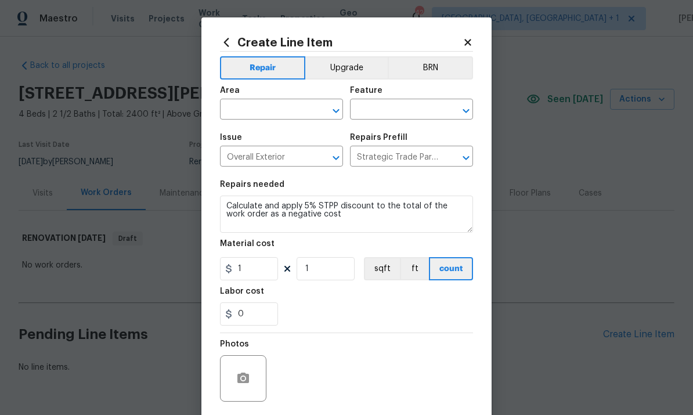
click at [256, 112] on input "text" at bounding box center [265, 111] width 91 height 18
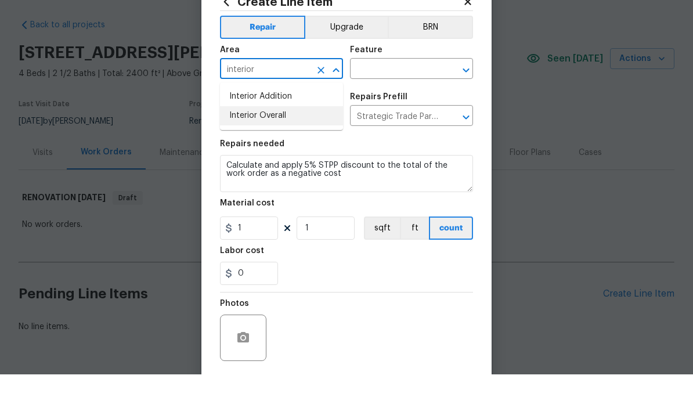
click at [283, 147] on li "Interior Overall" at bounding box center [281, 156] width 123 height 19
type input "Interior Overall"
click at [401, 102] on input "text" at bounding box center [395, 111] width 91 height 18
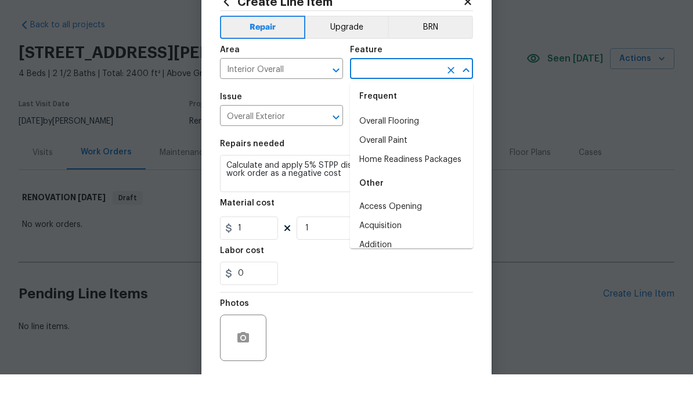
scroll to position [42, 0]
click at [416, 152] on li "Overall Flooring" at bounding box center [411, 161] width 123 height 19
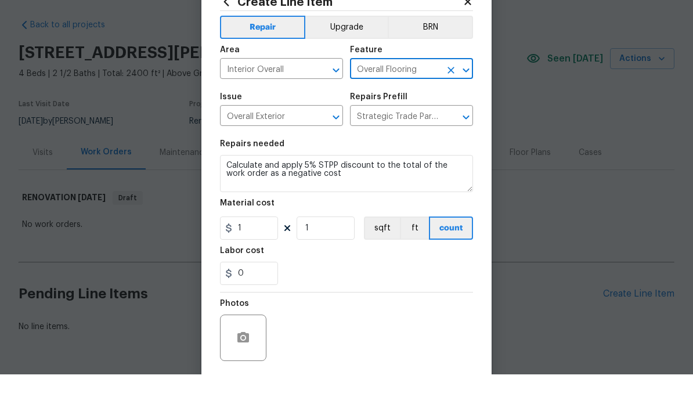
click at [422, 102] on input "Overall Flooring" at bounding box center [395, 111] width 91 height 18
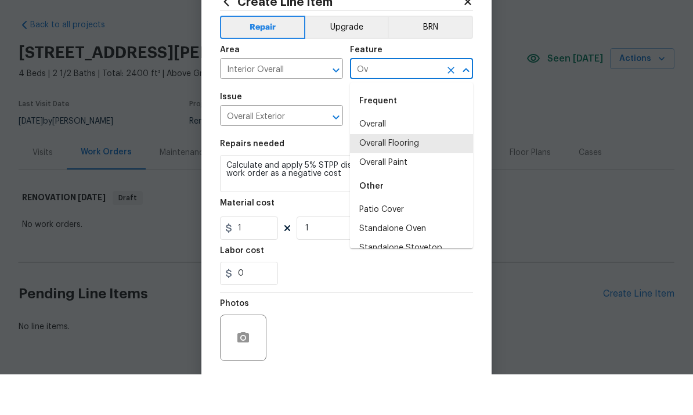
type input "O"
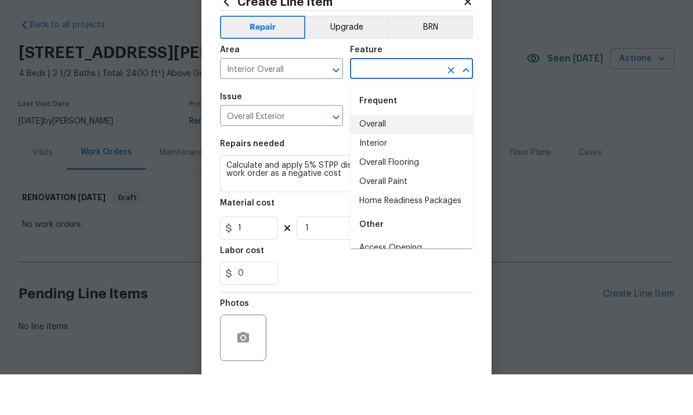
click at [379, 156] on li "Overall" at bounding box center [411, 165] width 123 height 19
type input "Overall"
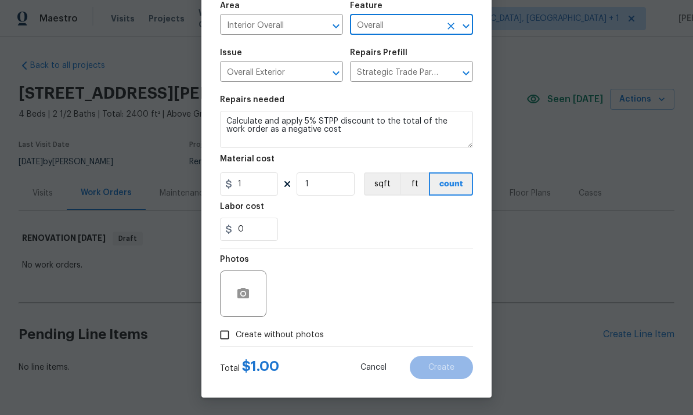
scroll to position [87, 0]
click at [227, 343] on input "Create without photos" at bounding box center [225, 335] width 22 height 22
checkbox input "true"
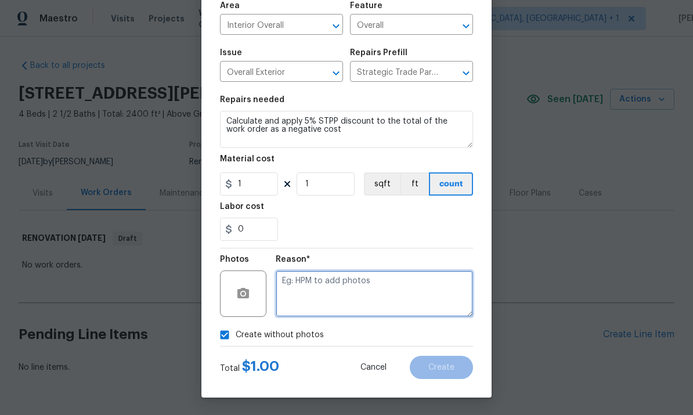
click at [333, 289] on textarea at bounding box center [374, 293] width 197 height 46
click at [327, 286] on textarea "To" at bounding box center [374, 293] width 197 height 46
type textarea "To come"
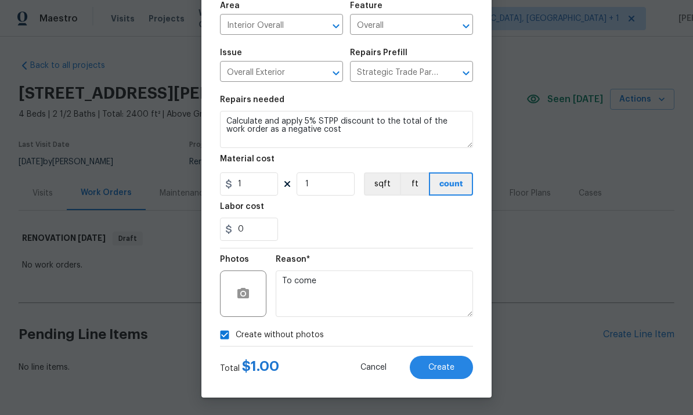
click at [441, 371] on span "Create" at bounding box center [441, 367] width 26 height 9
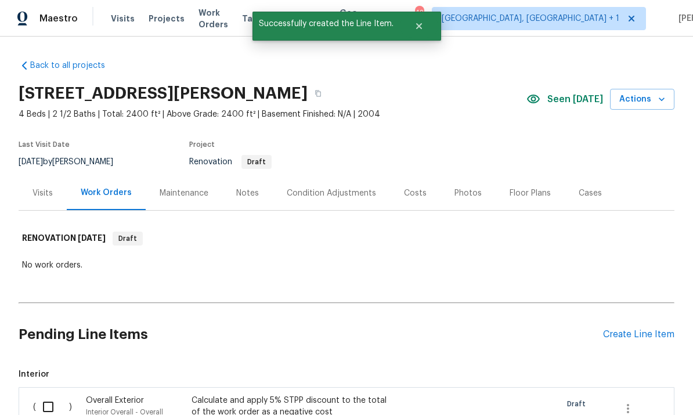
click at [50, 395] on input "checkbox" at bounding box center [52, 407] width 33 height 24
checkbox input "true"
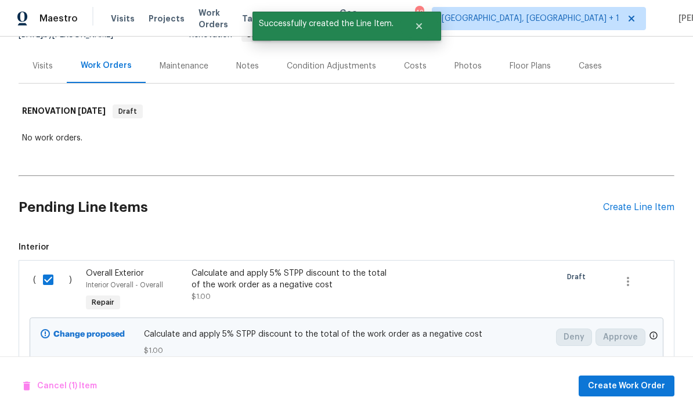
scroll to position [126, 0]
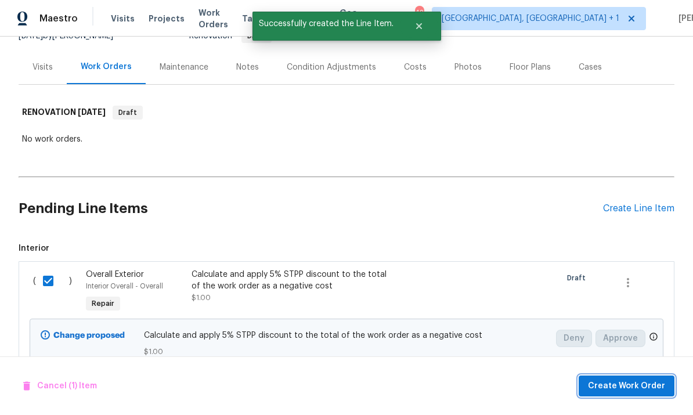
click at [621, 384] on span "Create Work Order" at bounding box center [626, 386] width 77 height 15
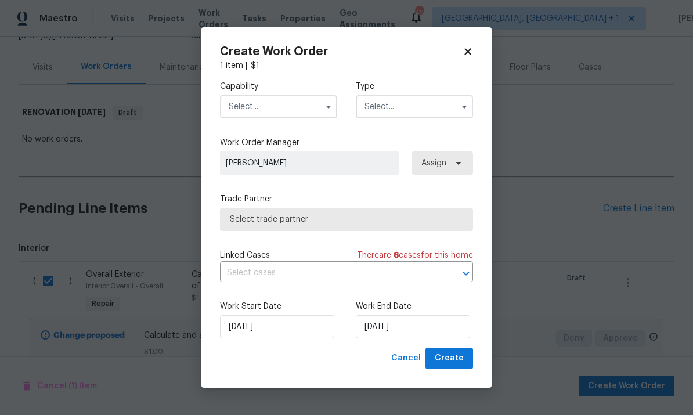
click at [308, 117] on input "text" at bounding box center [278, 106] width 117 height 23
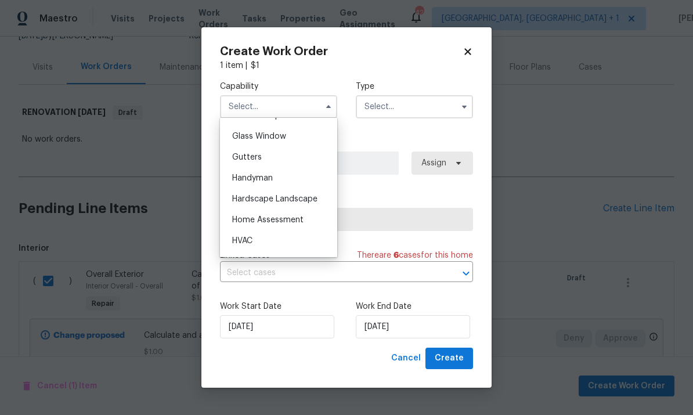
scroll to position [593, 0]
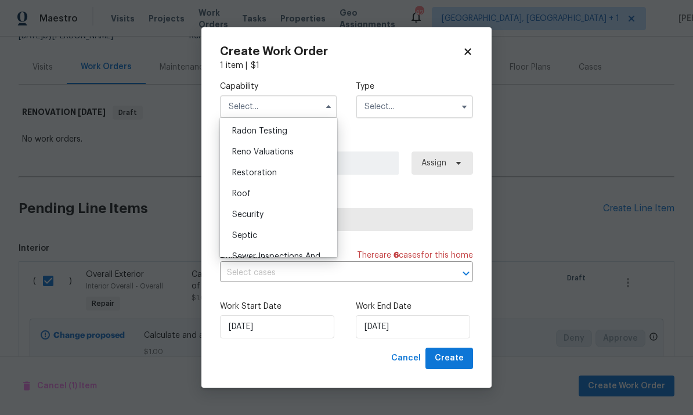
click at [302, 253] on div "Sewer Inspections And Repairs" at bounding box center [278, 262] width 111 height 32
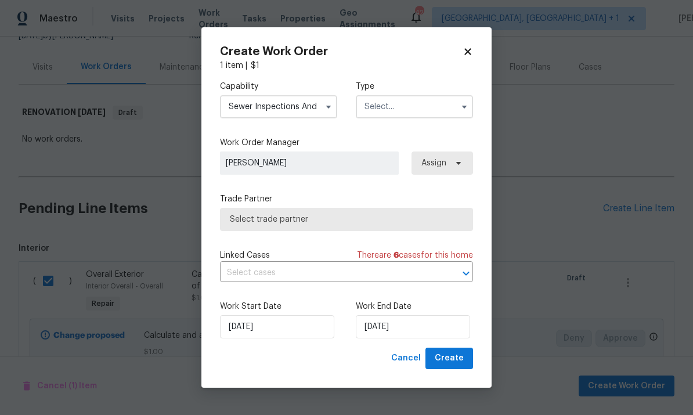
click at [330, 109] on icon "button" at bounding box center [328, 106] width 9 height 9
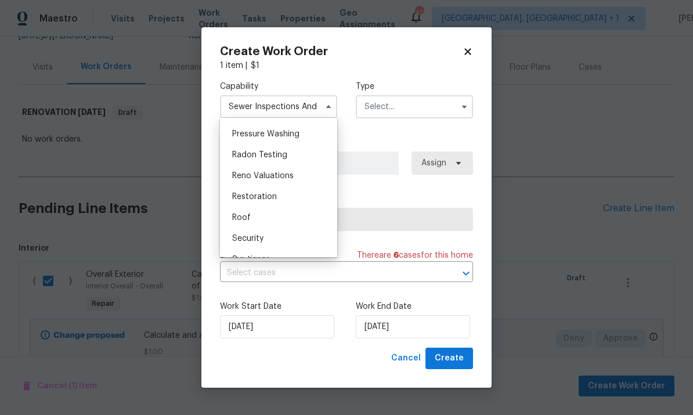
scroll to position [1107, 0]
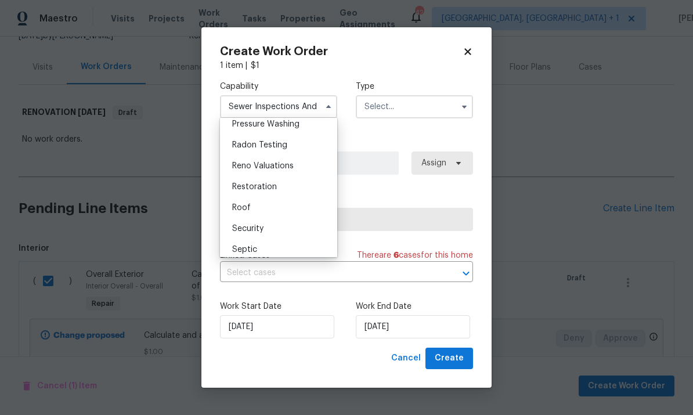
click at [274, 183] on span "Restoration" at bounding box center [254, 187] width 45 height 8
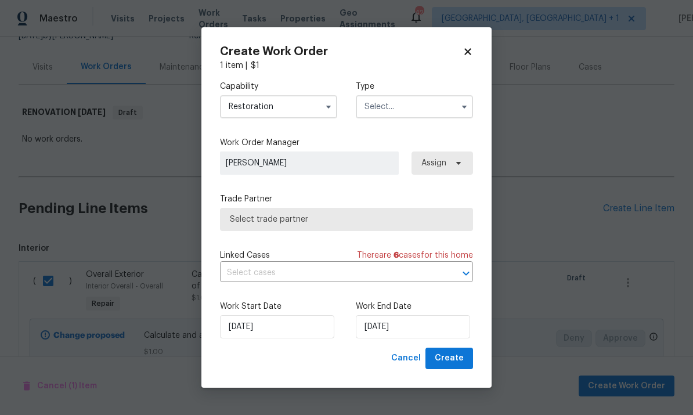
click at [325, 111] on button "button" at bounding box center [329, 107] width 14 height 14
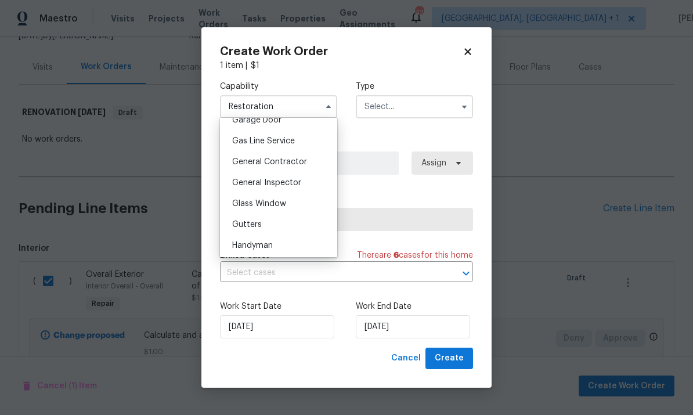
scroll to position [523, 0]
click at [299, 164] on span "General Contractor" at bounding box center [269, 162] width 75 height 8
type input "General Contractor"
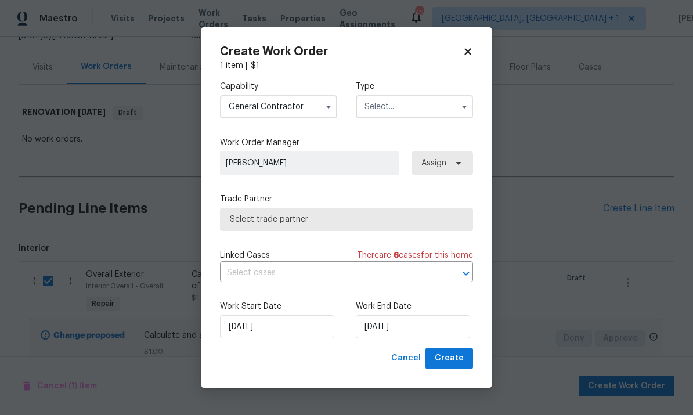
click at [454, 108] on input "text" at bounding box center [414, 106] width 117 height 23
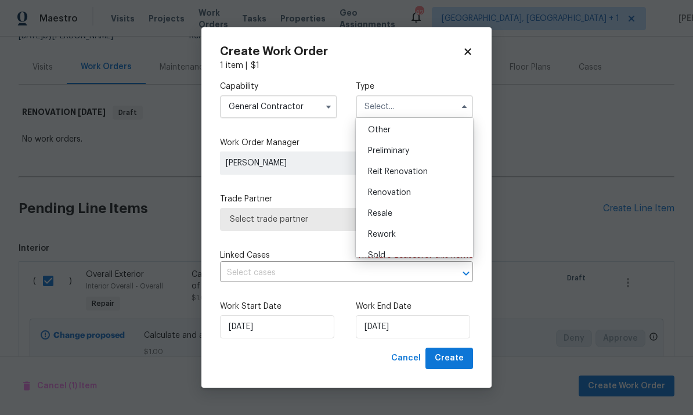
scroll to position [233, 0]
click at [407, 190] on span "Renovation" at bounding box center [389, 190] width 43 height 8
type input "Renovation"
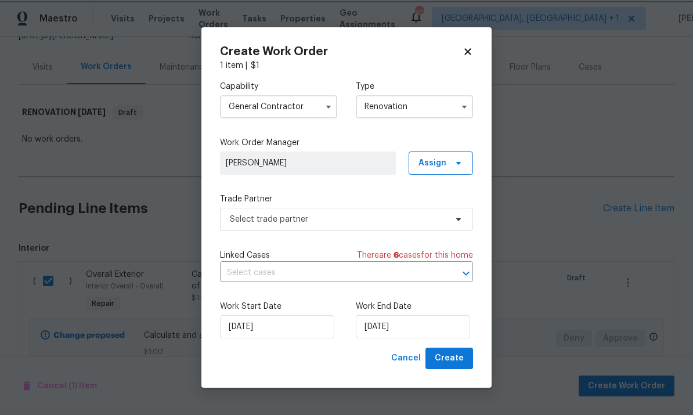
scroll to position [0, 0]
click at [457, 226] on span "Select trade partner" at bounding box center [346, 219] width 253 height 23
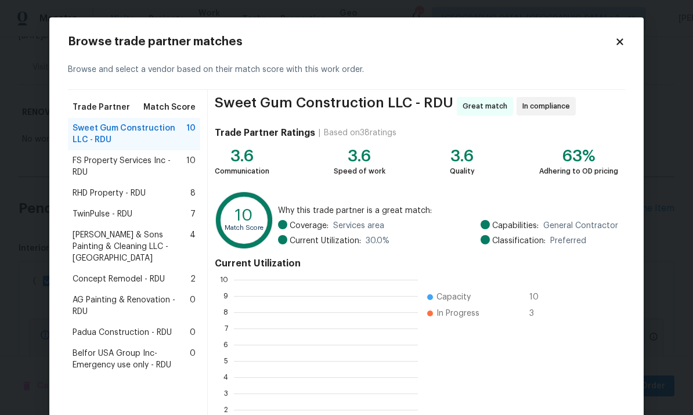
scroll to position [162, 184]
click at [141, 198] on span "RHD Property - RDU" at bounding box center [109, 193] width 73 height 12
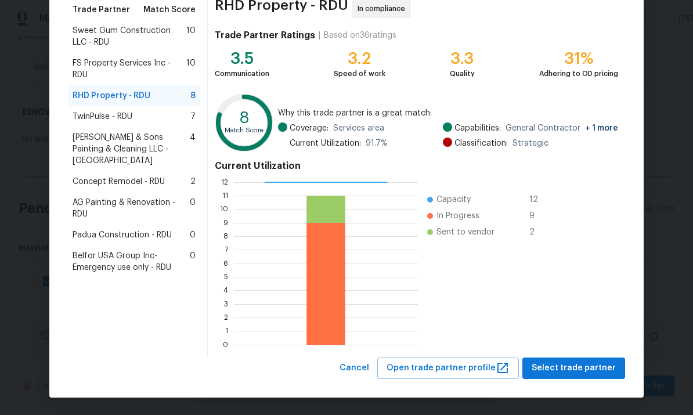
scroll to position [97, 0]
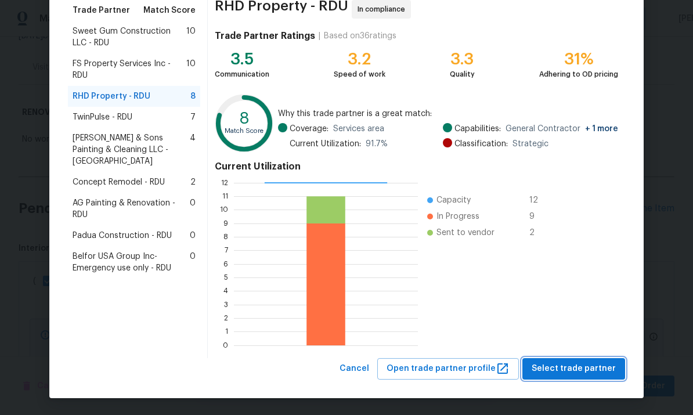
click at [589, 370] on span "Select trade partner" at bounding box center [574, 369] width 84 height 15
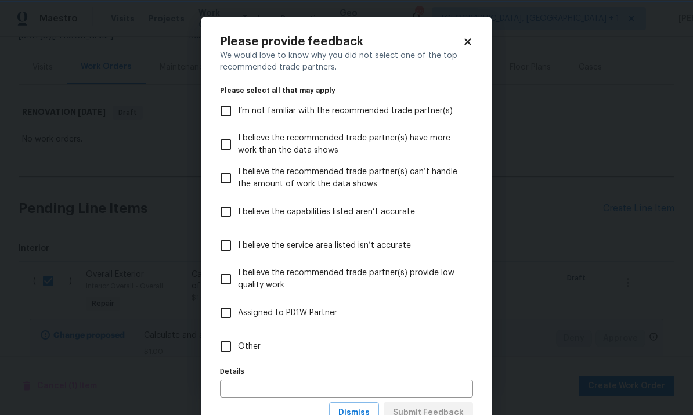
scroll to position [0, 0]
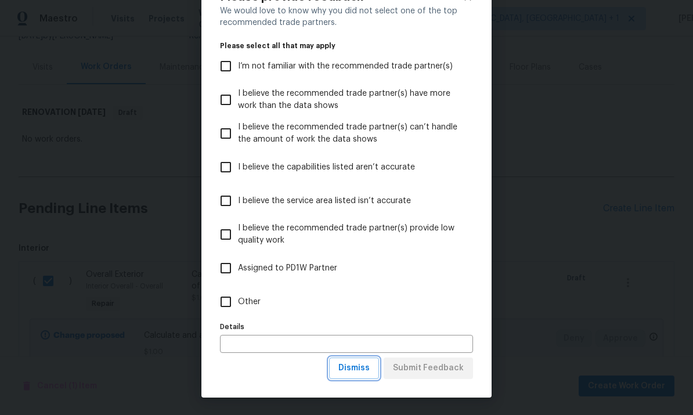
click at [370, 374] on span "Dismiss" at bounding box center [353, 368] width 31 height 15
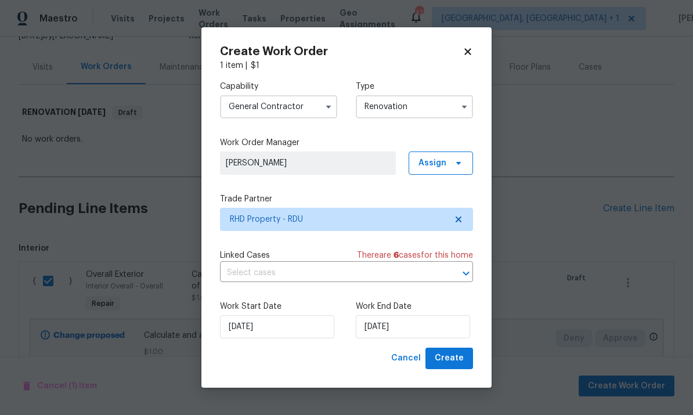
click at [370, 374] on div "Create Work Order 1 item | $ 1 Capability General Contractor Type Renovation Wo…" at bounding box center [346, 207] width 290 height 360
click at [458, 358] on span "Create" at bounding box center [449, 358] width 29 height 15
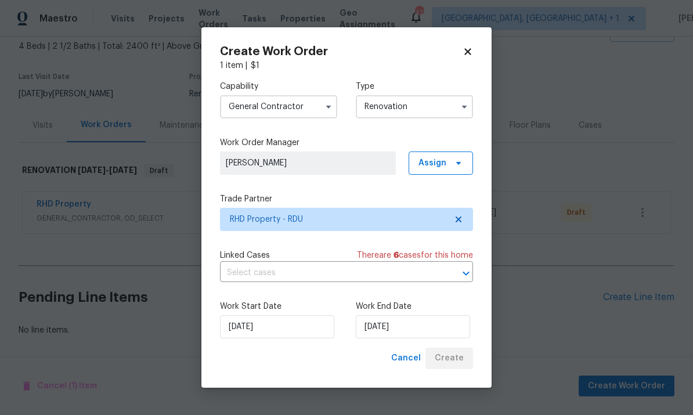
scroll to position [24, 0]
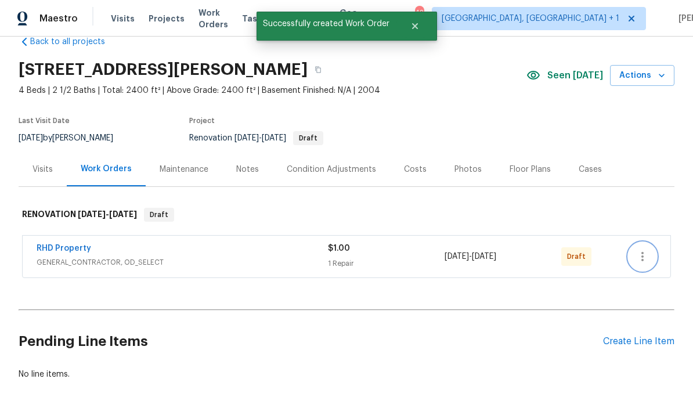
click at [643, 250] on icon "button" at bounding box center [642, 257] width 14 height 14
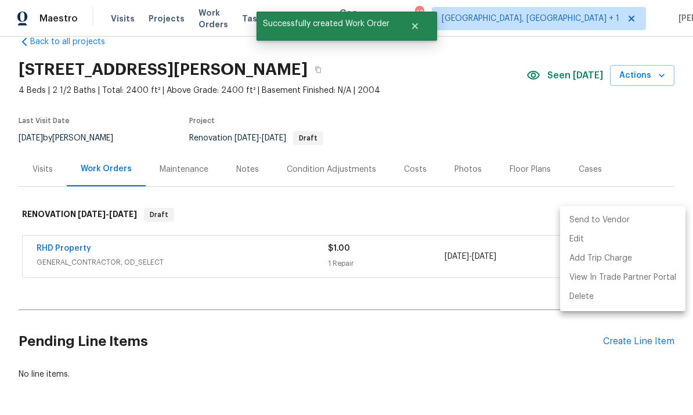
click at [604, 225] on li "Send to Vendor" at bounding box center [622, 220] width 125 height 19
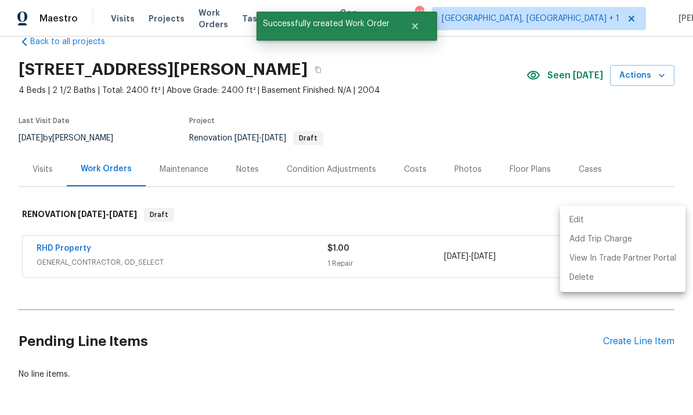
click at [63, 213] on div at bounding box center [346, 207] width 693 height 415
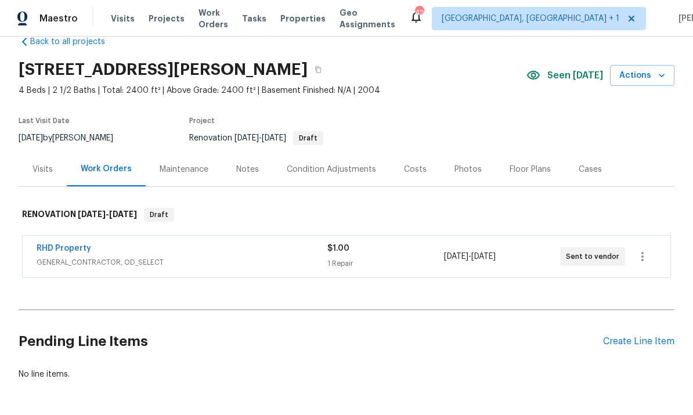
click at [69, 244] on link "RHD Property" at bounding box center [64, 248] width 55 height 8
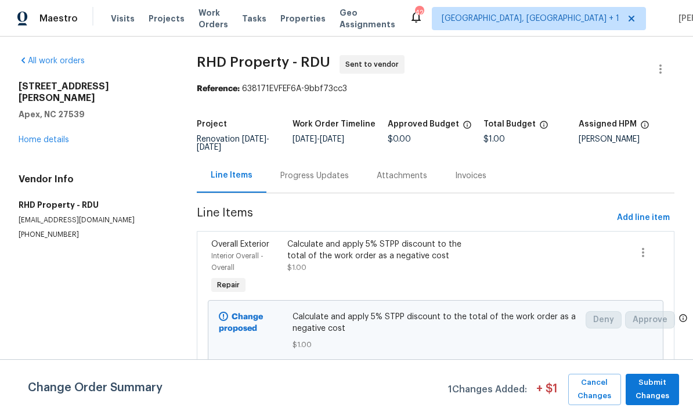
click at [317, 175] on div "Progress Updates" at bounding box center [314, 176] width 68 height 12
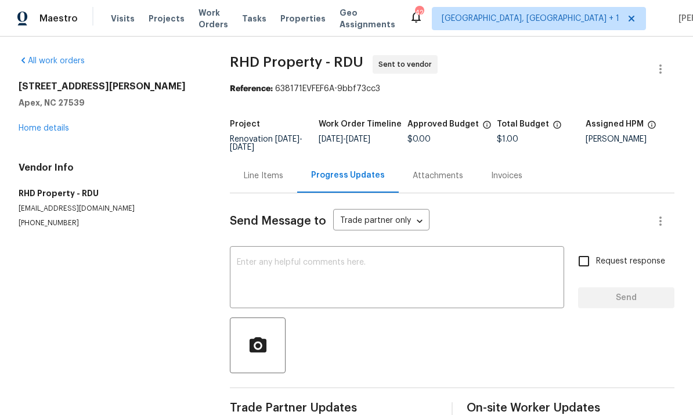
click at [280, 269] on textarea at bounding box center [397, 278] width 320 height 41
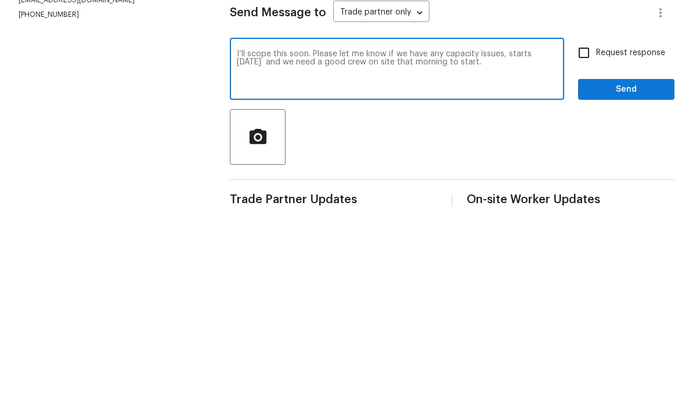
type textarea "I’ll scope this soon. Please let me know if we have any capacity issues, starts…"
click at [593, 249] on input "Request response" at bounding box center [584, 261] width 24 height 24
checkbox input "true"
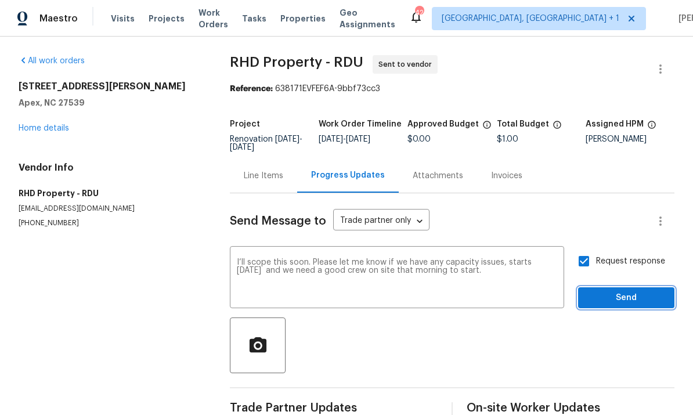
click at [625, 291] on span "Send" at bounding box center [626, 298] width 78 height 15
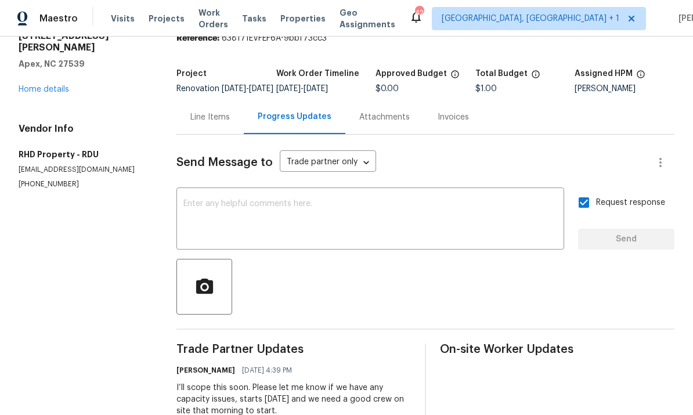
scroll to position [50, 0]
click at [59, 86] on link "Home details" at bounding box center [44, 90] width 50 height 8
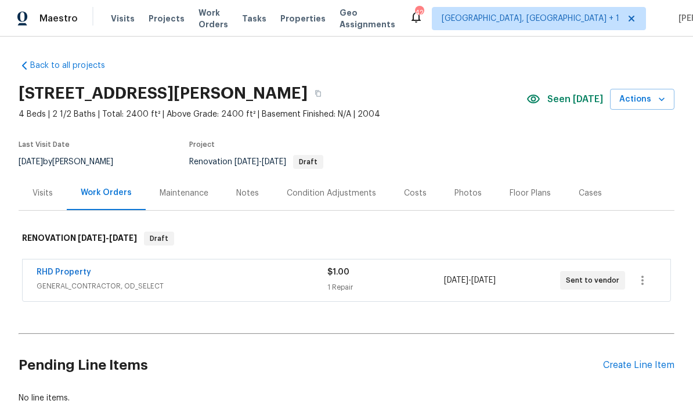
click at [638, 360] on div "Create Line Item" at bounding box center [638, 365] width 71 height 11
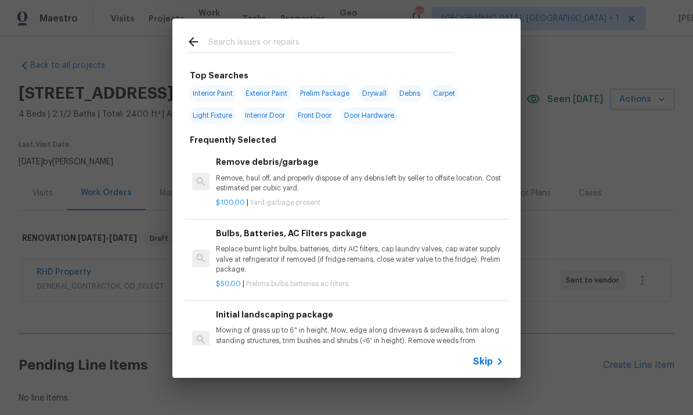
click at [231, 46] on input "text" at bounding box center [331, 43] width 246 height 17
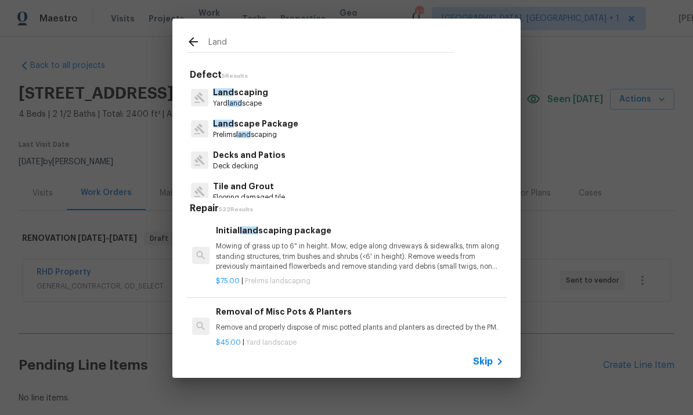
type input "Land"
click at [608, 297] on div "Land Defect 5 Results Land scaping Yard land scape Land scape Package Prelims l…" at bounding box center [346, 198] width 693 height 396
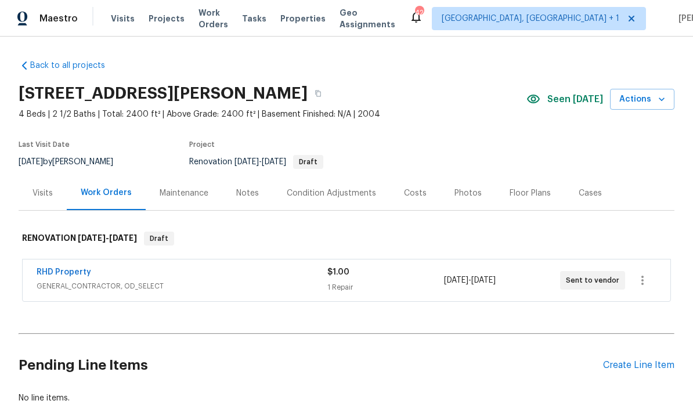
click at [636, 360] on div "Create Line Item" at bounding box center [638, 365] width 71 height 11
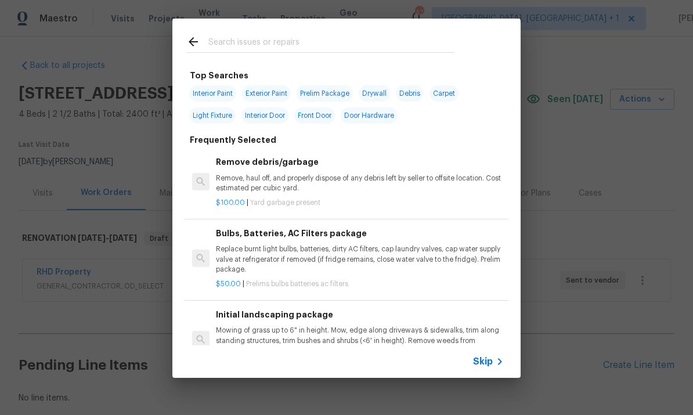
click at [251, 45] on input "text" at bounding box center [331, 43] width 246 height 17
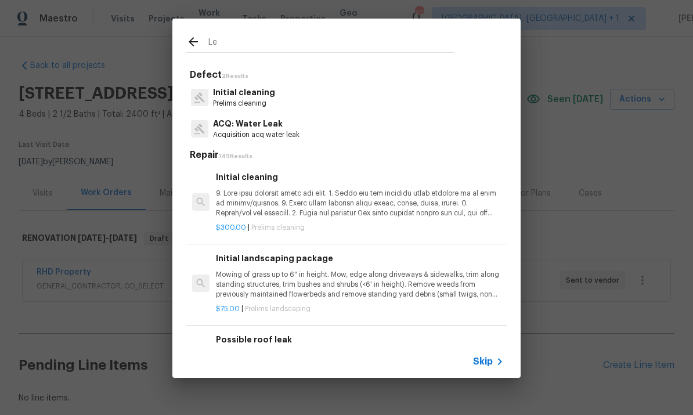
type input "L"
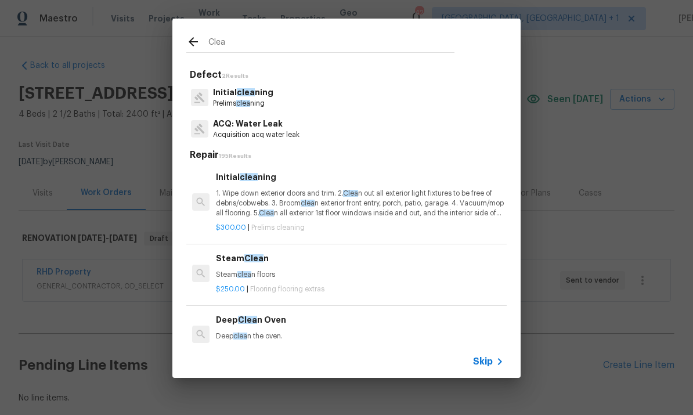
type input "Clean"
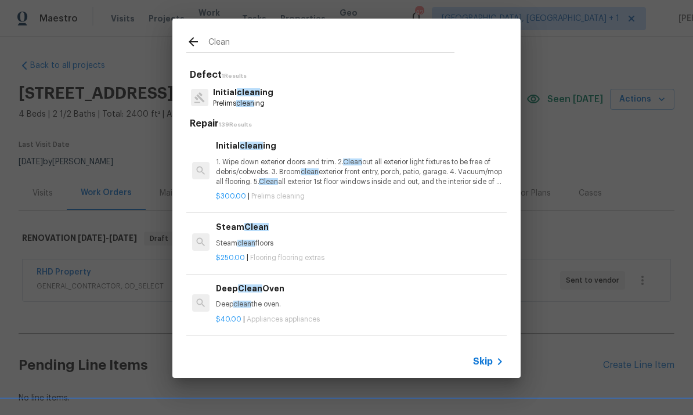
click at [249, 103] on span "clean" at bounding box center [245, 103] width 18 height 7
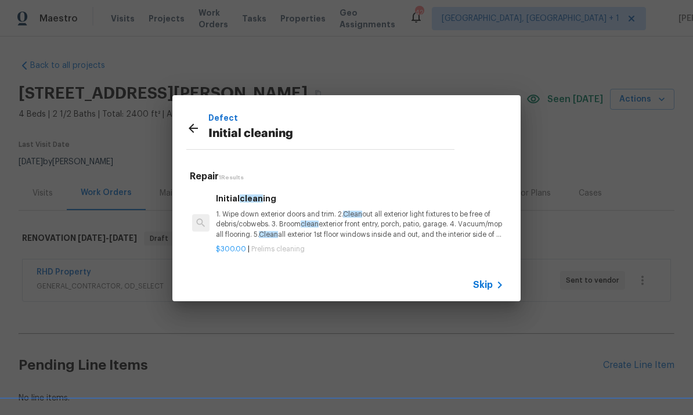
click at [292, 223] on p "1. Wipe down exterior doors and trim. 2. Clean out all exterior light fixtures …" at bounding box center [360, 225] width 288 height 30
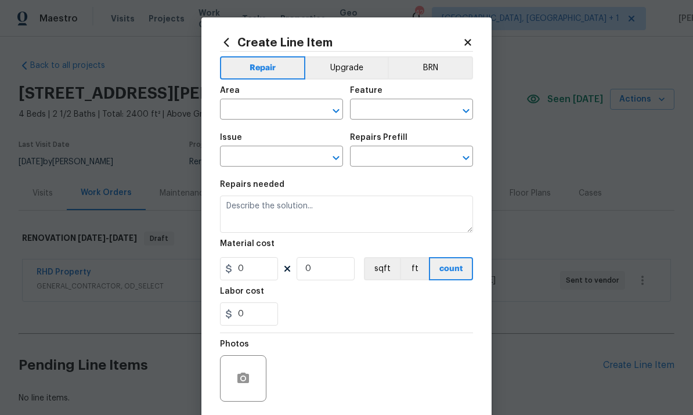
type input "Home Readiness Packages"
type input "Initial cleaning"
type textarea "1. Wipe down exterior doors and trim. 2. Clean out all exterior light fixtures …"
type input "1"
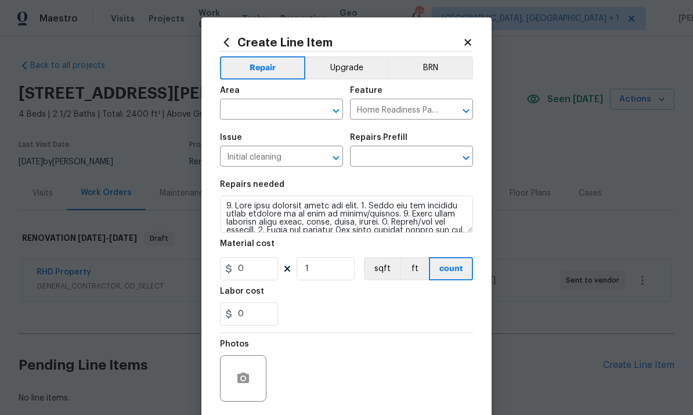
type input "Initial cleaning $300.00"
type input "300"
click at [259, 115] on input "text" at bounding box center [265, 111] width 91 height 18
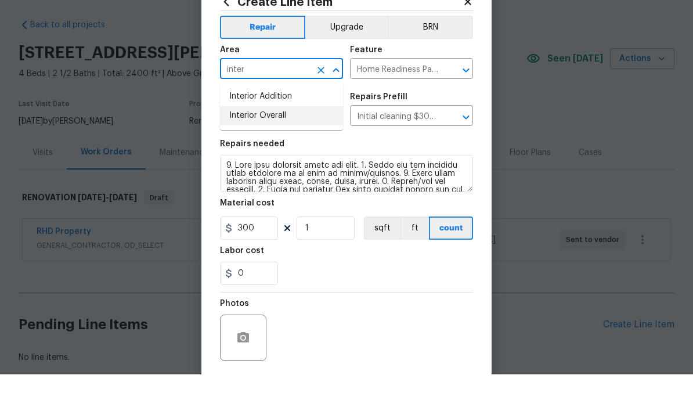
click at [266, 147] on li "Interior Overall" at bounding box center [281, 156] width 123 height 19
type input "Interior Overall"
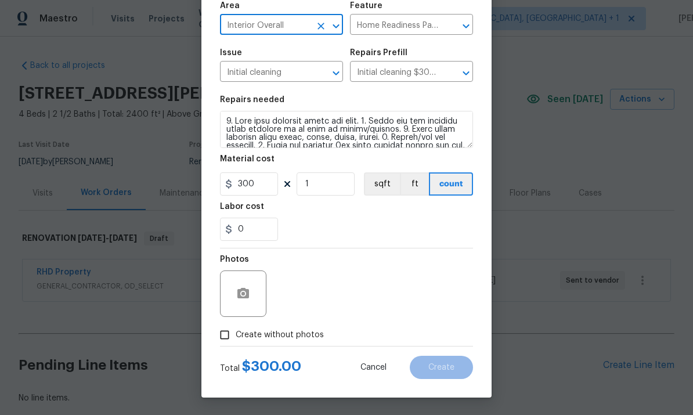
scroll to position [87, 0]
click at [225, 338] on input "Create without photos" at bounding box center [225, 335] width 22 height 22
checkbox input "true"
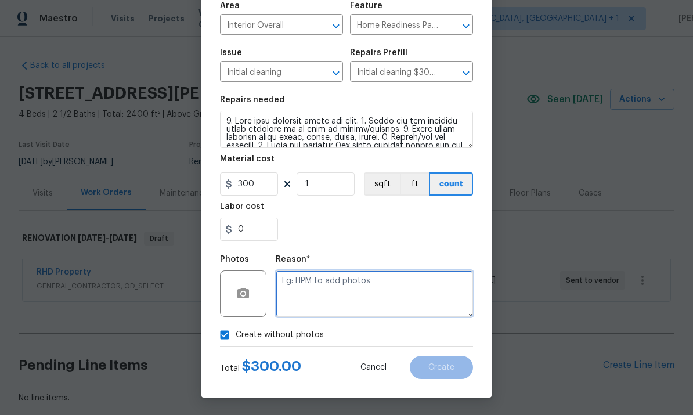
click at [325, 286] on textarea at bounding box center [374, 293] width 197 height 46
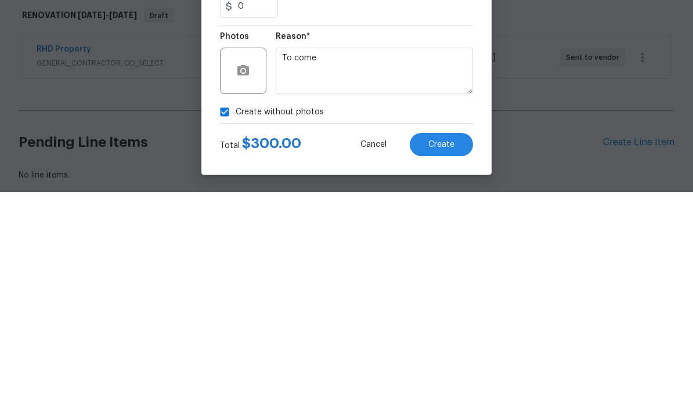
scroll to position [44, 0]
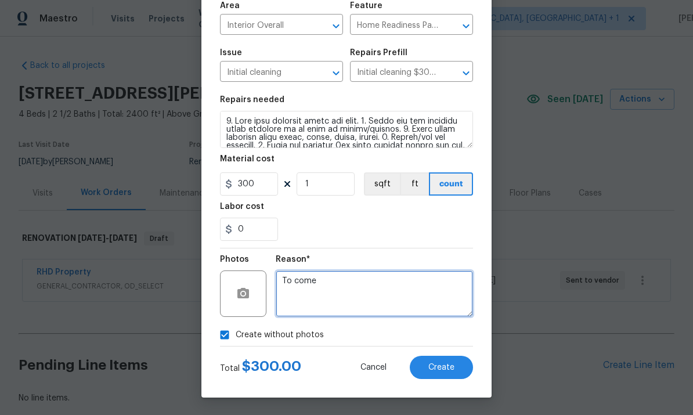
type textarea "To come"
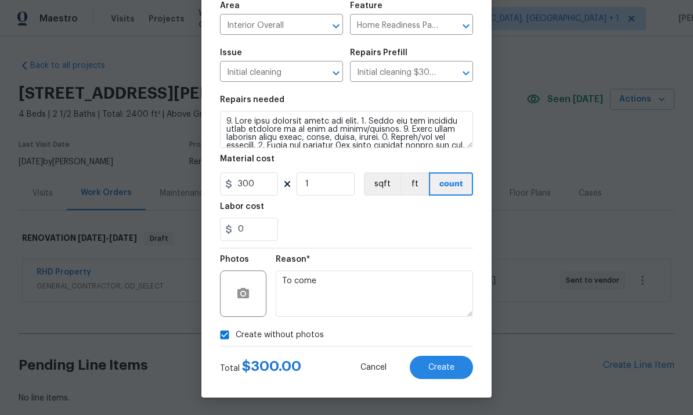
click at [450, 359] on button "Create" at bounding box center [441, 367] width 63 height 23
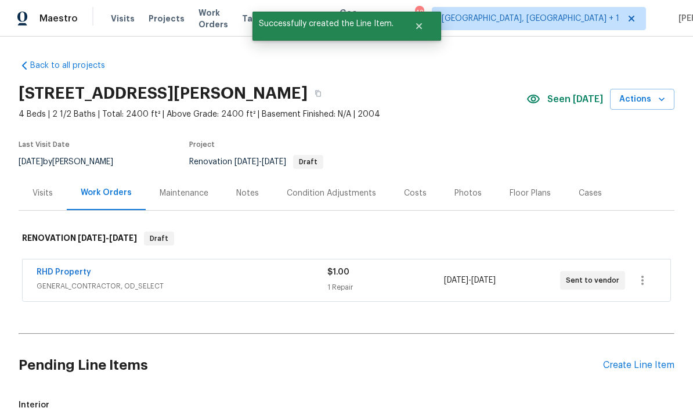
click at [643, 360] on div "Create Line Item" at bounding box center [638, 365] width 71 height 11
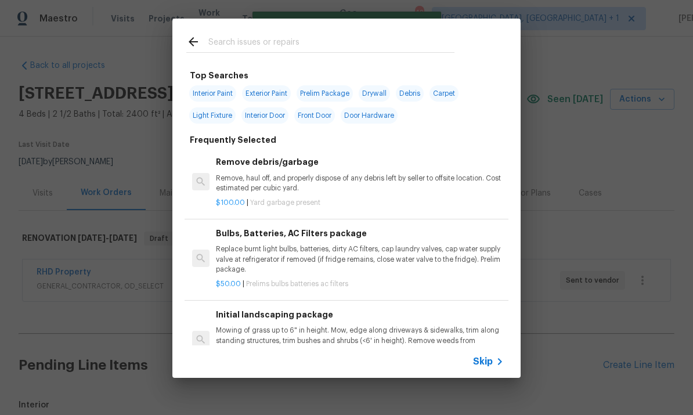
click at [601, 255] on div "Top Searches Interior Paint Exterior Paint Prelim Package Drywall Debris Carpet…" at bounding box center [346, 198] width 693 height 396
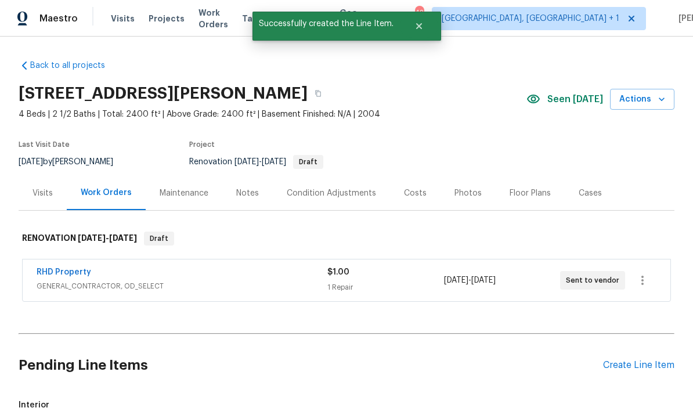
checkbox input "true"
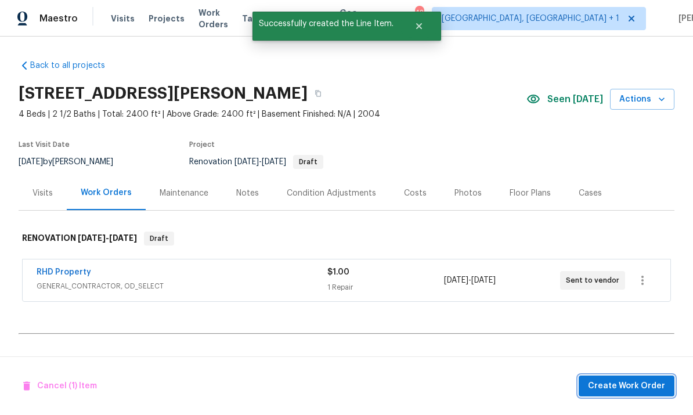
click at [638, 382] on span "Create Work Order" at bounding box center [626, 386] width 77 height 15
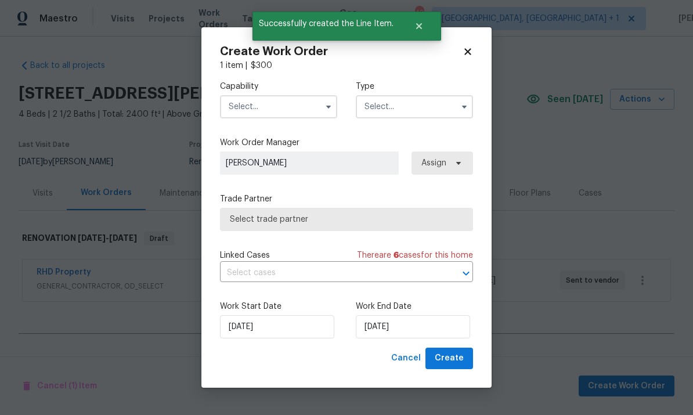
click at [294, 107] on input "text" at bounding box center [278, 106] width 117 height 23
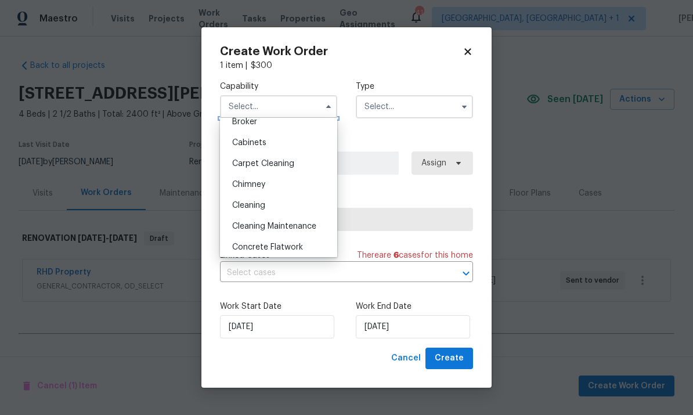
scroll to position [92, 0]
click at [279, 205] on div "Cleaning" at bounding box center [278, 206] width 111 height 21
type input "Cleaning"
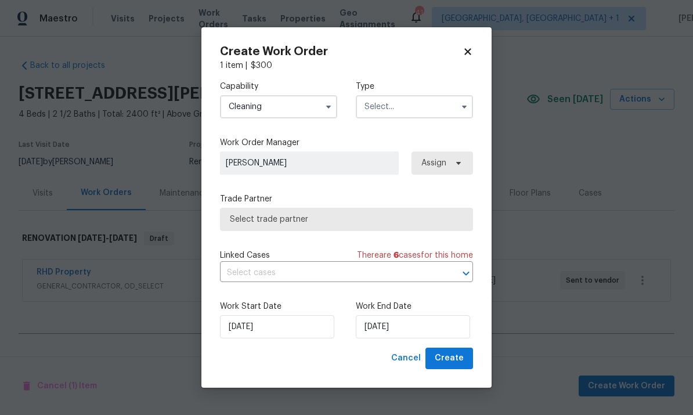
click at [449, 106] on input "text" at bounding box center [414, 106] width 117 height 23
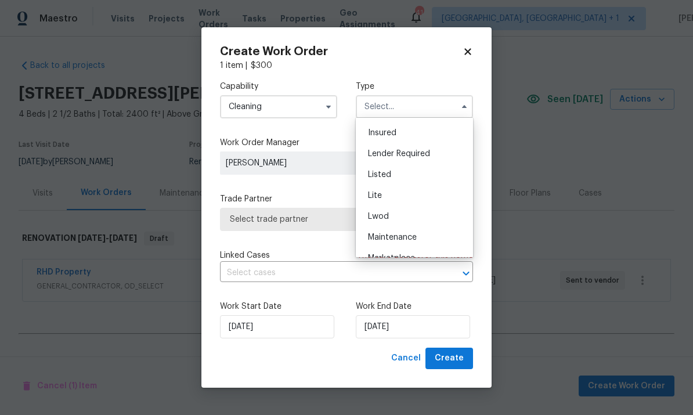
scroll to position [188, 0]
click at [418, 233] on div "Renovation" at bounding box center [414, 235] width 111 height 21
type input "Renovation"
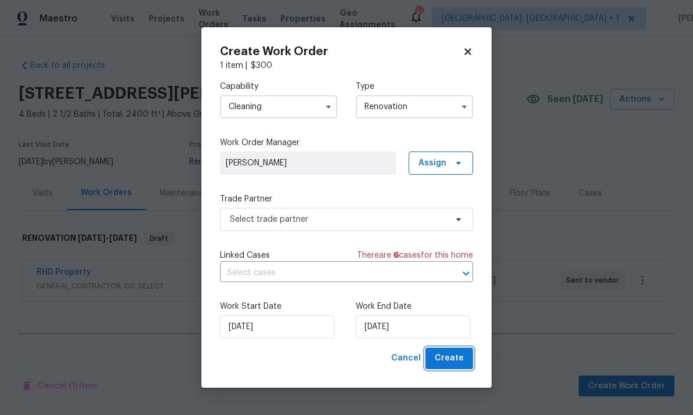
click at [456, 357] on span "Create" at bounding box center [449, 358] width 29 height 15
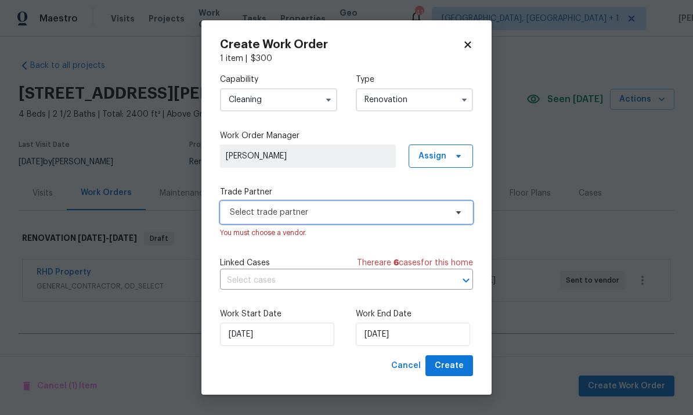
click at [457, 215] on icon at bounding box center [458, 212] width 9 height 9
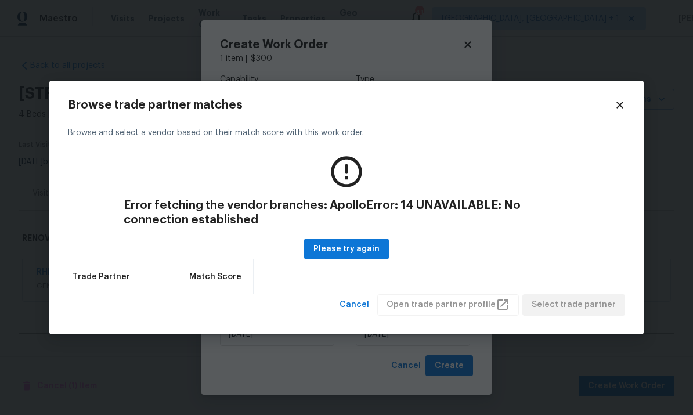
click at [678, 205] on body "Maestro Visits Projects Work Orders Tasks Properties Geo Assignments 41 Albuque…" at bounding box center [346, 207] width 693 height 415
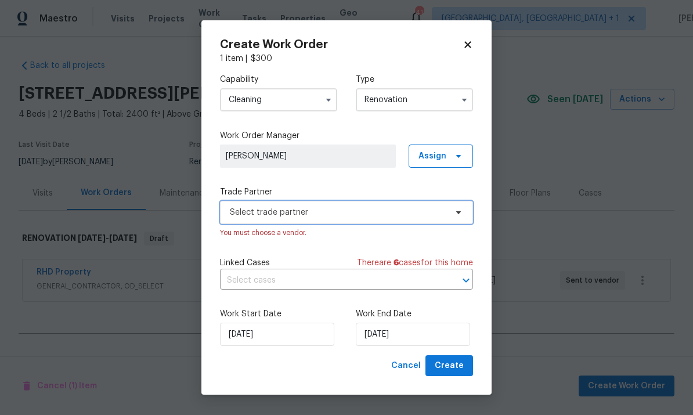
click at [456, 213] on icon at bounding box center [458, 212] width 9 height 9
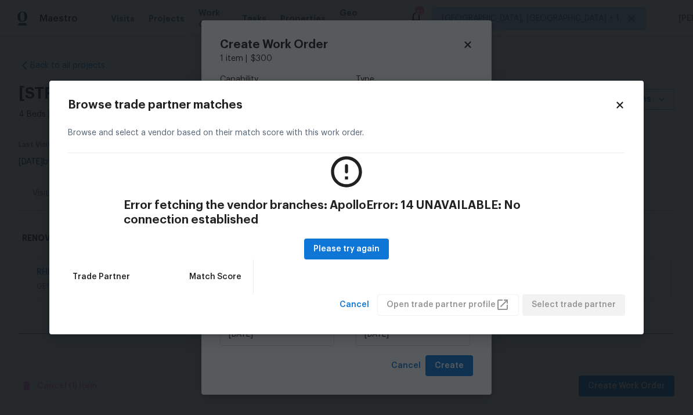
click at [619, 98] on div "Browse trade partner matches Browse and select a vendor based on their match sc…" at bounding box center [346, 207] width 594 height 253
click at [616, 107] on icon at bounding box center [620, 105] width 10 height 10
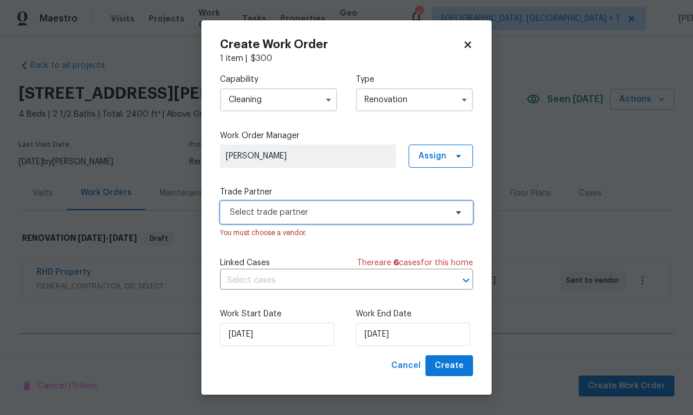
click at [460, 206] on span "Select trade partner" at bounding box center [346, 212] width 253 height 23
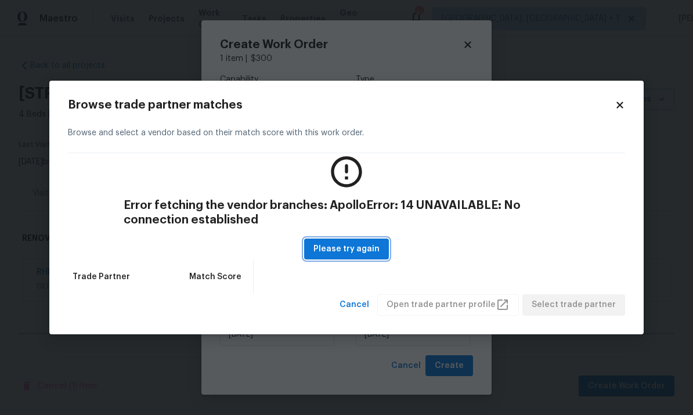
click at [365, 242] on span "Please try again" at bounding box center [346, 249] width 66 height 15
click at [361, 254] on span "Please try again" at bounding box center [346, 249] width 66 height 15
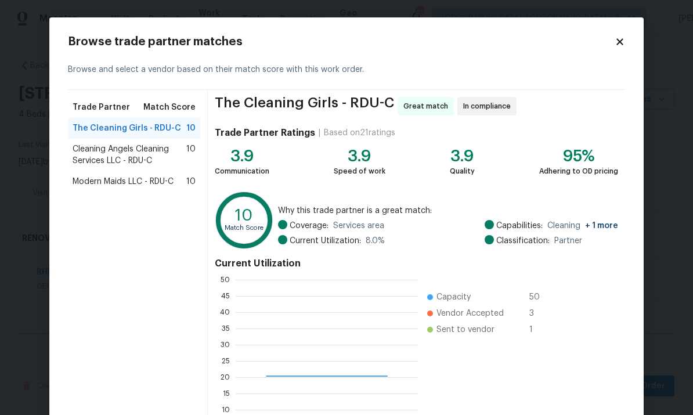
scroll to position [162, 182]
click at [160, 182] on span "Modern Maids LLC - RDU-C" at bounding box center [123, 182] width 101 height 12
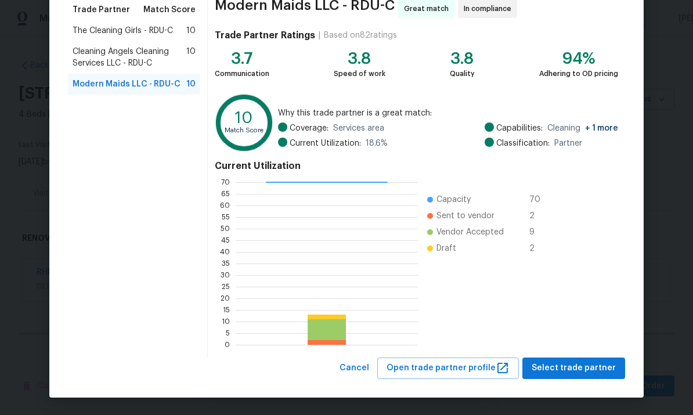
scroll to position [97, 0]
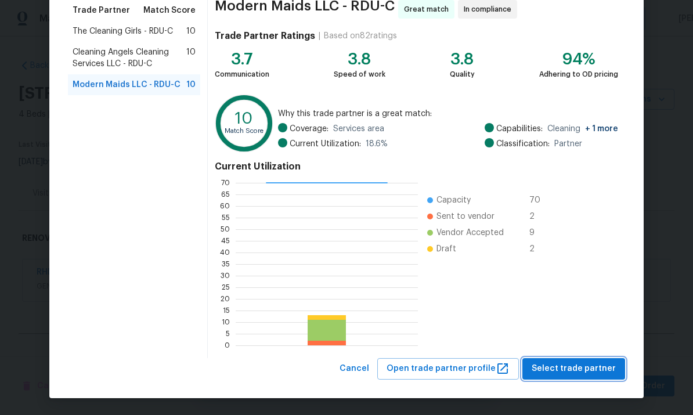
click at [581, 361] on button "Select trade partner" at bounding box center [573, 368] width 103 height 21
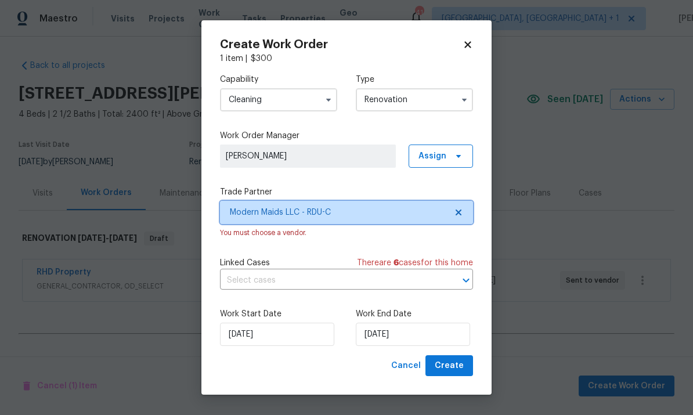
scroll to position [0, 0]
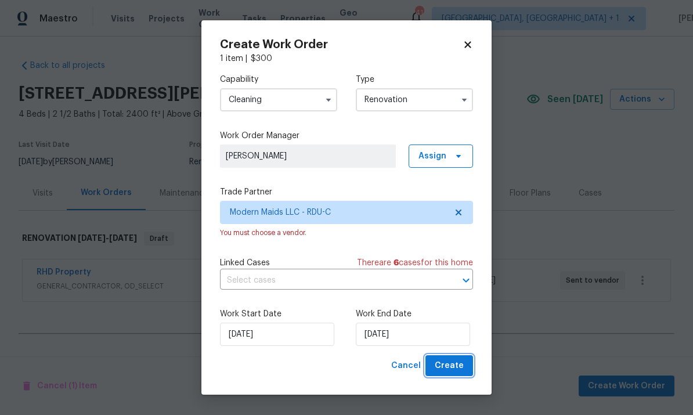
click at [456, 377] on button "Create" at bounding box center [449, 365] width 48 height 21
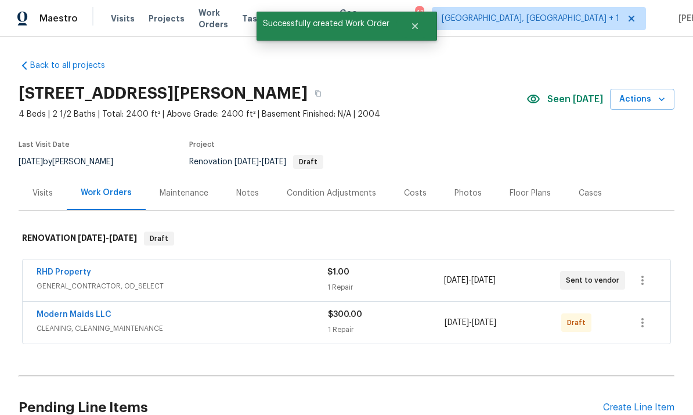
click at [100, 310] on link "Modern Maids LLC" at bounding box center [74, 314] width 75 height 8
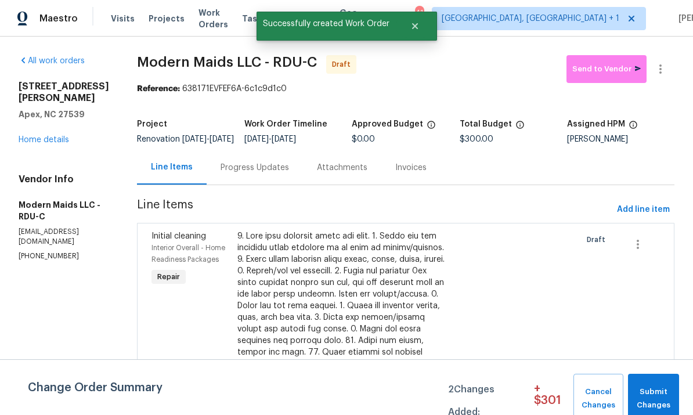
click at [260, 174] on div "Progress Updates" at bounding box center [255, 168] width 68 height 12
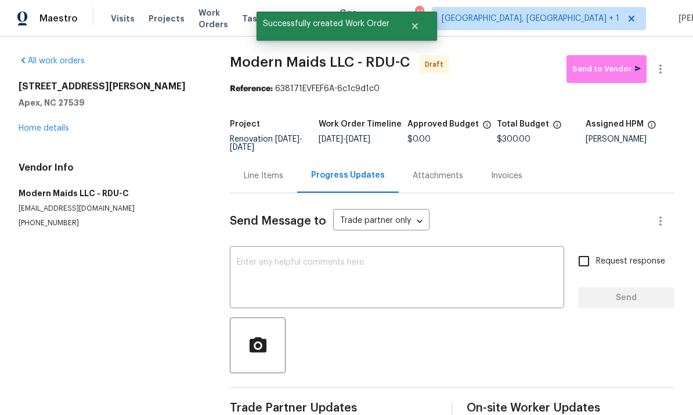
click at [269, 272] on textarea at bounding box center [397, 278] width 320 height 41
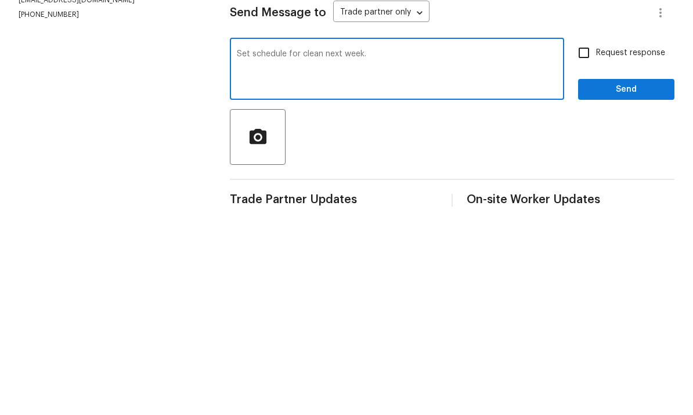
scroll to position [25, 0]
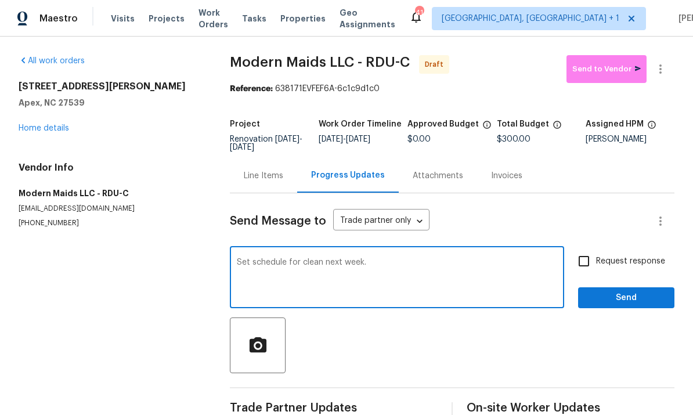
type textarea "Set schedule for clean next week."
click at [587, 249] on input "Request response" at bounding box center [584, 261] width 24 height 24
checkbox input "true"
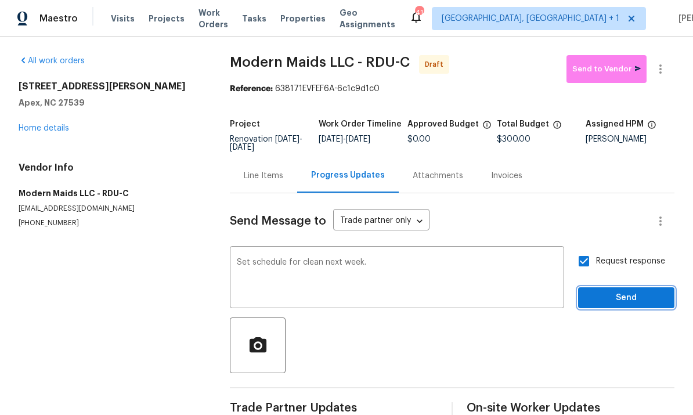
click at [634, 291] on span "Send" at bounding box center [626, 298] width 78 height 15
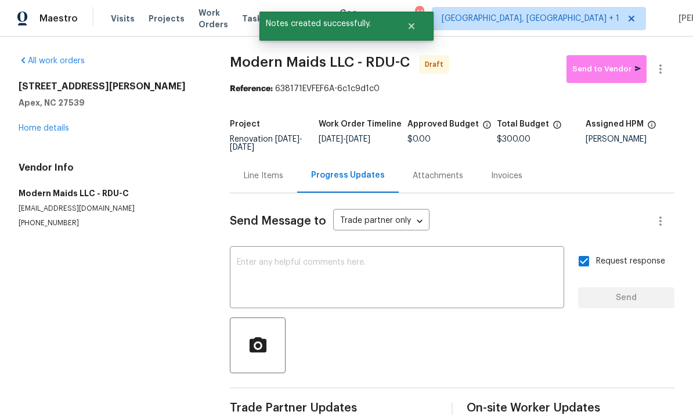
click at [68, 124] on link "Home details" at bounding box center [44, 128] width 50 height 8
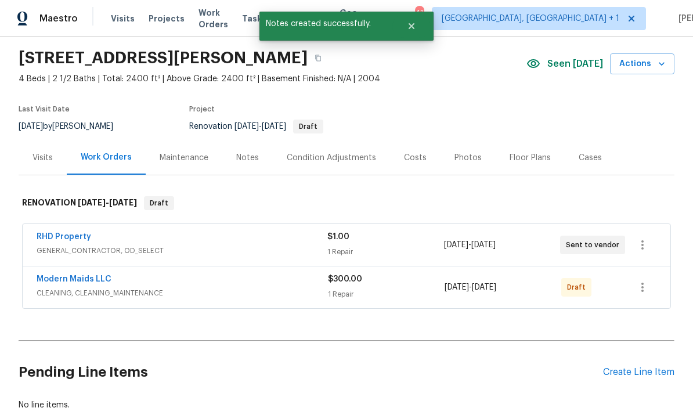
scroll to position [41, 0]
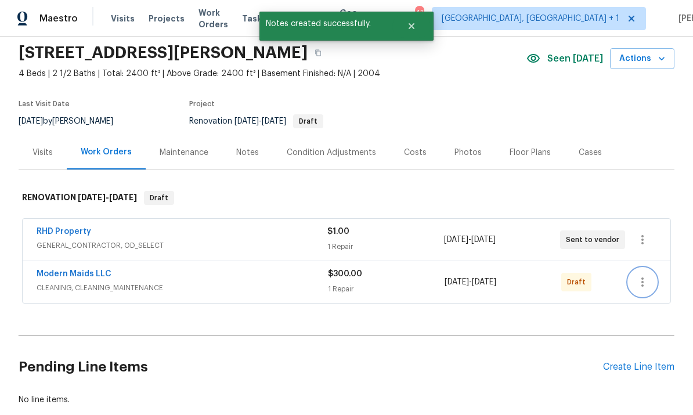
click at [634, 283] on button "button" at bounding box center [643, 282] width 28 height 28
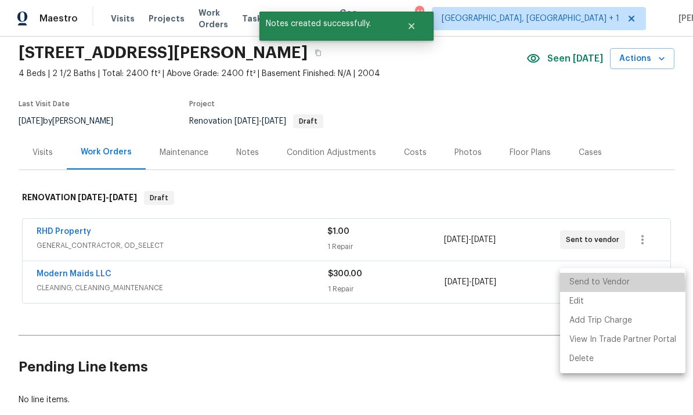
click at [599, 286] on li "Send to Vendor" at bounding box center [622, 282] width 125 height 19
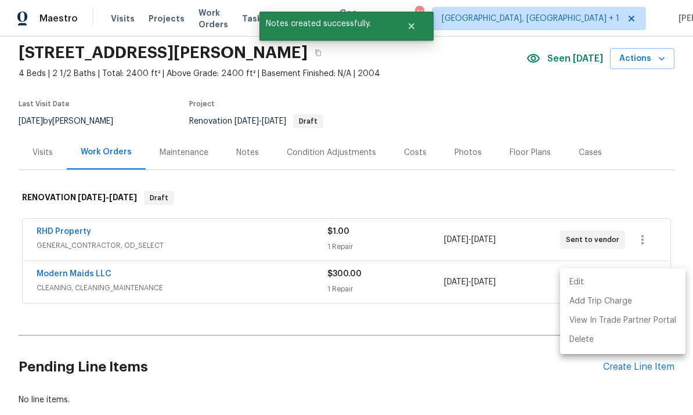
click at [399, 369] on div at bounding box center [346, 207] width 693 height 415
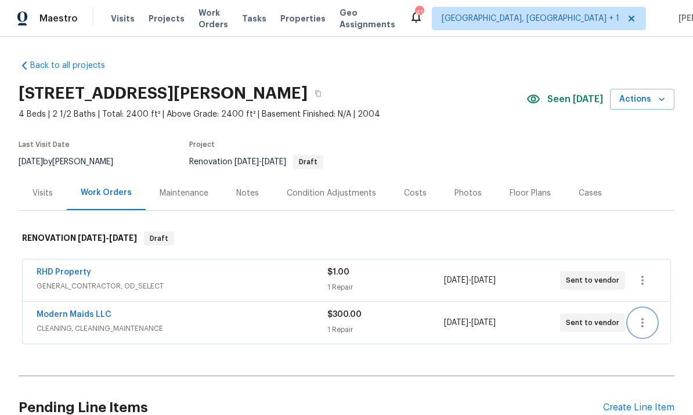
scroll to position [0, 0]
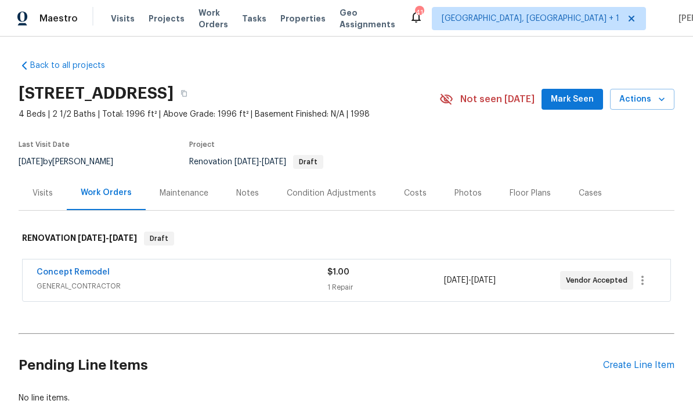
click at [638, 357] on div "Pending Line Items Create Line Item" at bounding box center [347, 365] width 656 height 54
click at [638, 369] on div "Create Line Item" at bounding box center [638, 365] width 71 height 11
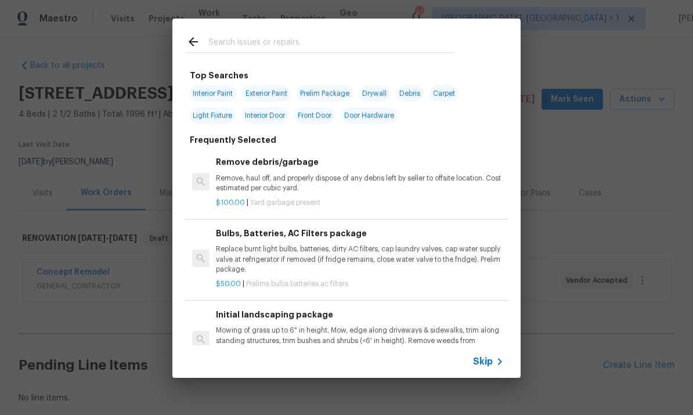
click at [240, 43] on input "text" at bounding box center [331, 43] width 246 height 17
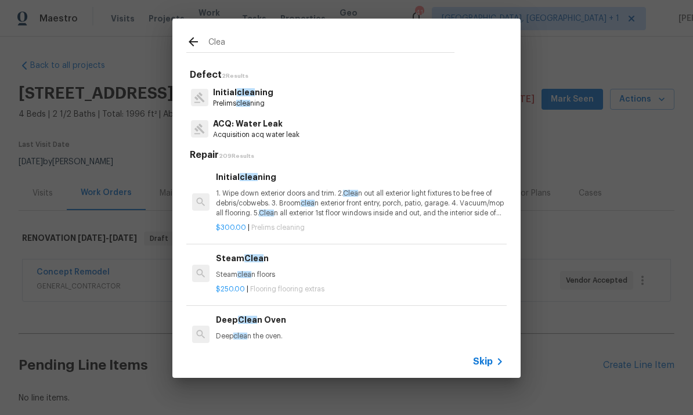
type input "Clean"
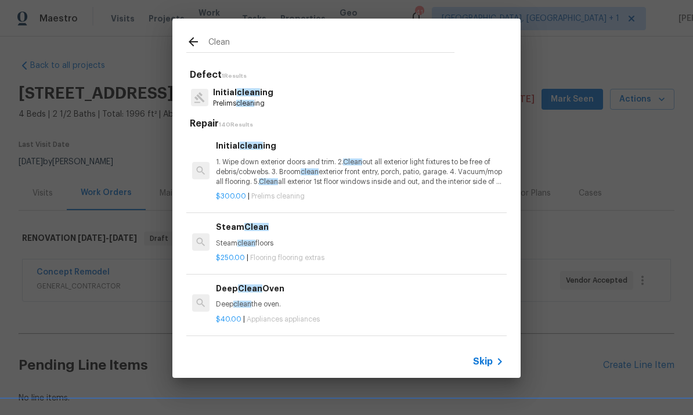
click at [265, 171] on p "1. Wipe down exterior doors and trim. 2. Clean out all exterior light fixtures …" at bounding box center [360, 172] width 288 height 30
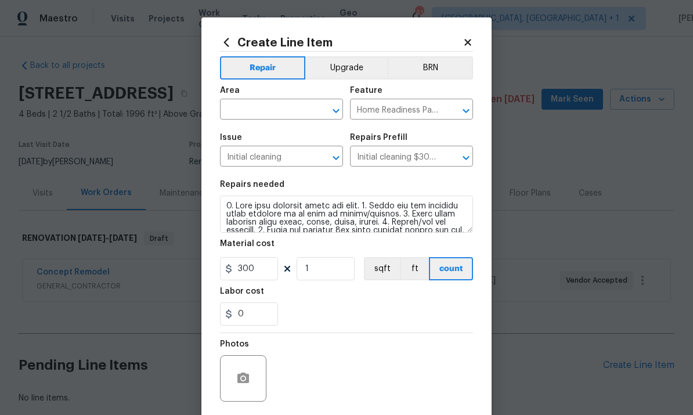
click at [262, 110] on input "text" at bounding box center [265, 111] width 91 height 18
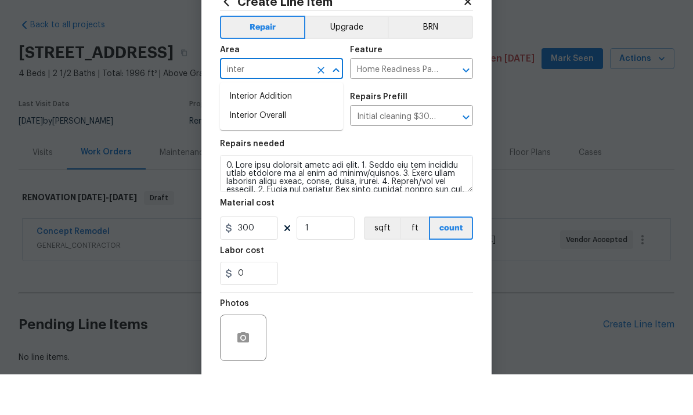
click at [274, 147] on li "Interior Overall" at bounding box center [281, 156] width 123 height 19
type input "Interior Overall"
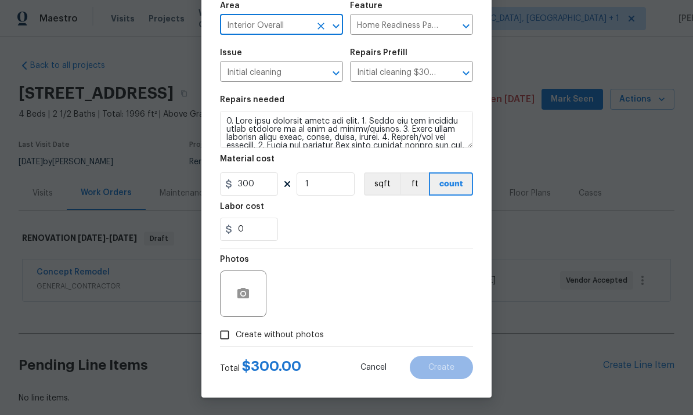
scroll to position [87, 0]
click at [223, 341] on input "Create without photos" at bounding box center [225, 335] width 22 height 22
checkbox input "true"
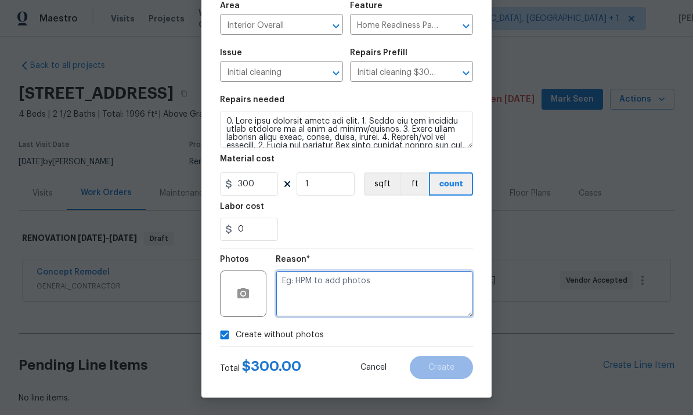
click at [318, 288] on textarea at bounding box center [374, 293] width 197 height 46
type textarea "To come"
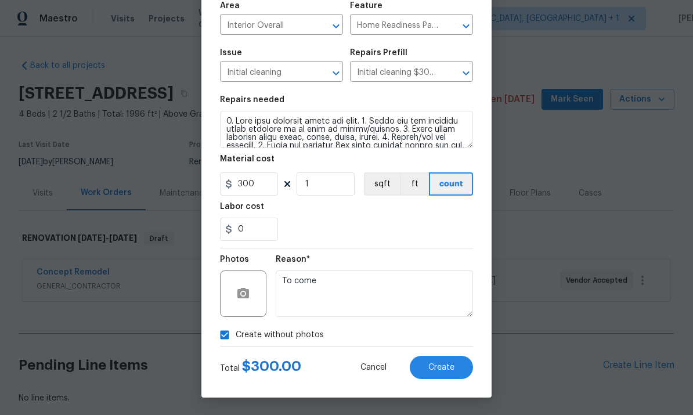
click at [450, 369] on span "Create" at bounding box center [441, 367] width 26 height 9
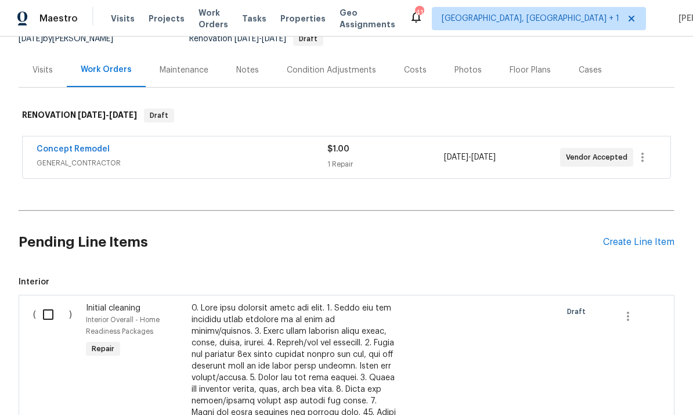
scroll to position [122, 0]
click at [49, 303] on input "checkbox" at bounding box center [52, 315] width 33 height 24
checkbox input "true"
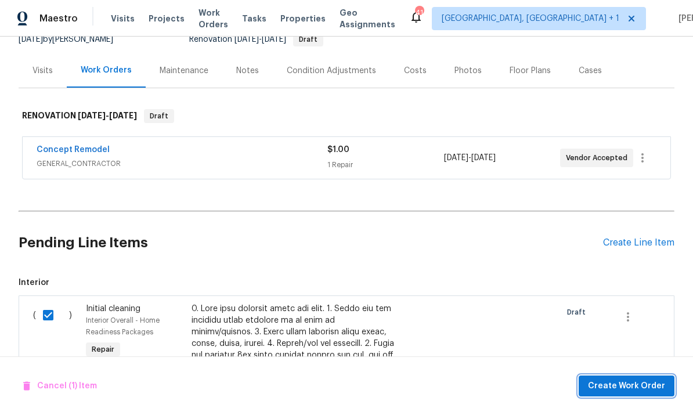
click at [635, 391] on span "Create Work Order" at bounding box center [626, 386] width 77 height 15
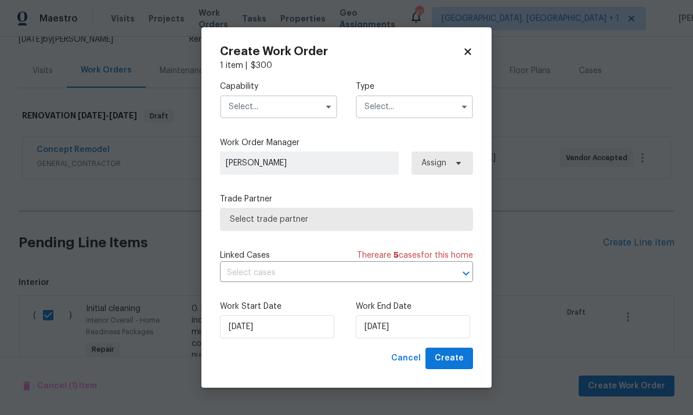
click at [317, 106] on input "text" at bounding box center [278, 106] width 117 height 23
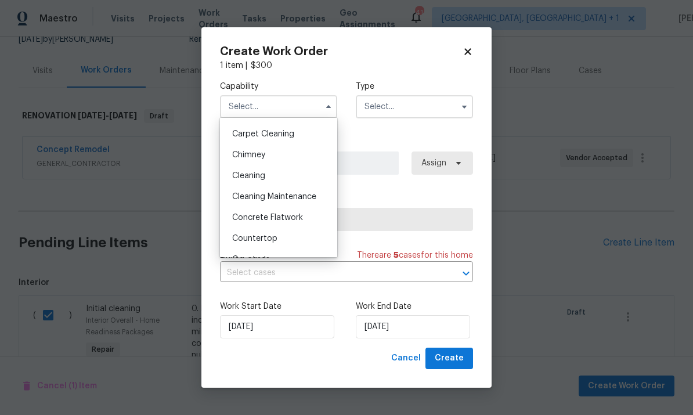
scroll to position [121, 0]
click at [262, 179] on span "Cleaning" at bounding box center [248, 178] width 33 height 8
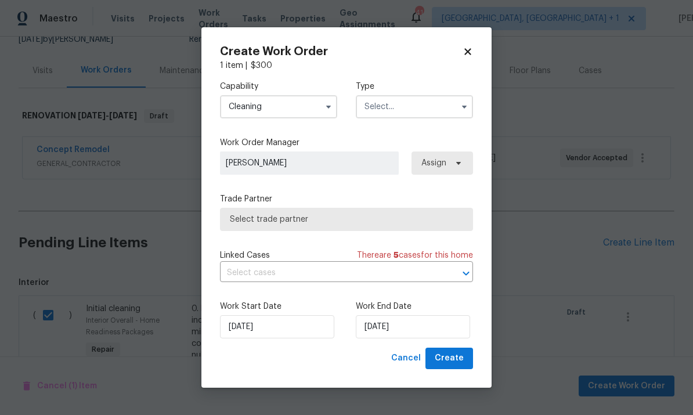
type input "Cleaning"
click at [453, 109] on input "text" at bounding box center [414, 106] width 117 height 23
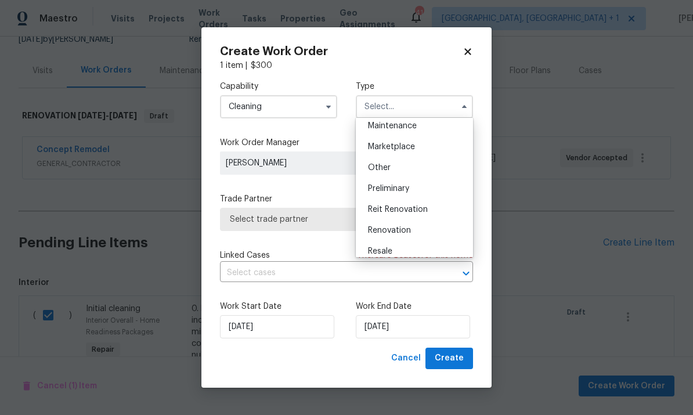
scroll to position [194, 0]
click at [406, 231] on span "Renovation" at bounding box center [389, 229] width 43 height 8
type input "Renovation"
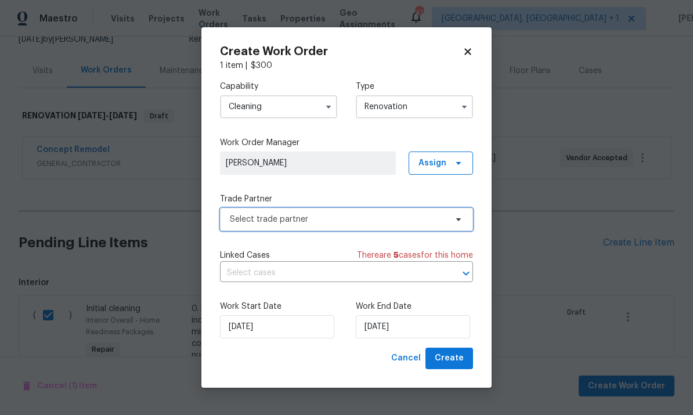
click at [456, 222] on icon at bounding box center [458, 219] width 9 height 9
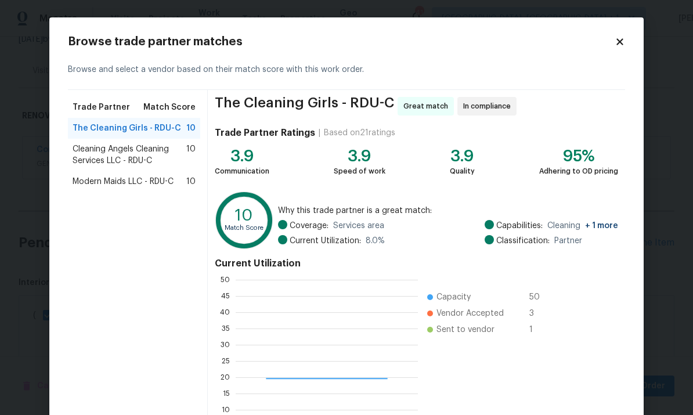
scroll to position [162, 182]
click at [140, 180] on span "Modern Maids LLC - RDU-C" at bounding box center [123, 182] width 101 height 12
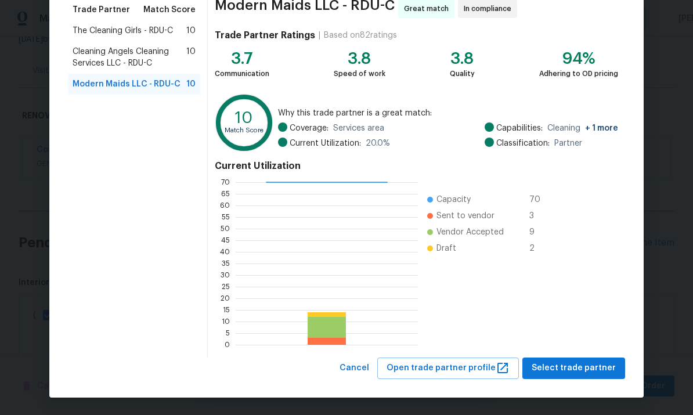
scroll to position [97, 0]
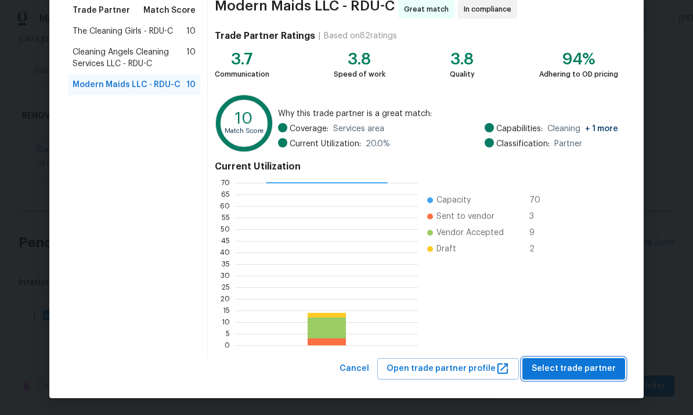
click at [588, 367] on span "Select trade partner" at bounding box center [574, 369] width 84 height 15
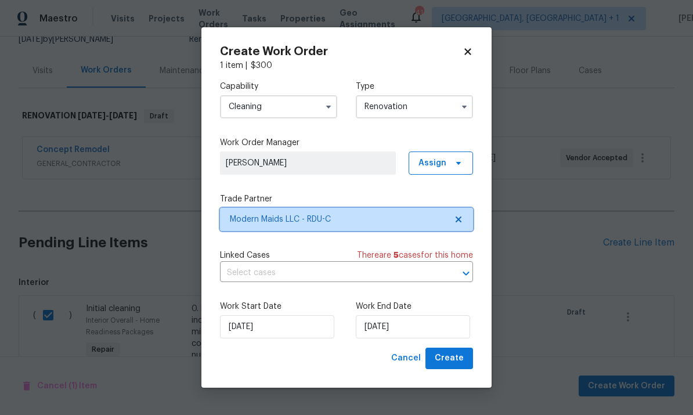
scroll to position [0, 0]
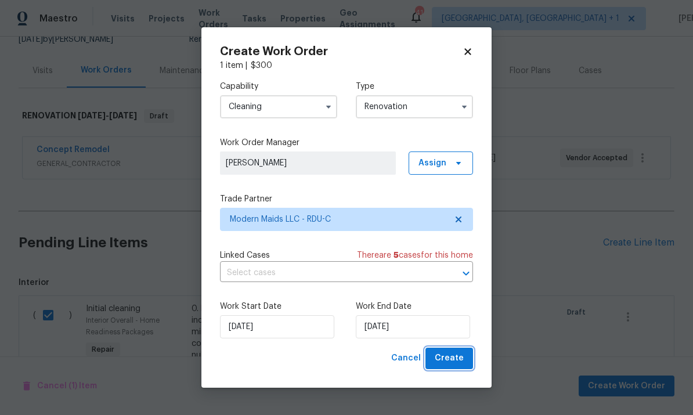
click at [454, 364] on span "Create" at bounding box center [449, 358] width 29 height 15
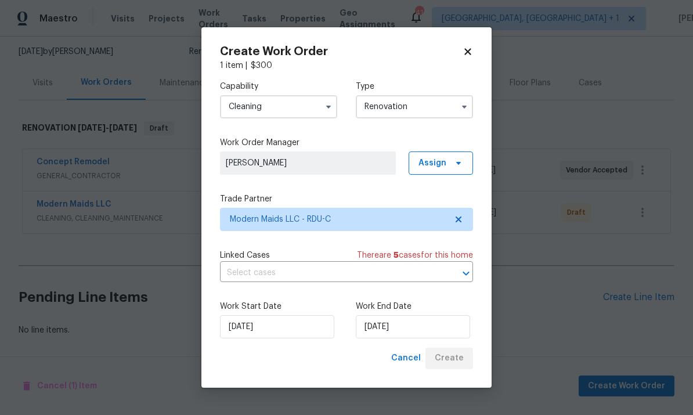
scroll to position [66, 0]
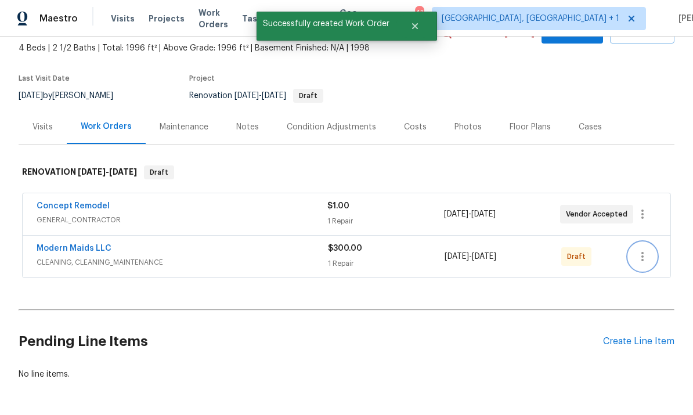
click at [642, 252] on icon "button" at bounding box center [642, 256] width 2 height 9
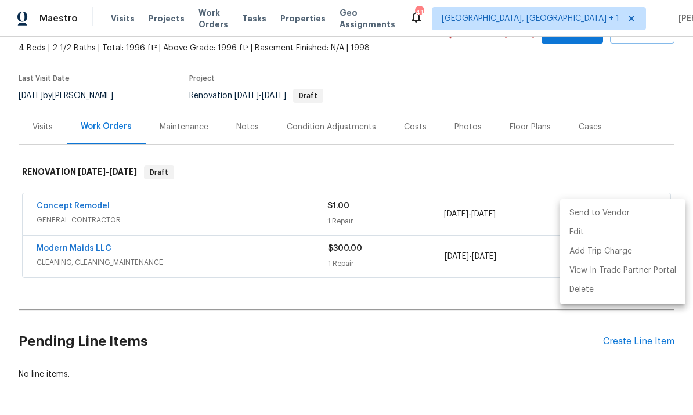
click at [601, 210] on li "Send to Vendor" at bounding box center [622, 213] width 125 height 19
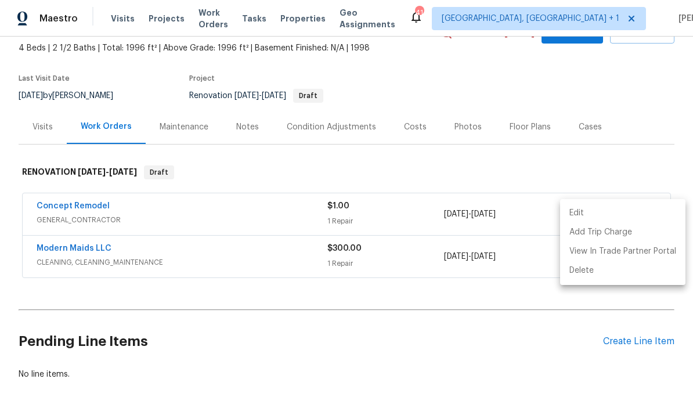
click at [446, 324] on div at bounding box center [346, 207] width 693 height 415
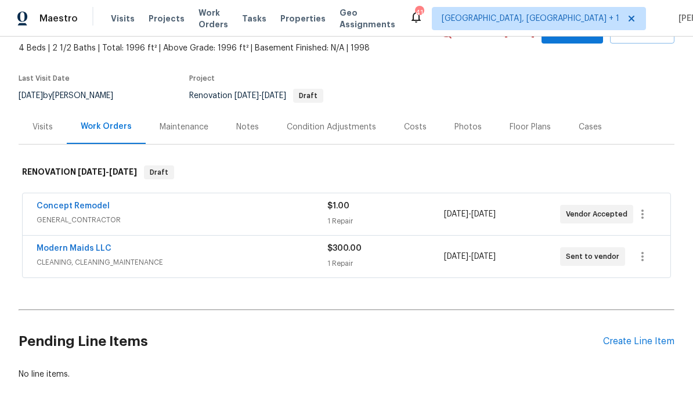
click at [78, 244] on link "Modern Maids LLC" at bounding box center [74, 248] width 75 height 8
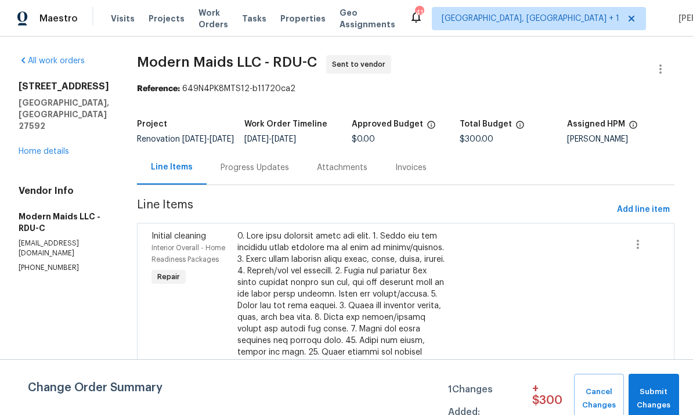
click at [251, 174] on div "Progress Updates" at bounding box center [255, 168] width 68 height 12
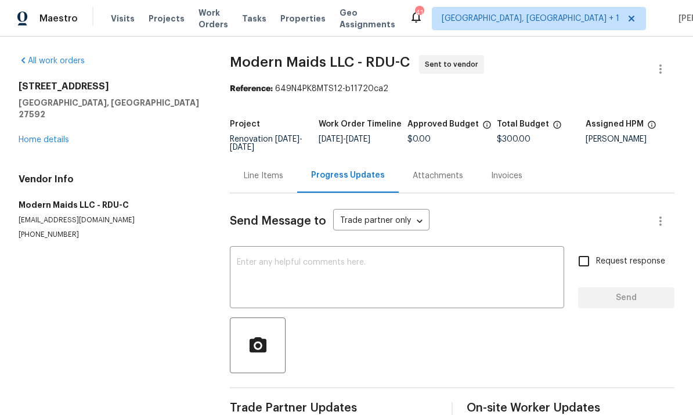
click at [274, 269] on textarea at bounding box center [397, 278] width 320 height 41
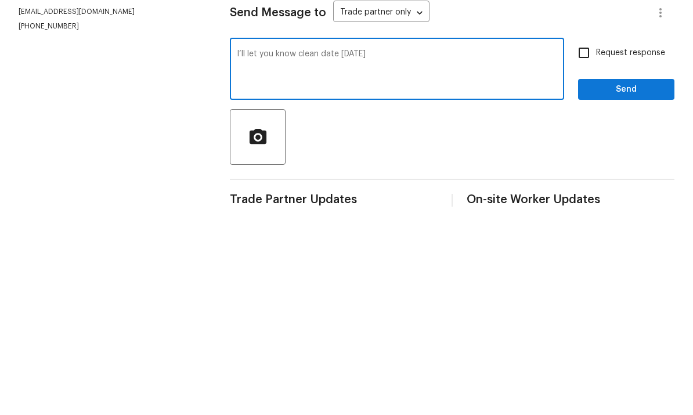
type textarea "I’ll let you know clean date [DATE]"
click at [626, 291] on span "Send" at bounding box center [626, 298] width 78 height 15
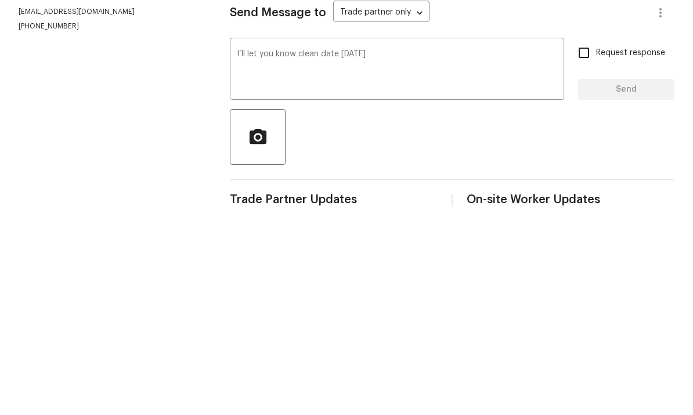
scroll to position [25, 0]
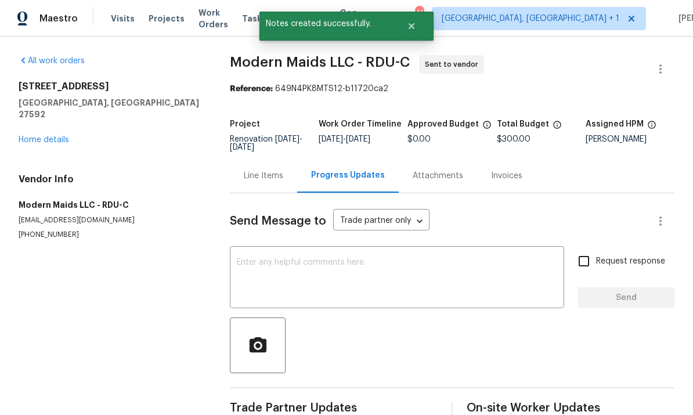
click at [63, 136] on link "Home details" at bounding box center [44, 140] width 50 height 8
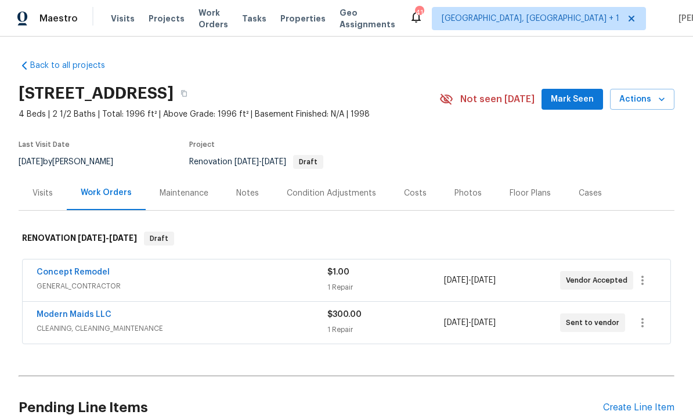
click at [572, 92] on span "Mark Seen" at bounding box center [572, 99] width 43 height 15
click at [88, 268] on link "Concept Remodel" at bounding box center [73, 272] width 73 height 8
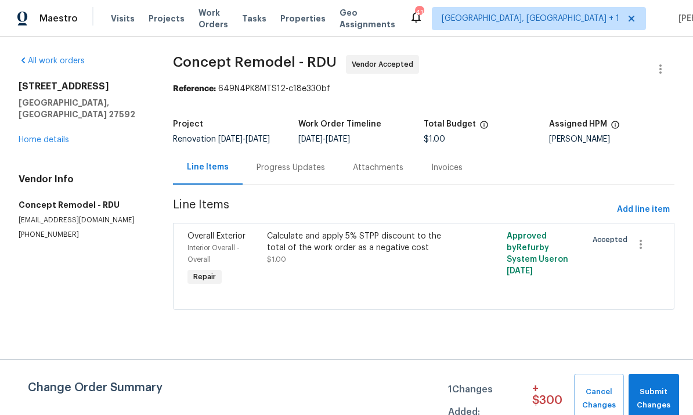
click at [64, 136] on link "Home details" at bounding box center [44, 140] width 50 height 8
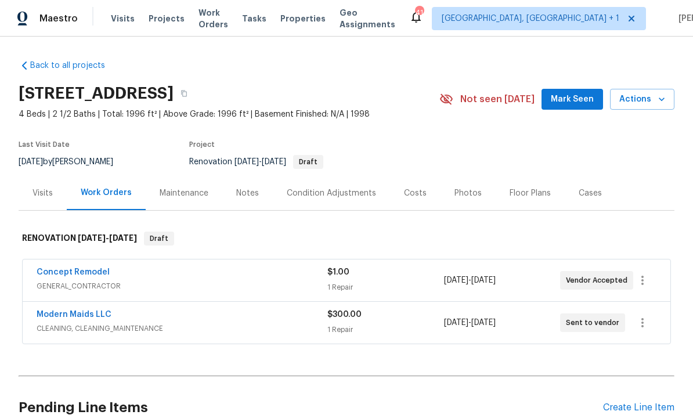
click at [246, 202] on div "Notes" at bounding box center [247, 193] width 50 height 34
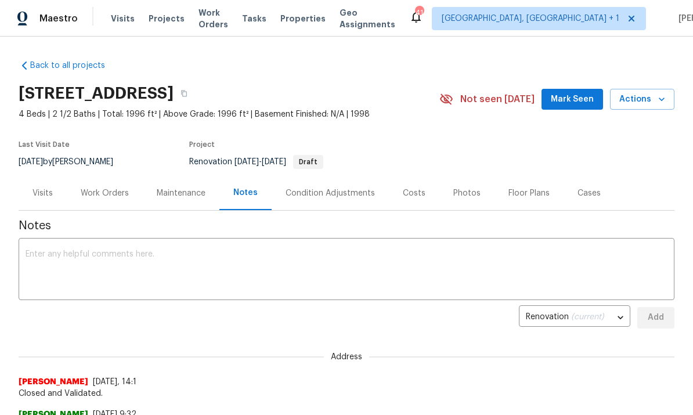
click at [567, 96] on span "Mark Seen" at bounding box center [572, 99] width 43 height 15
